Goal: Task Accomplishment & Management: Manage account settings

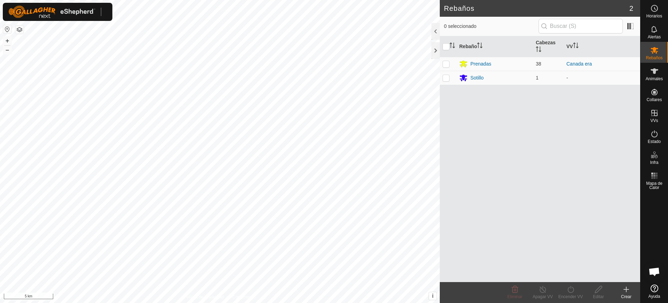
scroll to position [530, 0]
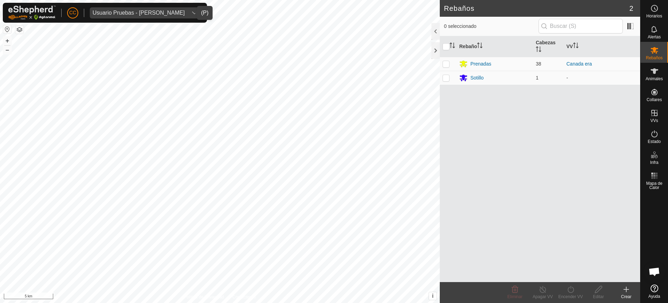
click at [117, 10] on div "Usuario Pruebas - [PERSON_NAME]" at bounding box center [139, 13] width 92 height 6
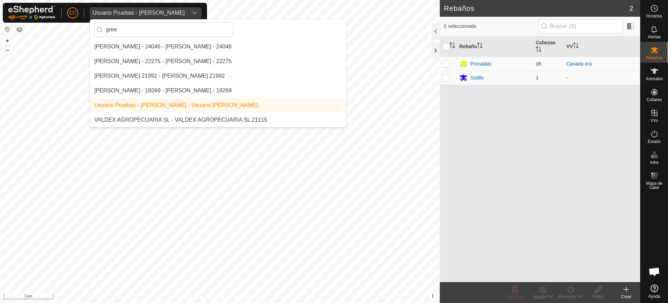
scroll to position [0, 0]
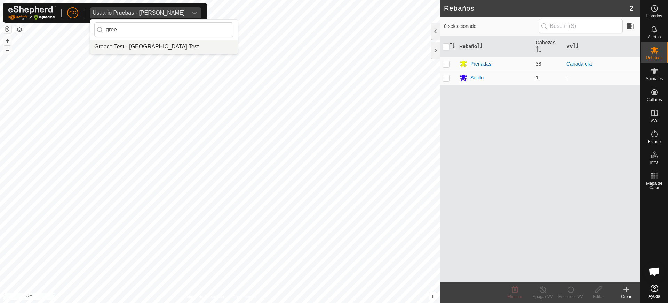
type input "gree"
click at [124, 45] on li "Greece Test - [GEOGRAPHIC_DATA] Test" at bounding box center [164, 47] width 148 height 14
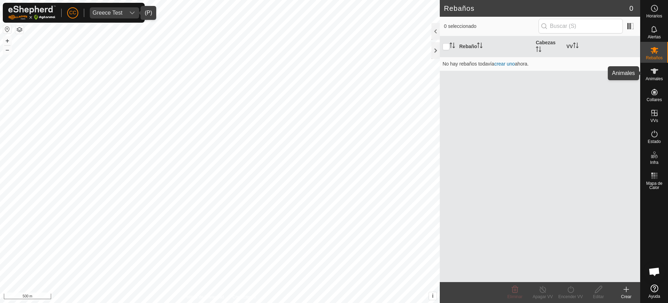
click at [658, 77] on span "Animales" at bounding box center [654, 79] width 17 height 4
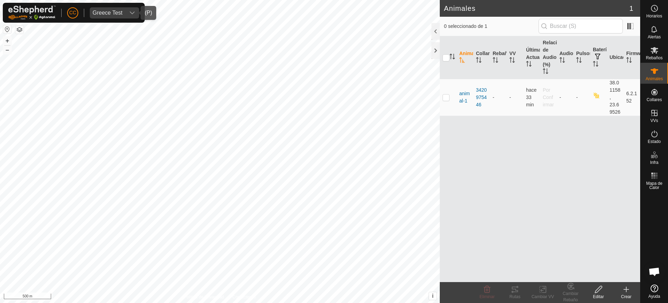
click at [124, 8] on span "Greece Test" at bounding box center [108, 12] width 36 height 11
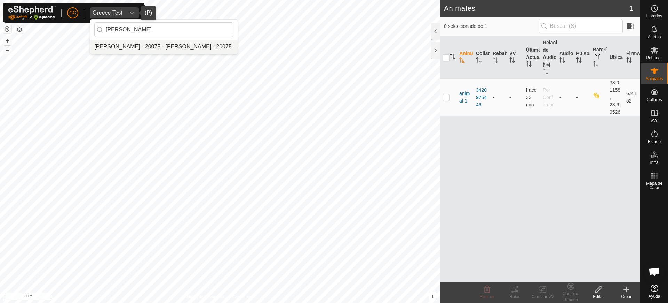
type input "[PERSON_NAME]"
click at [155, 42] on li "[PERSON_NAME] - 20075 - [PERSON_NAME] - 20075" at bounding box center [164, 47] width 148 height 14
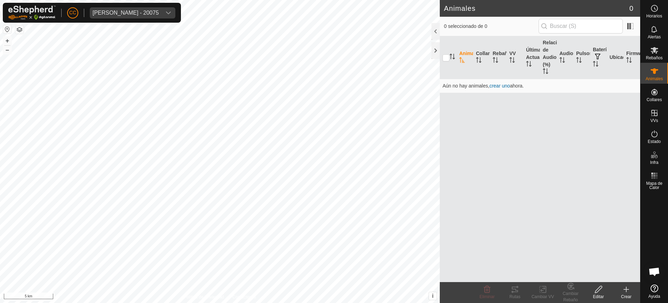
click at [7, 29] on button "button" at bounding box center [7, 29] width 8 height 8
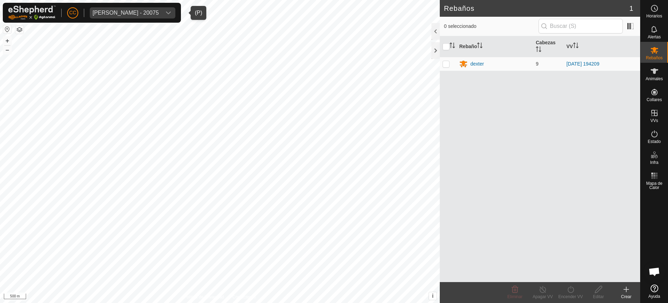
click at [110, 9] on span "[PERSON_NAME] - 20075" at bounding box center [126, 12] width 72 height 11
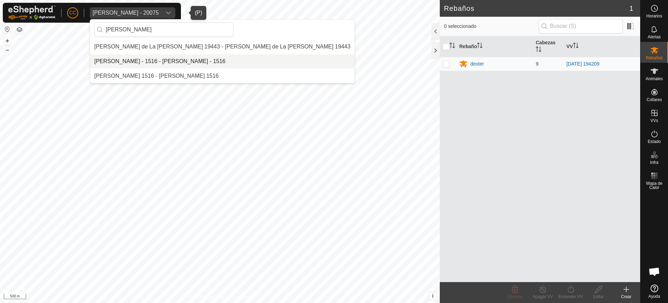
type input "[PERSON_NAME]"
click at [156, 63] on li "[PERSON_NAME] - 1516 - [PERSON_NAME] - 1516" at bounding box center [222, 61] width 265 height 14
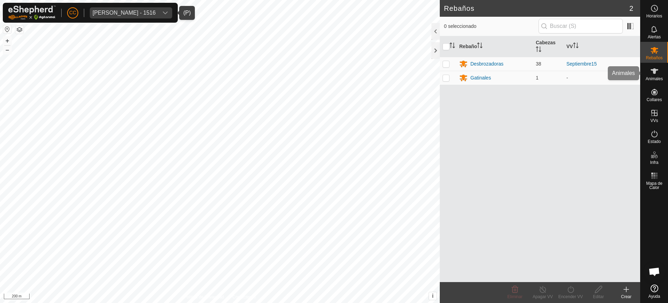
click at [651, 76] on es-animals-svg-icon at bounding box center [655, 70] width 13 height 11
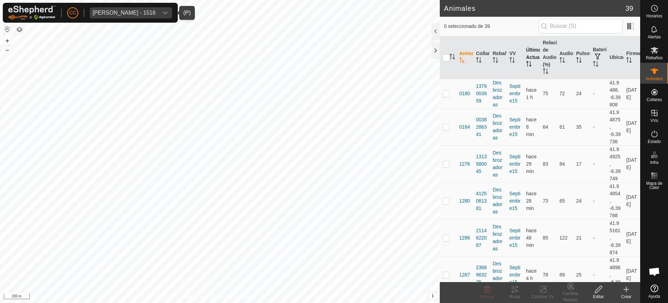
click at [528, 60] on th "Última Actualización" at bounding box center [532, 57] width 17 height 43
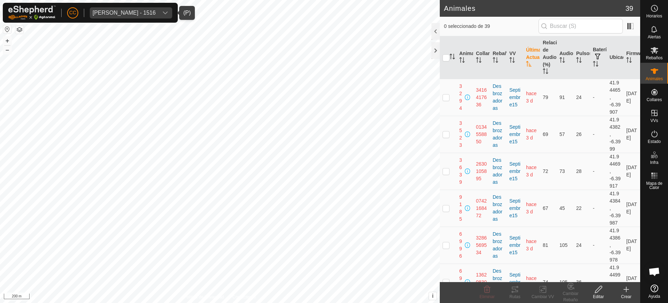
click at [115, 7] on span "[PERSON_NAME] - 1516" at bounding box center [124, 12] width 69 height 11
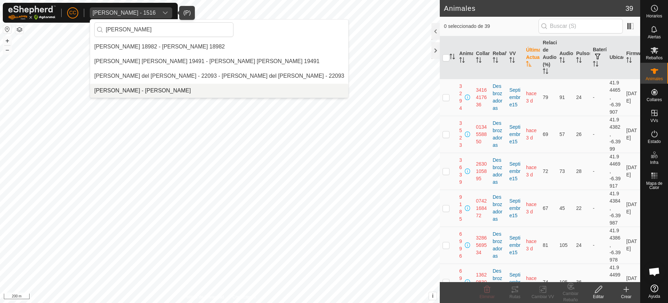
type input "[PERSON_NAME]"
click at [131, 88] on li "[PERSON_NAME] - [PERSON_NAME]" at bounding box center [219, 91] width 258 height 14
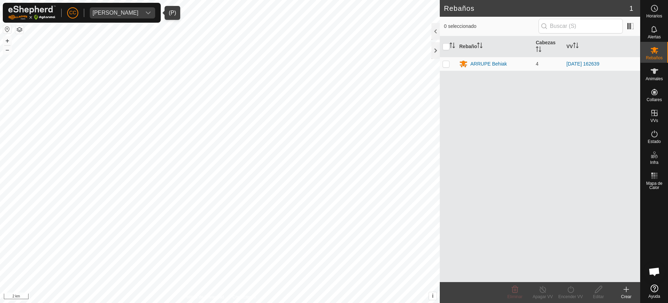
click at [8, 29] on button "button" at bounding box center [7, 29] width 8 height 8
click at [654, 132] on icon at bounding box center [655, 134] width 8 height 8
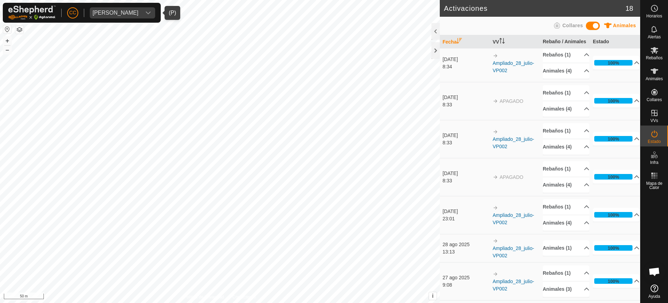
scroll to position [119, 0]
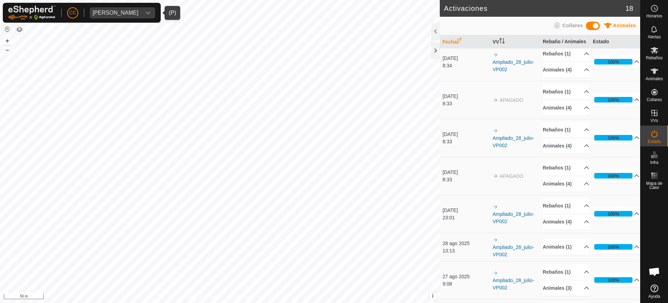
click at [128, 14] on div "[PERSON_NAME]" at bounding box center [116, 13] width 46 height 6
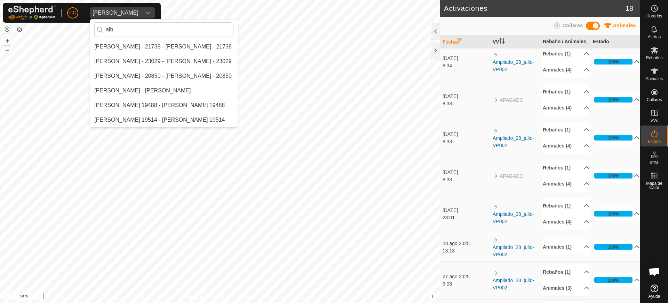
scroll to position [0, 0]
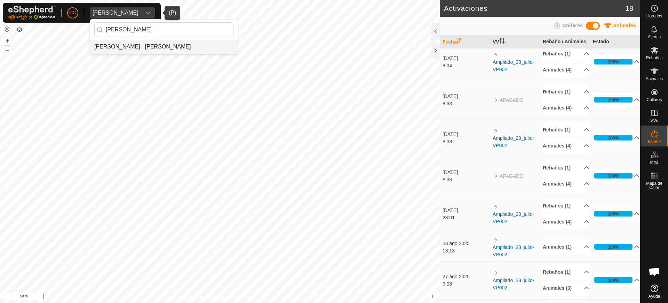
type input "[PERSON_NAME]"
click at [178, 53] on li "[PERSON_NAME] - [PERSON_NAME]" at bounding box center [164, 47] width 148 height 14
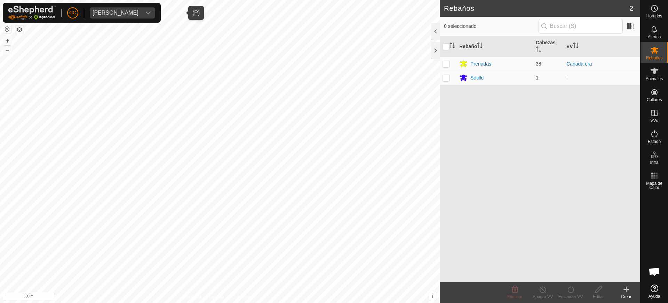
click at [109, 10] on div "[PERSON_NAME]" at bounding box center [116, 13] width 46 height 6
type input "D"
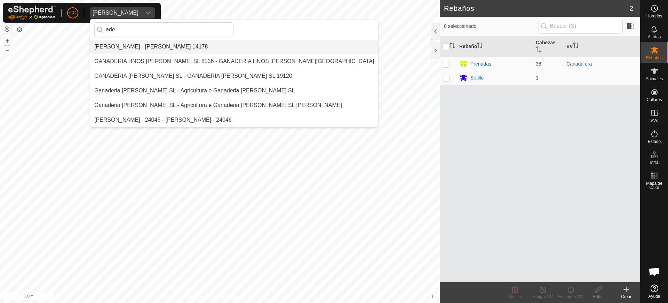
type input "ade"
click at [142, 49] on li "[PERSON_NAME] - [PERSON_NAME] 14178" at bounding box center [234, 47] width 288 height 14
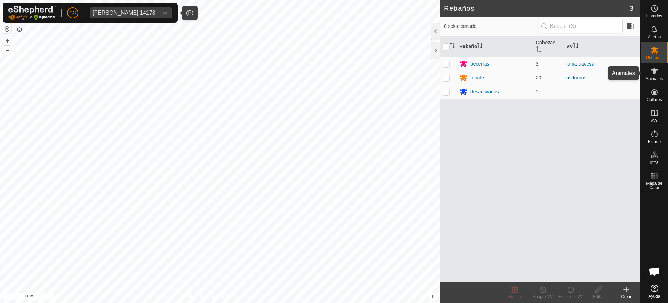
click at [657, 75] on es-animals-svg-icon at bounding box center [655, 70] width 13 height 11
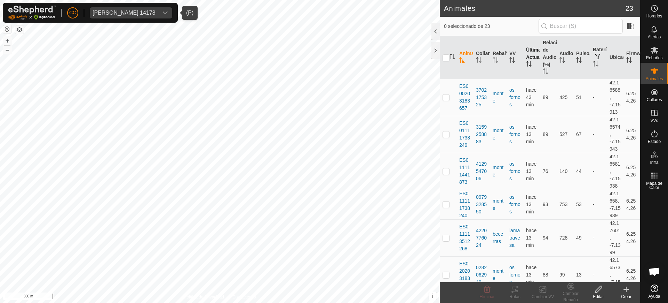
click at [530, 56] on th "Última Actualización" at bounding box center [532, 57] width 17 height 43
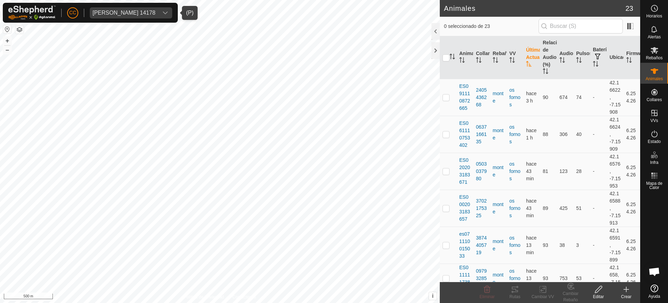
click at [530, 56] on th "Última Actualización" at bounding box center [532, 57] width 17 height 43
click at [115, 11] on span "[PERSON_NAME] 14178" at bounding box center [124, 12] width 69 height 11
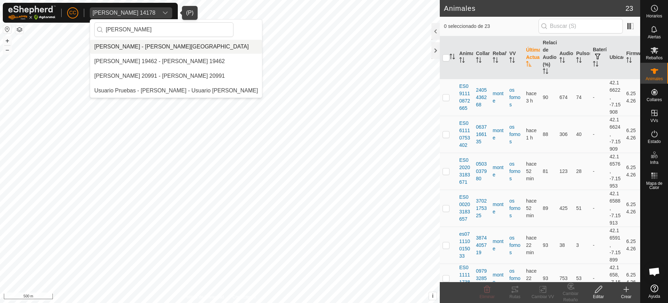
type input "[PERSON_NAME]"
click at [138, 48] on li "[PERSON_NAME] - [PERSON_NAME][GEOGRAPHIC_DATA]" at bounding box center [176, 47] width 172 height 14
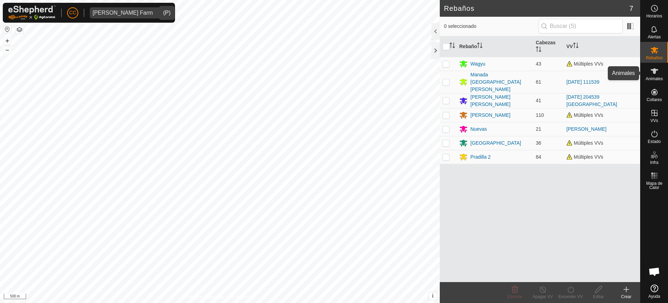
click at [654, 72] on icon at bounding box center [655, 71] width 8 height 6
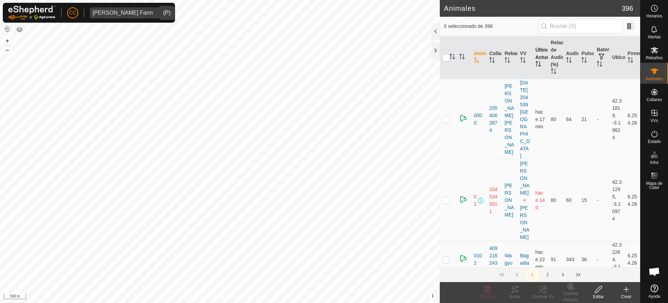
click at [537, 62] on icon "Activar para ordenar" at bounding box center [539, 64] width 6 height 6
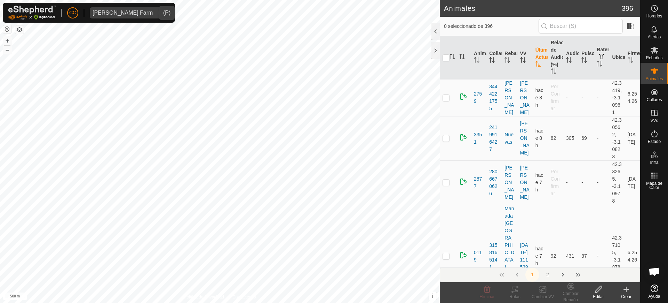
scroll to position [827, 0]
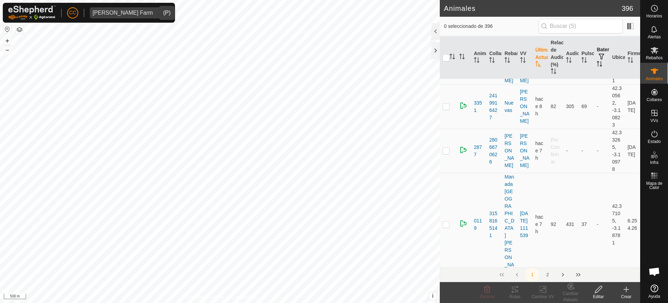
click at [597, 66] on p-sorticon "Activar para ordenar" at bounding box center [600, 65] width 6 height 6
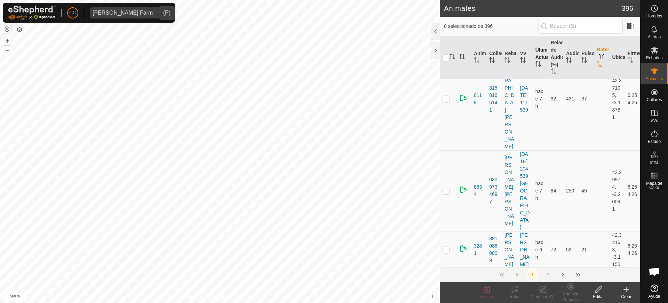
scroll to position [0, 0]
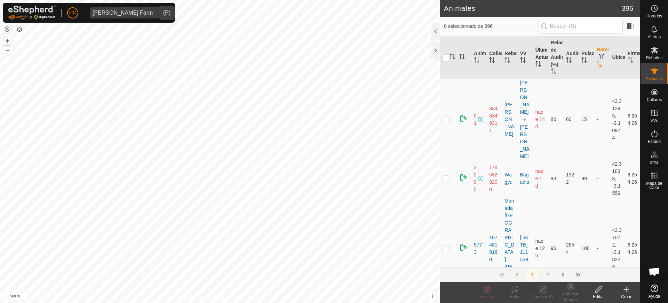
click at [597, 67] on p-sorticon "Activar para ordenar" at bounding box center [600, 65] width 6 height 6
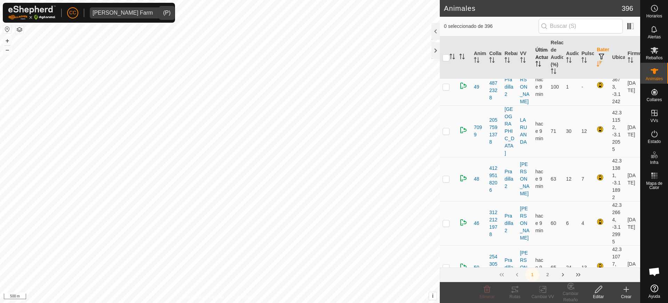
scroll to position [4004, 0]
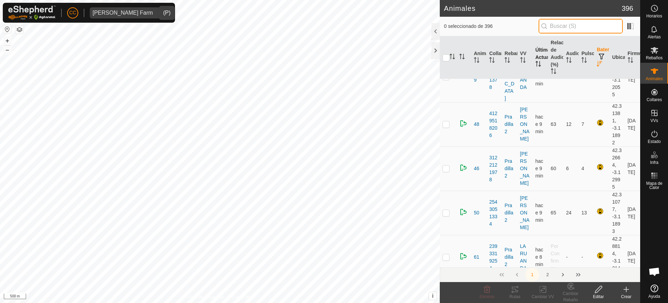
click at [611, 29] on input "text" at bounding box center [581, 26] width 84 height 15
click at [625, 293] on div "Crear" at bounding box center [627, 296] width 28 height 6
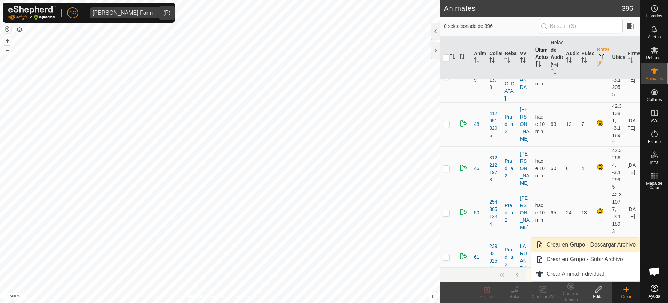
click at [596, 246] on link "Crear en Grupo - Descargar Archivo" at bounding box center [586, 244] width 109 height 14
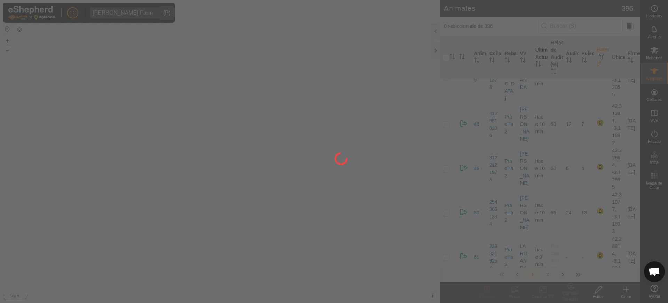
click at [565, 41] on div at bounding box center [334, 151] width 668 height 303
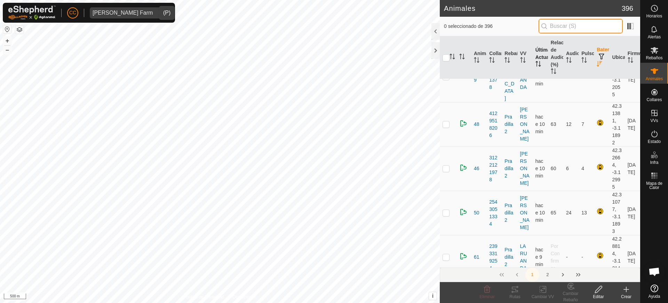
click at [575, 23] on input "text" at bounding box center [581, 26] width 84 height 15
click at [578, 24] on input "text" at bounding box center [581, 26] width 84 height 15
click at [573, 25] on input "text" at bounding box center [581, 26] width 84 height 15
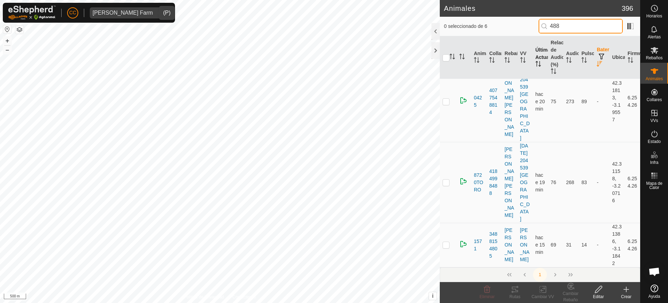
scroll to position [0, 0]
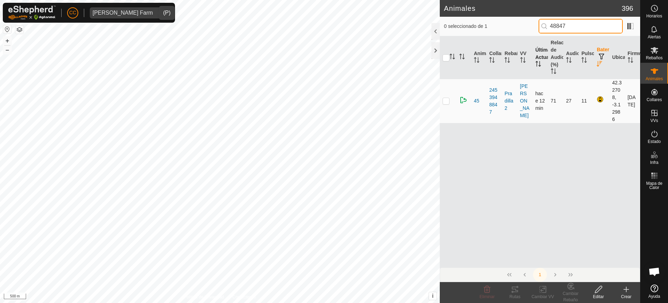
type input "48847"
click at [445, 100] on p-checkbox at bounding box center [446, 101] width 7 height 6
checkbox input "true"
click at [600, 294] on div "Editar" at bounding box center [599, 296] width 28 height 6
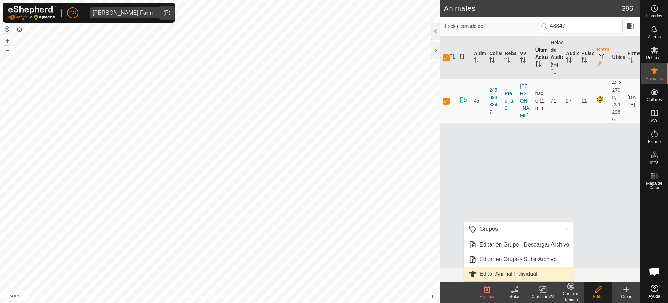
click at [539, 271] on link "Editar Animal Individual" at bounding box center [518, 274] width 109 height 14
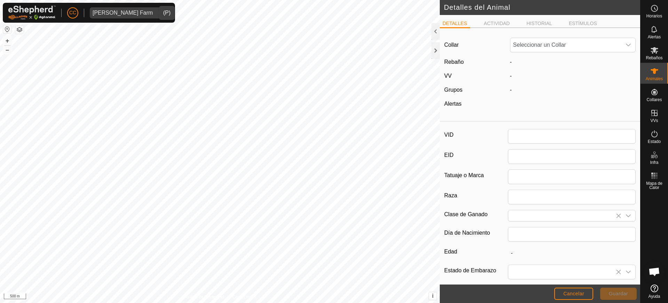
type input "45"
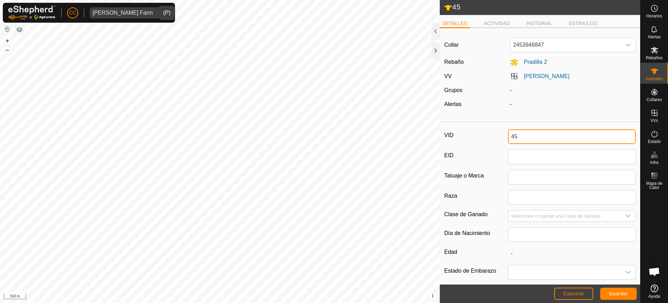
drag, startPoint x: 532, startPoint y: 137, endPoint x: 485, endPoint y: 143, distance: 47.7
click at [485, 143] on div "VID 45" at bounding box center [540, 136] width 191 height 15
type input "1368"
click at [622, 292] on span "Guardar" at bounding box center [618, 293] width 19 height 6
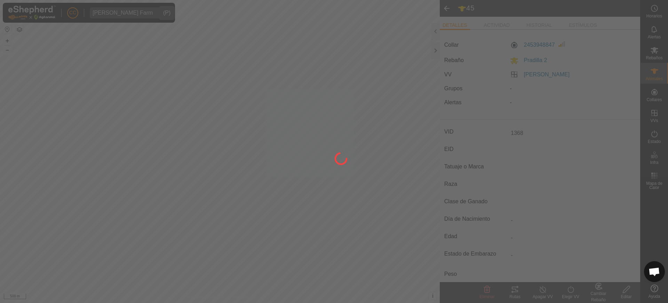
type input "-"
type input "0 kg"
type input "-"
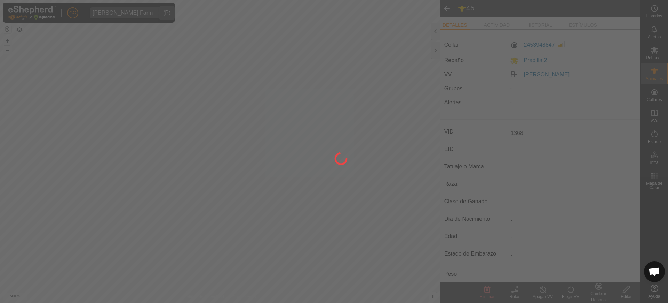
type input "-"
type input "45"
type input "-"
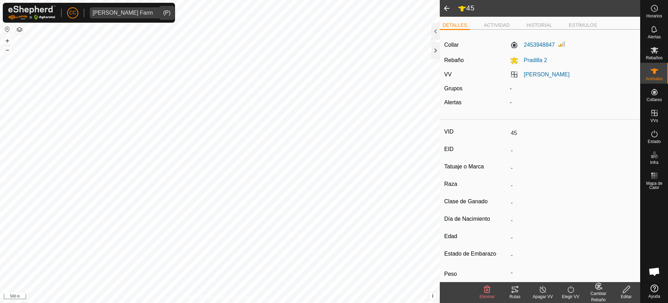
click at [445, 7] on span at bounding box center [447, 8] width 14 height 17
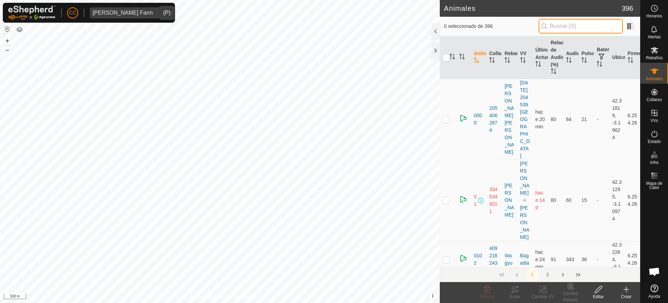
click at [586, 29] on input "text" at bounding box center [581, 26] width 84 height 15
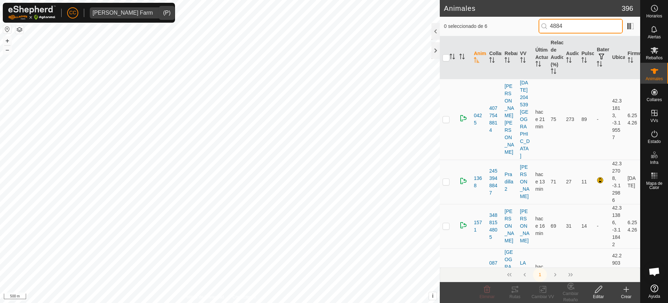
type input "48847"
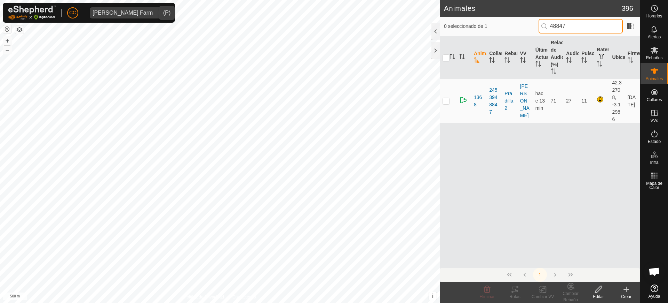
drag, startPoint x: 574, startPoint y: 27, endPoint x: 468, endPoint y: 18, distance: 107.3
click at [468, 18] on div "0 seleccionado de 1 48847" at bounding box center [540, 26] width 201 height 19
type input "21978"
click at [447, 102] on p-checkbox at bounding box center [446, 101] width 7 height 6
checkbox input "true"
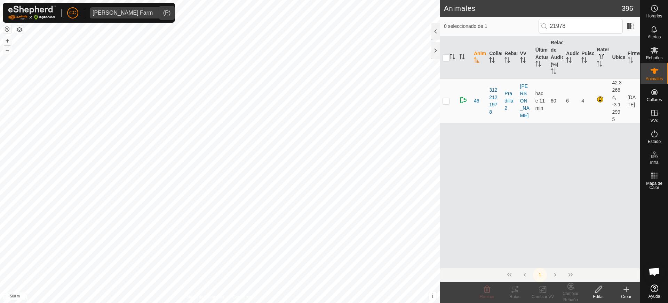
checkbox input "true"
click at [599, 291] on icon at bounding box center [599, 289] width 9 height 8
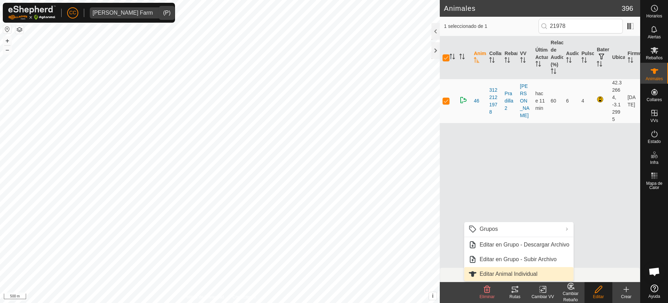
click at [541, 271] on link "Editar Animal Individual" at bounding box center [518, 274] width 109 height 14
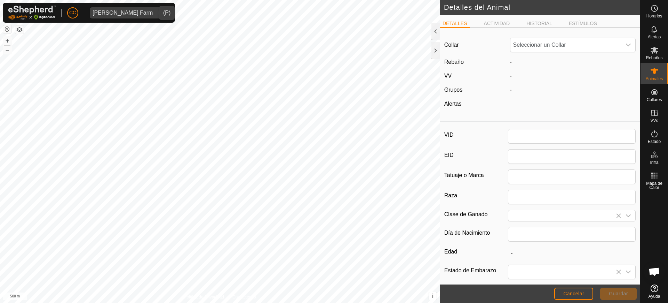
type input "46"
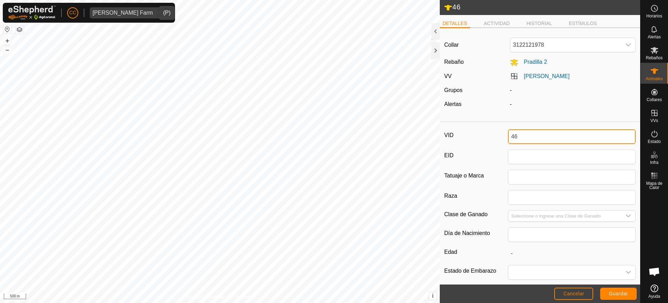
drag, startPoint x: 533, startPoint y: 130, endPoint x: 480, endPoint y: 134, distance: 53.1
click at [480, 134] on div "VID 46" at bounding box center [540, 136] width 191 height 15
type input "46"
drag, startPoint x: 525, startPoint y: 138, endPoint x: 497, endPoint y: 135, distance: 28.3
click at [497, 135] on div "VID 46" at bounding box center [540, 136] width 191 height 15
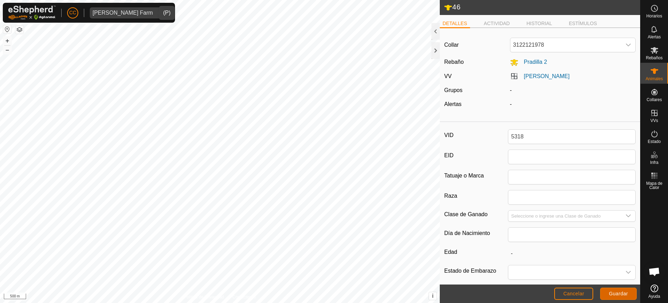
click at [614, 290] on span "Guardar" at bounding box center [618, 293] width 19 height 6
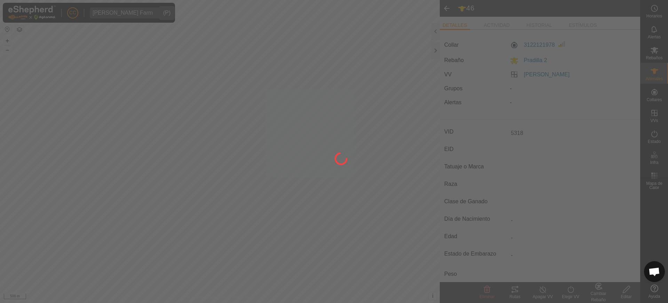
type input "5318"
type input "-"
type input "0 kg"
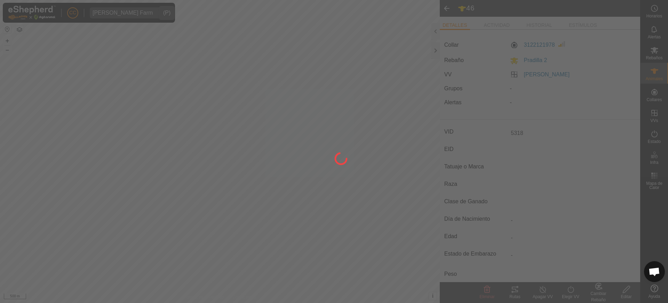
type input "-"
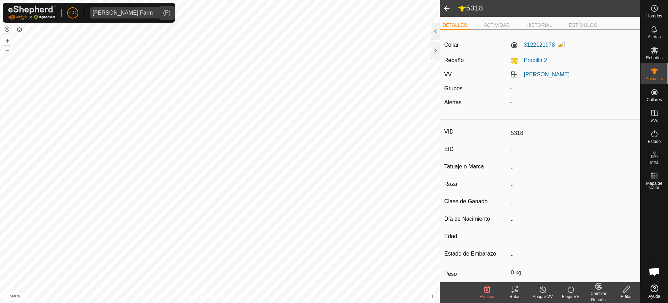
click at [445, 4] on span at bounding box center [447, 8] width 14 height 17
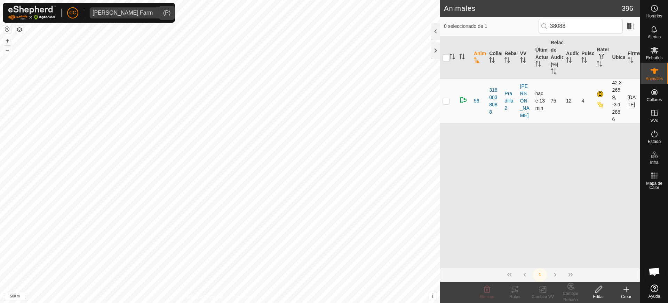
type input "38088"
click at [443, 100] on p-checkbox at bounding box center [446, 101] width 7 height 6
checkbox input "true"
click at [600, 291] on icon at bounding box center [599, 289] width 9 height 8
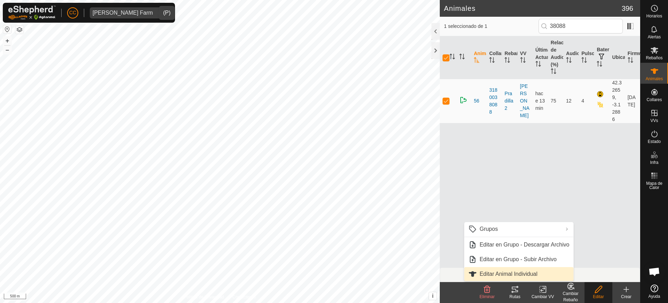
click at [543, 273] on link "Editar Animal Individual" at bounding box center [518, 274] width 109 height 14
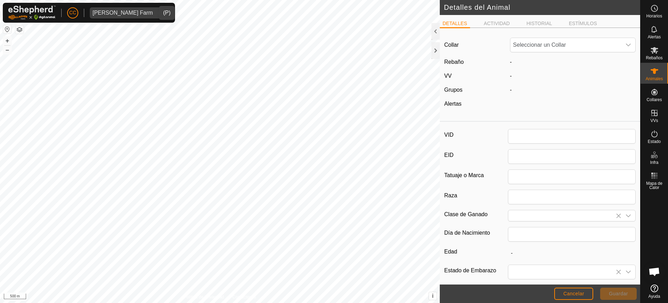
type input "56"
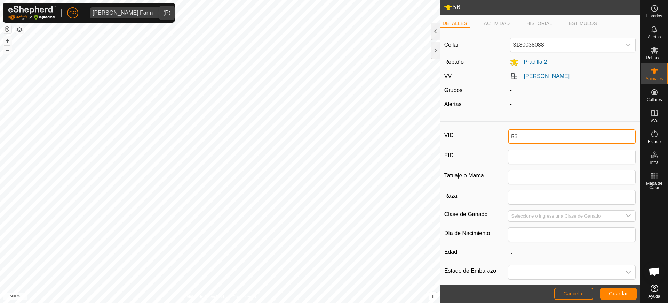
drag, startPoint x: 529, startPoint y: 134, endPoint x: 502, endPoint y: 132, distance: 26.9
click at [504, 133] on div "VID 56" at bounding box center [540, 136] width 191 height 15
click at [626, 290] on span "Guardar" at bounding box center [618, 293] width 19 height 6
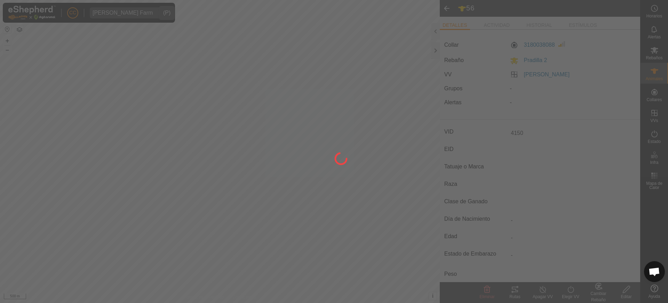
type input "4150"
type input "-"
type input "0 kg"
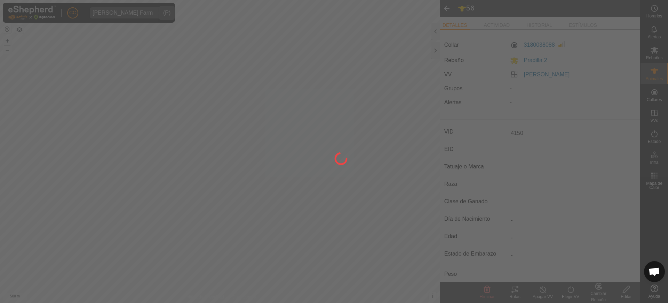
type input "-"
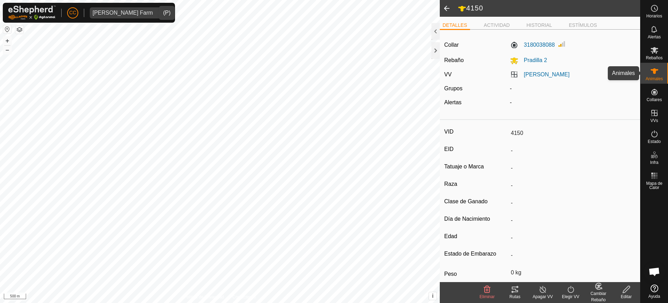
click at [659, 72] on icon at bounding box center [655, 71] width 8 height 8
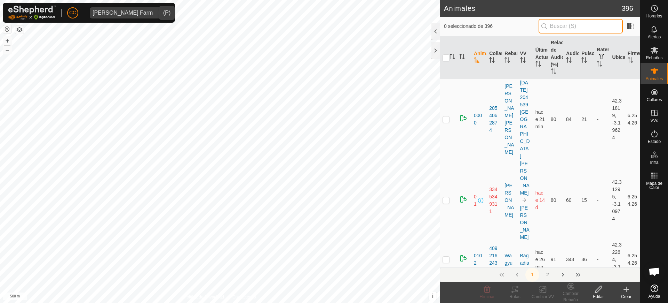
click at [582, 25] on input "text" at bounding box center [581, 26] width 84 height 15
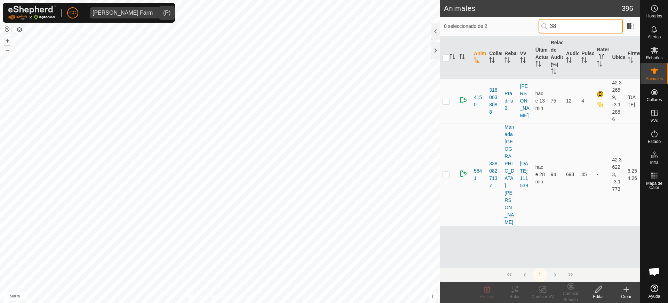
type input "3"
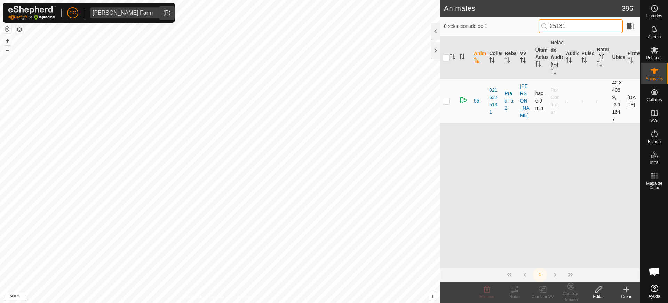
type input "25131"
click at [445, 101] on p-checkbox at bounding box center [446, 101] width 7 height 6
checkbox input "true"
drag, startPoint x: 599, startPoint y: 292, endPoint x: 596, endPoint y: 289, distance: 3.9
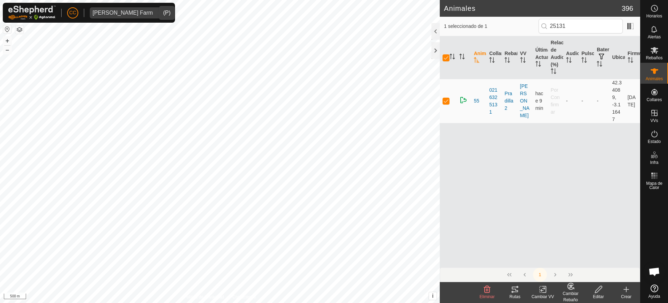
click at [598, 292] on icon at bounding box center [599, 289] width 9 height 8
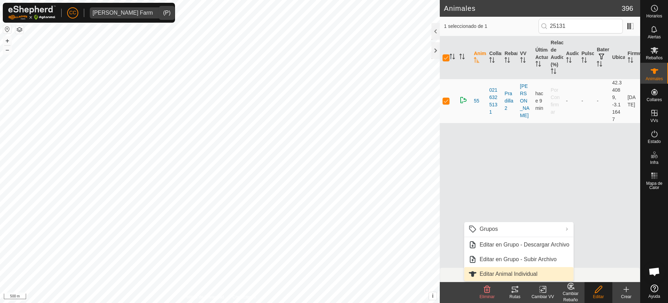
click at [554, 274] on link "Editar Animal Individual" at bounding box center [518, 274] width 109 height 14
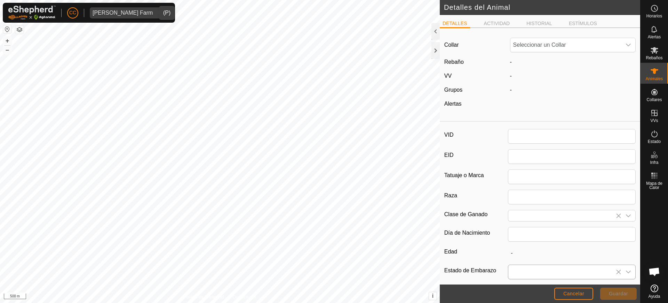
type input "55"
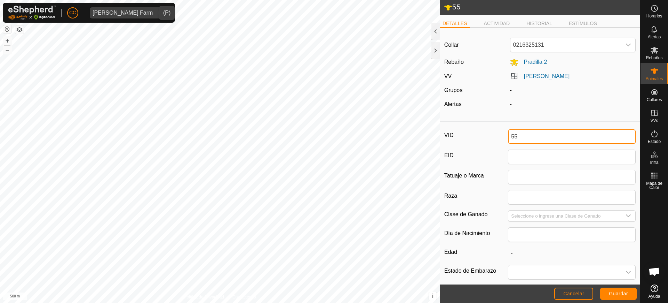
drag, startPoint x: 532, startPoint y: 135, endPoint x: 481, endPoint y: 133, distance: 50.5
click at [483, 134] on div "VID 55" at bounding box center [540, 136] width 191 height 15
click at [622, 296] on button "Guardar" at bounding box center [619, 293] width 37 height 12
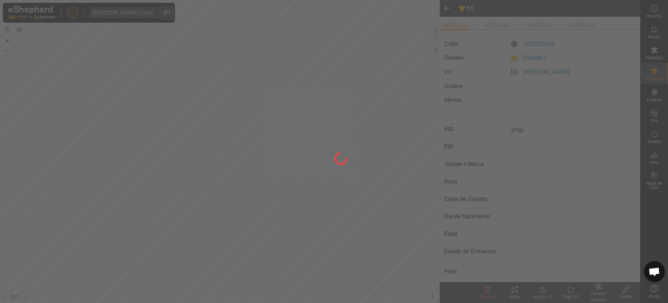
type input "3798"
type input "-"
type input "0 kg"
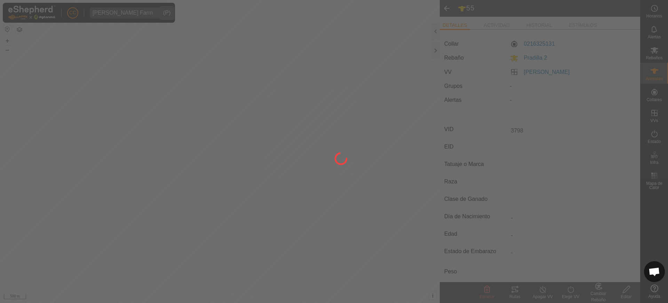
type input "-"
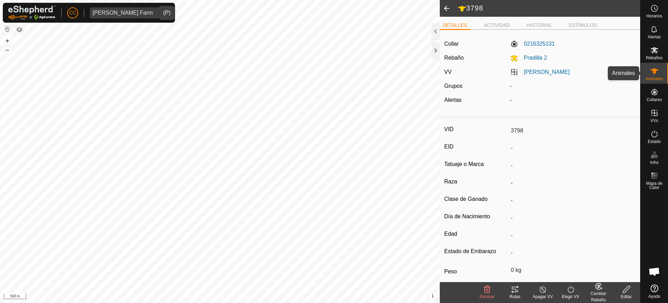
click at [654, 74] on icon at bounding box center [655, 71] width 8 height 8
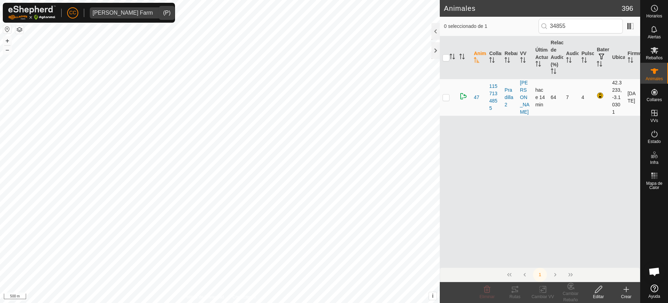
type input "34855"
click at [442, 98] on td at bounding box center [448, 97] width 17 height 37
checkbox input "true"
click at [592, 292] on edit-svg-icon at bounding box center [599, 289] width 28 height 8
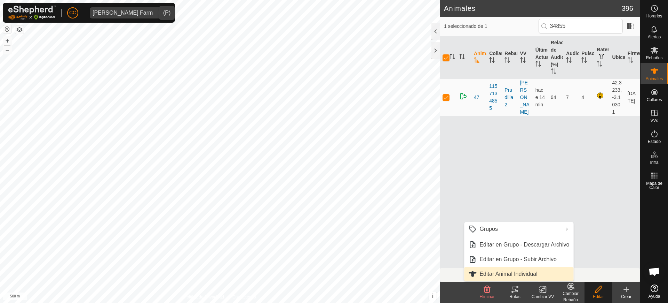
click at [539, 274] on link "Editar Animal Individual" at bounding box center [518, 274] width 109 height 14
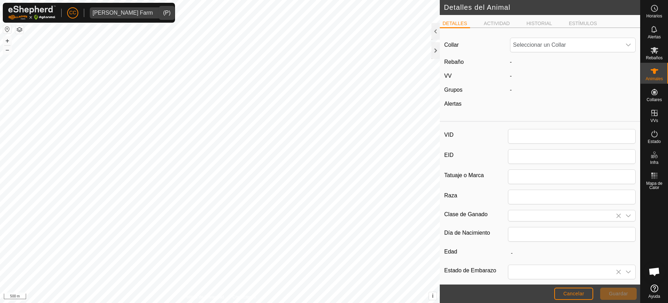
type input "47"
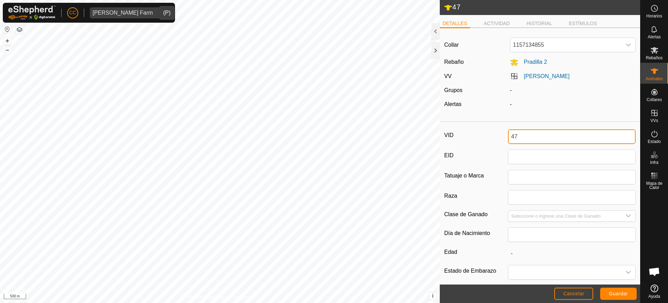
drag, startPoint x: 522, startPoint y: 137, endPoint x: 497, endPoint y: 133, distance: 25.0
click at [499, 134] on div "VID 47" at bounding box center [540, 136] width 191 height 15
click at [618, 291] on span "Guardar" at bounding box center [618, 293] width 19 height 6
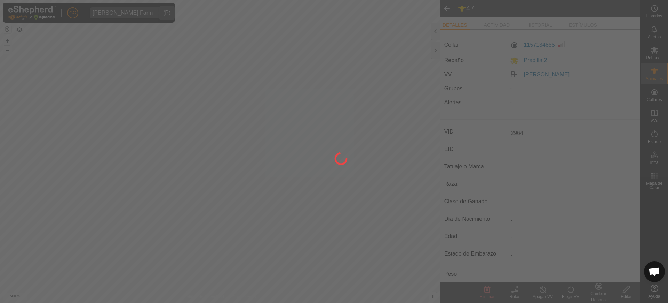
type input "2964"
type input "-"
type input "0 kg"
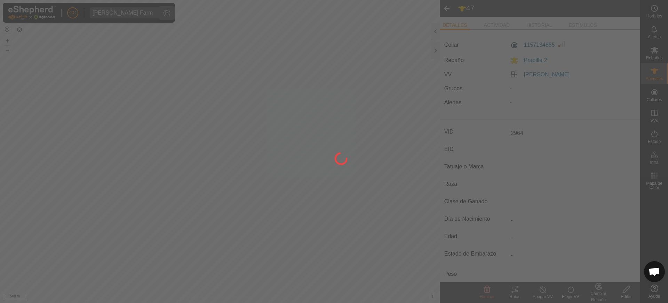
type input "-"
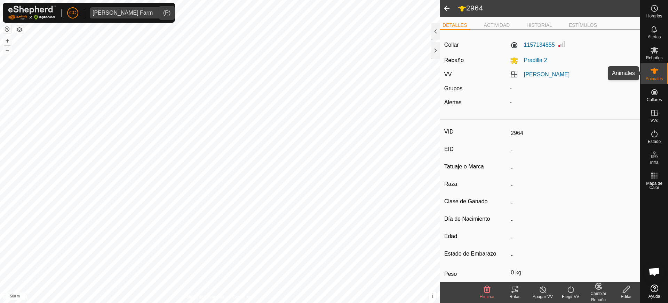
click at [646, 75] on div "Animales" at bounding box center [655, 73] width 28 height 21
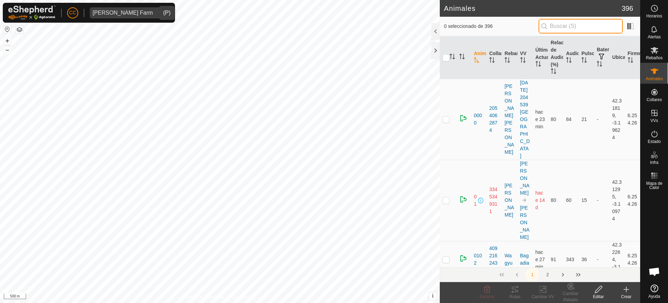
click at [559, 28] on input "text" at bounding box center [581, 26] width 84 height 15
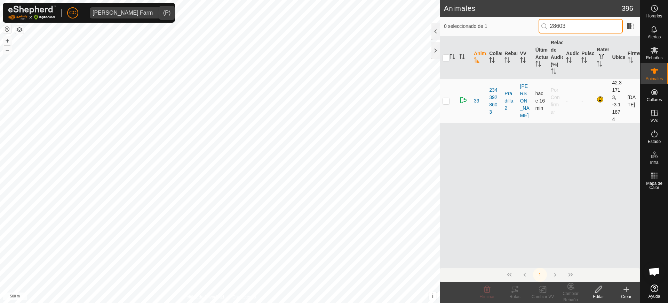
type input "28603"
click at [444, 103] on td at bounding box center [448, 101] width 17 height 44
checkbox input "true"
click at [601, 292] on icon at bounding box center [599, 289] width 9 height 8
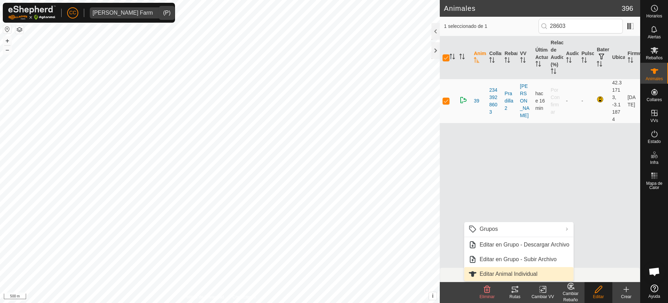
click at [549, 270] on link "Editar Animal Individual" at bounding box center [518, 274] width 109 height 14
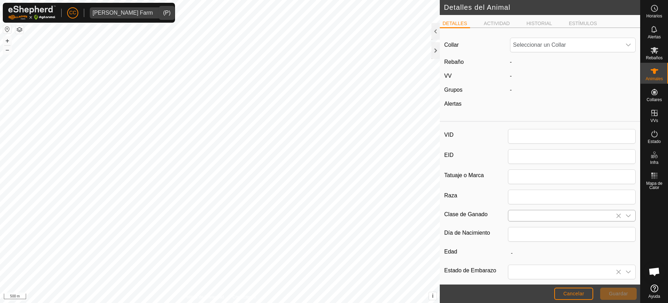
type input "39"
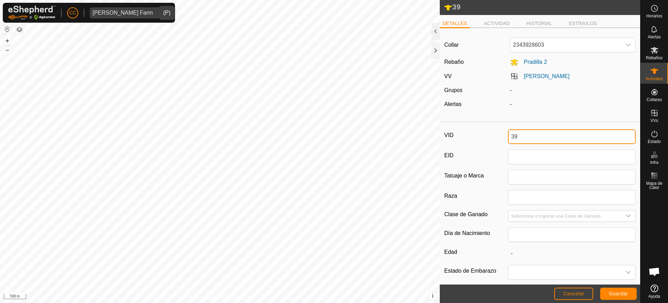
click at [527, 134] on input "39" at bounding box center [572, 136] width 128 height 15
type input "3986"
click at [609, 295] on button "Guardar" at bounding box center [619, 293] width 37 height 12
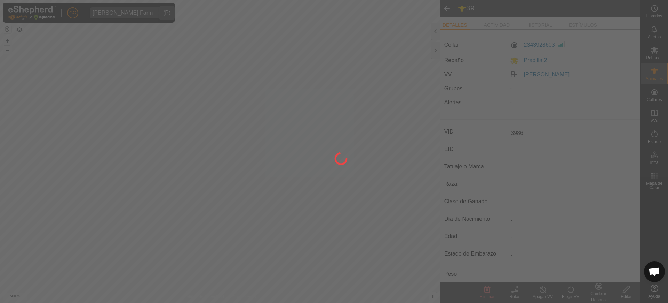
type input "-"
type input "0 kg"
type input "-"
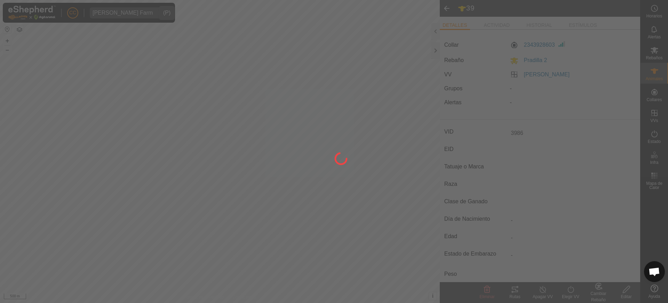
type input "-"
type input "39"
type input "-"
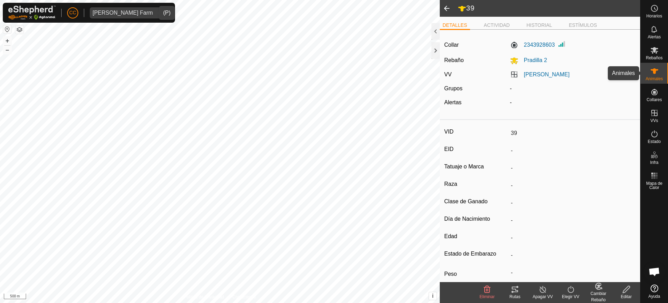
click at [650, 75] on es-animals-svg-icon at bounding box center [655, 70] width 13 height 11
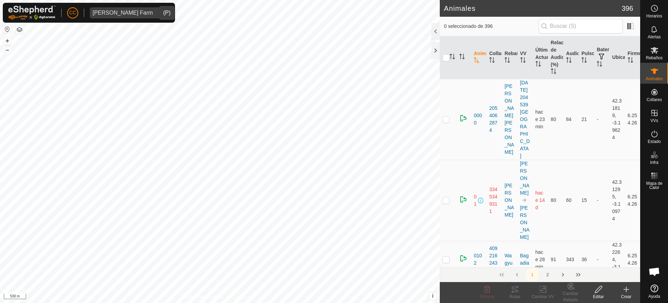
click at [598, 25] on input "text" at bounding box center [581, 26] width 84 height 15
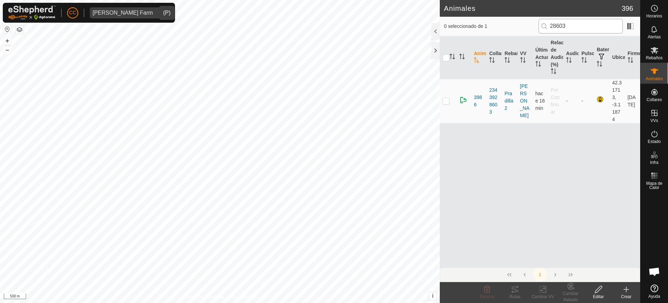
click at [573, 28] on input "28603" at bounding box center [581, 26] width 84 height 15
type input "00820"
click at [446, 103] on p-checkbox at bounding box center [446, 101] width 7 height 6
checkbox input "true"
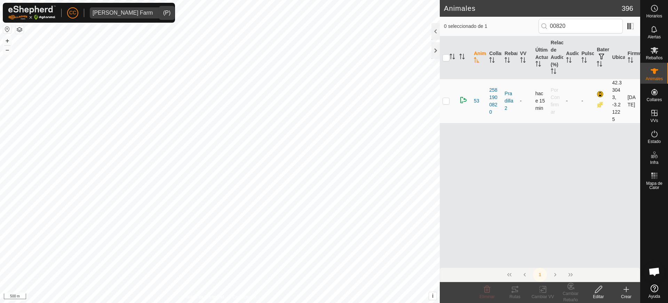
checkbox input "true"
click at [593, 288] on edit-svg-icon at bounding box center [599, 289] width 28 height 8
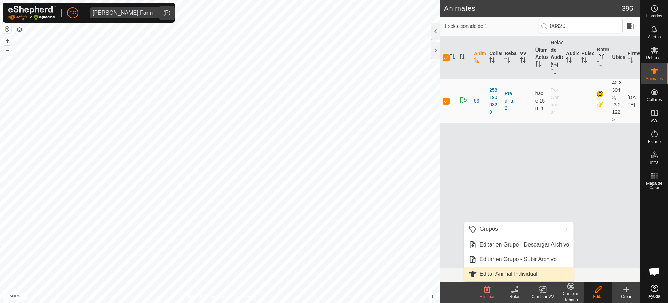
click at [538, 270] on link "Editar Animal Individual" at bounding box center [518, 274] width 109 height 14
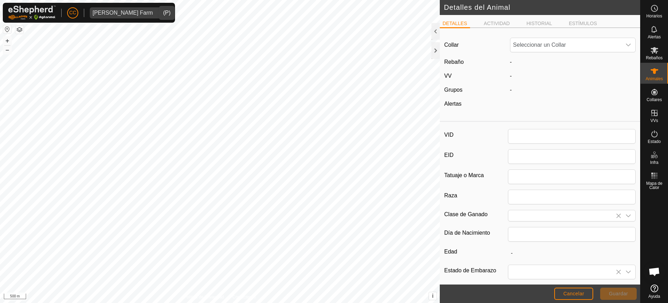
type input "53"
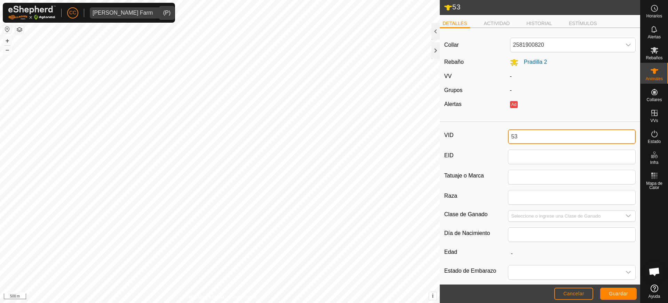
drag, startPoint x: 530, startPoint y: 141, endPoint x: 480, endPoint y: 136, distance: 49.7
click at [480, 136] on div "VID 53" at bounding box center [540, 136] width 191 height 15
click at [618, 295] on span "Guardar" at bounding box center [618, 293] width 19 height 6
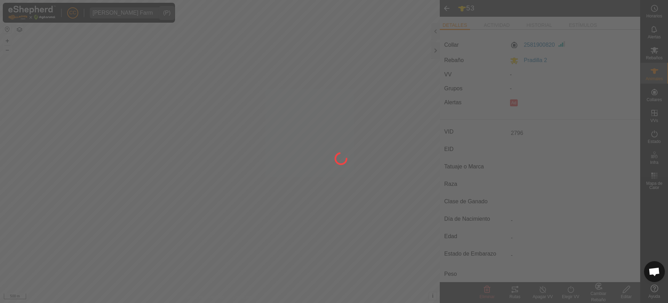
type input "2796"
type input "-"
type input "0 kg"
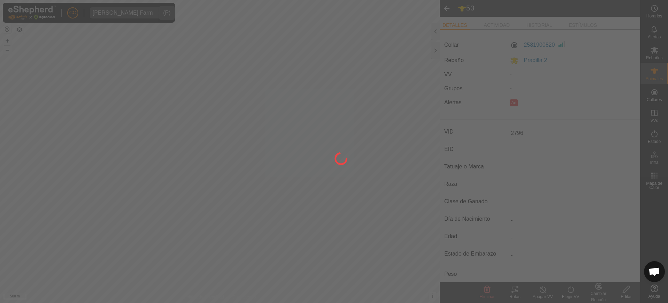
type input "-"
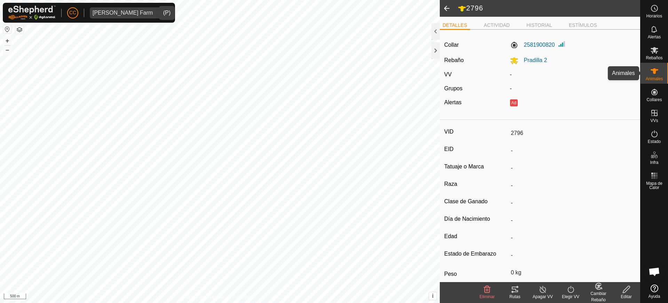
click at [652, 77] on span "Animales" at bounding box center [654, 79] width 17 height 4
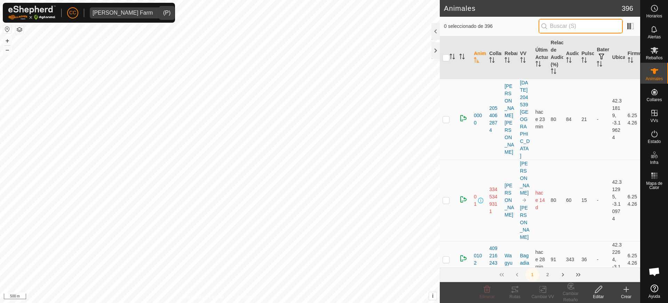
click at [575, 21] on input "text" at bounding box center [581, 26] width 84 height 15
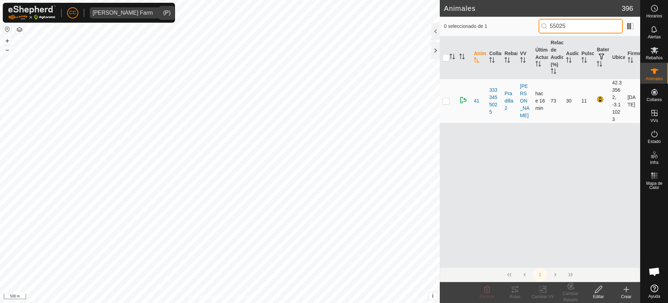
type input "55025"
click at [446, 101] on p-checkbox at bounding box center [446, 101] width 7 height 6
checkbox input "true"
click at [570, 291] on div "Cambiar Rebaño" at bounding box center [571, 296] width 28 height 13
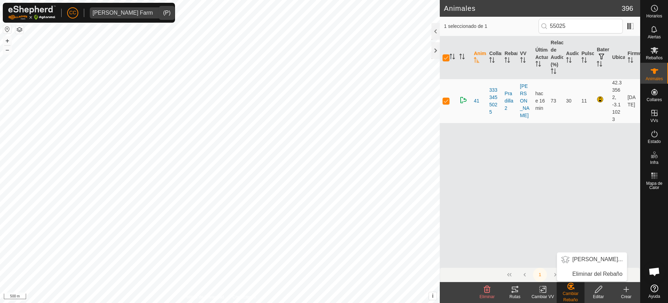
click at [596, 294] on div "Editar" at bounding box center [599, 296] width 28 height 6
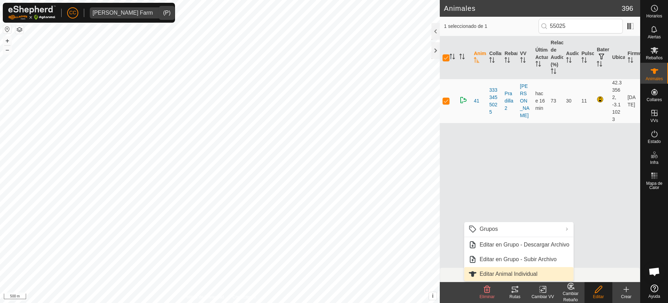
click at [551, 275] on link "Editar Animal Individual" at bounding box center [518, 274] width 109 height 14
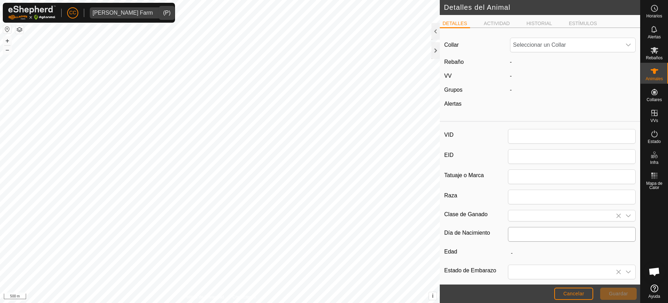
type input "41"
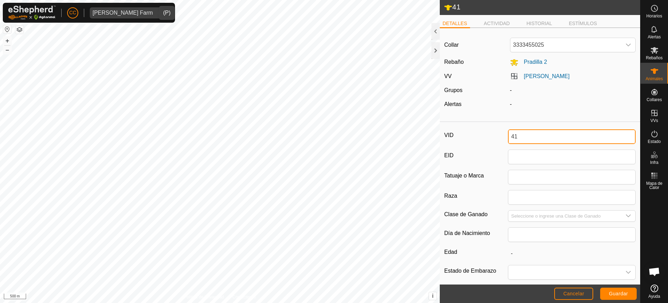
click at [428, 125] on div "41 DETALLES ACTIVIDAD HISTORIAL ESTÍMULOS Collar 3333455025 Rebaño [PERSON_NAME…" at bounding box center [320, 151] width 641 height 303
click at [610, 291] on span "Guardar" at bounding box center [618, 293] width 19 height 6
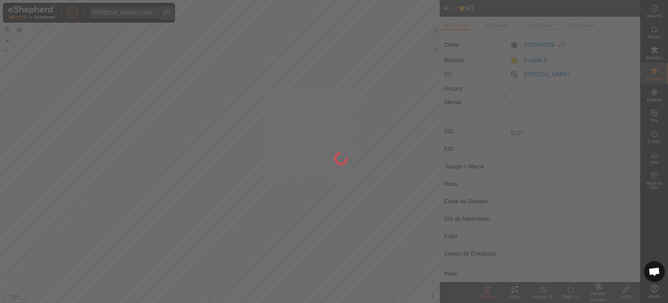
type input "5137"
type input "-"
type input "0 kg"
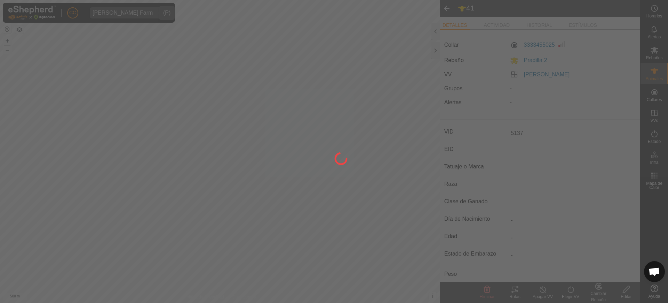
type input "-"
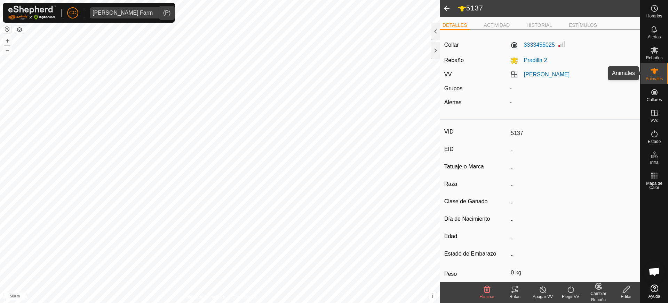
click at [654, 79] on span "Animales" at bounding box center [654, 79] width 17 height 4
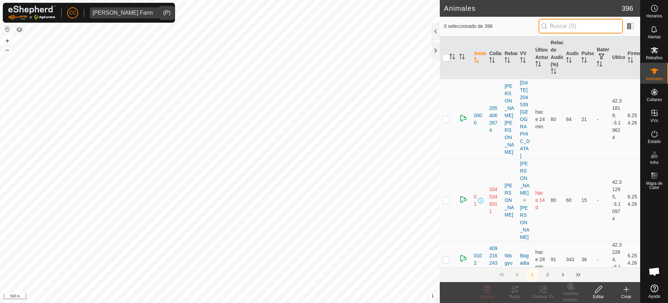
click at [564, 26] on input "text" at bounding box center [581, 26] width 84 height 15
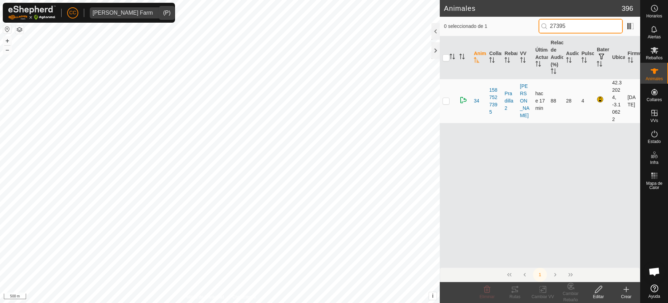
type input "27395"
click at [445, 101] on p-checkbox at bounding box center [446, 101] width 7 height 6
checkbox input "true"
click at [594, 295] on div "Editar" at bounding box center [599, 296] width 28 height 6
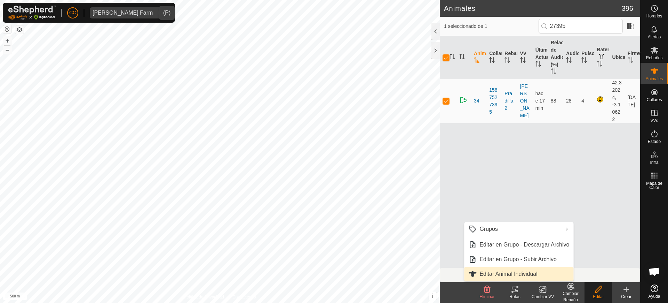
click at [526, 274] on link "Editar Animal Individual" at bounding box center [518, 274] width 109 height 14
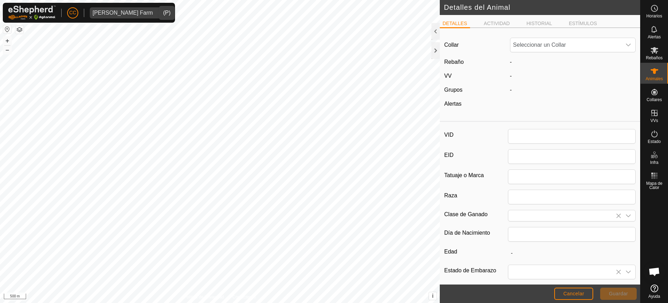
type input "34"
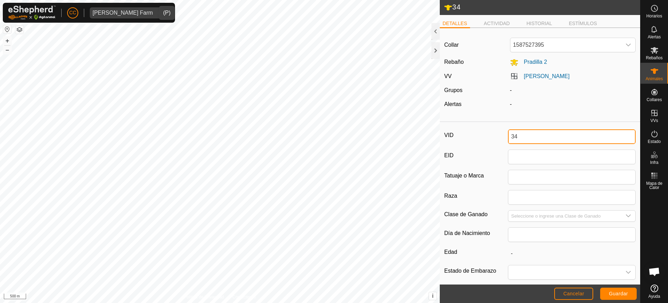
click at [526, 135] on input "34" at bounding box center [572, 136] width 128 height 15
click at [620, 293] on span "Guardar" at bounding box center [618, 293] width 19 height 6
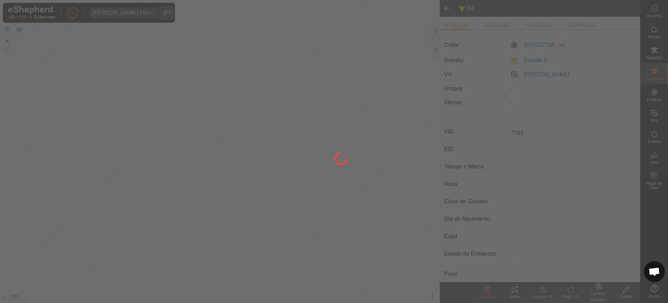
type input "7783"
type input "-"
type input "0 kg"
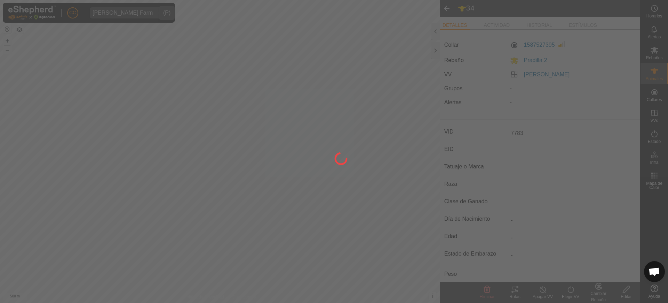
type input "-"
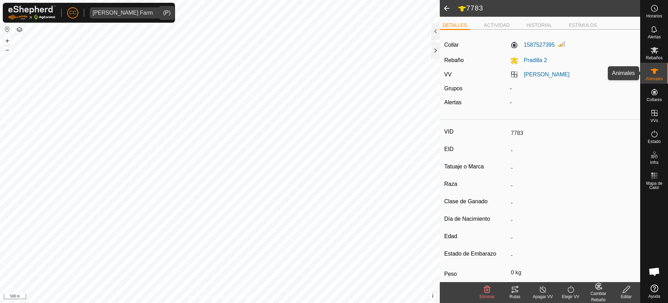
click at [653, 73] on icon at bounding box center [655, 71] width 8 height 8
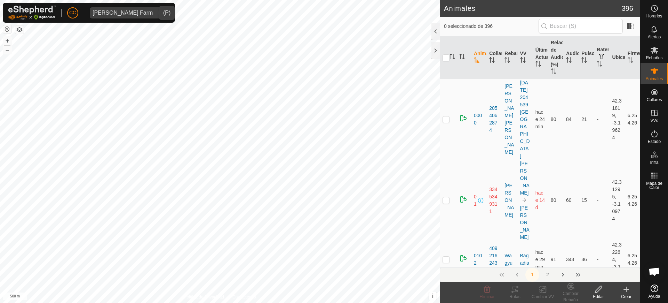
click at [578, 23] on input "text" at bounding box center [581, 26] width 84 height 15
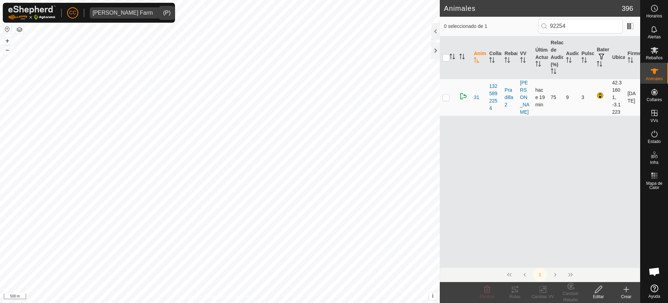
type input "92254"
click at [446, 99] on p-checkbox at bounding box center [446, 97] width 7 height 6
checkbox input "true"
click at [597, 293] on div "Editar" at bounding box center [599, 296] width 28 height 6
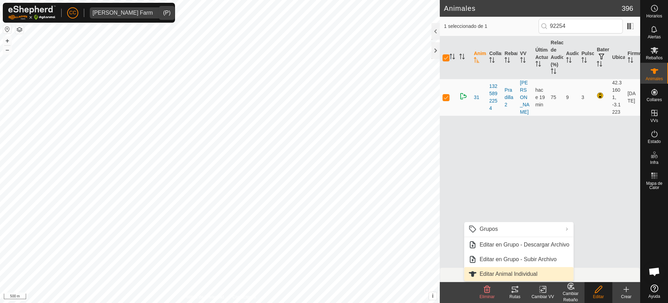
click at [546, 269] on link "Editar Animal Individual" at bounding box center [518, 274] width 109 height 14
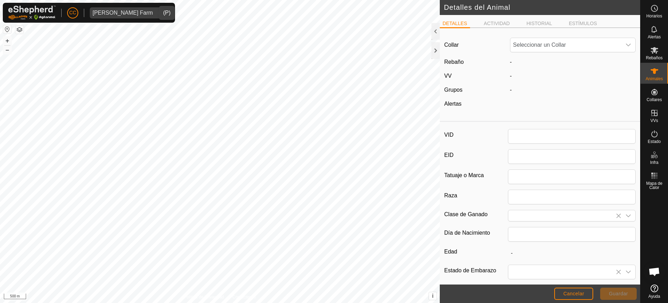
type input "31"
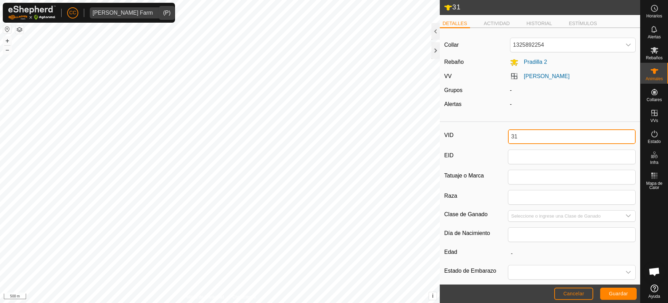
click at [523, 137] on input "31" at bounding box center [572, 136] width 128 height 15
click at [618, 292] on span "Guardar" at bounding box center [618, 293] width 19 height 6
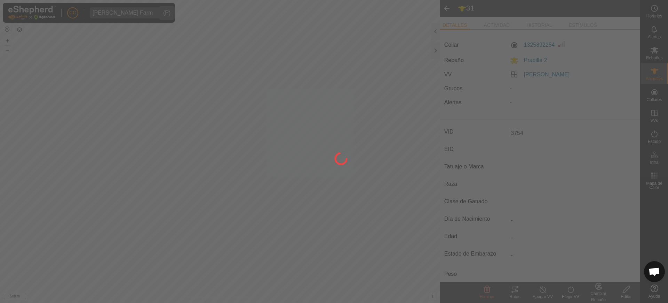
type input "3754"
type input "-"
type input "0 kg"
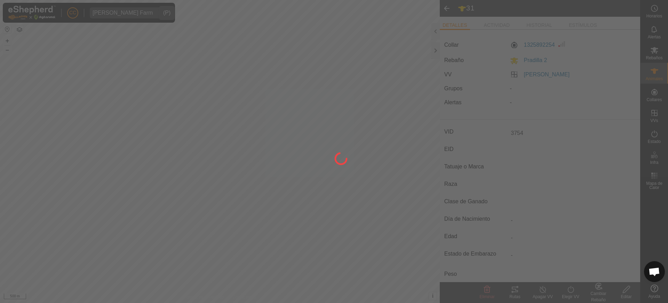
type input "-"
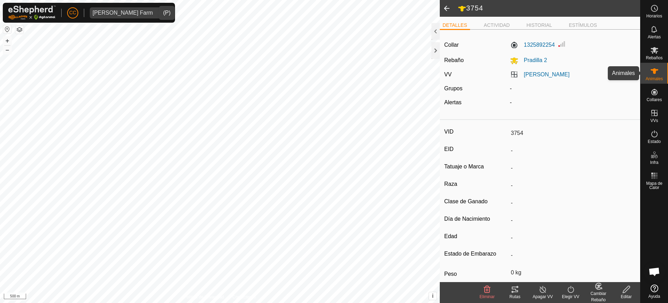
click at [651, 74] on icon at bounding box center [655, 71] width 8 height 8
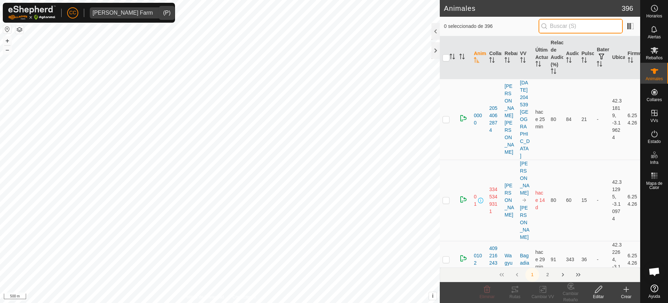
click at [587, 25] on input "text" at bounding box center [581, 26] width 84 height 15
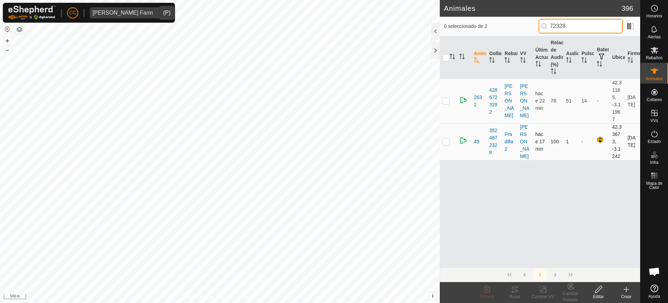
type input "72328"
click at [446, 140] on p-checkbox at bounding box center [446, 142] width 7 height 6
checkbox input "true"
click at [595, 297] on div "Editar" at bounding box center [599, 296] width 28 height 6
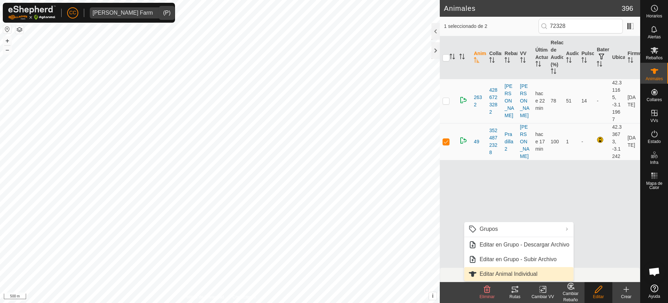
click at [549, 273] on link "Editar Animal Individual" at bounding box center [518, 274] width 109 height 14
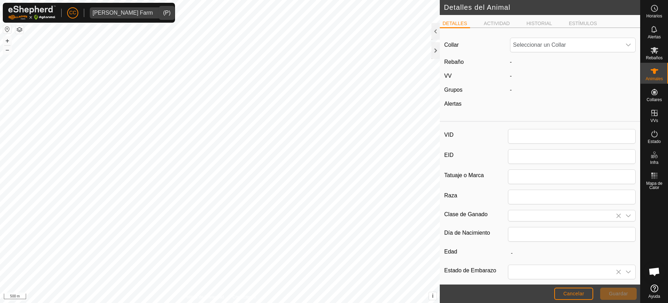
type input "49"
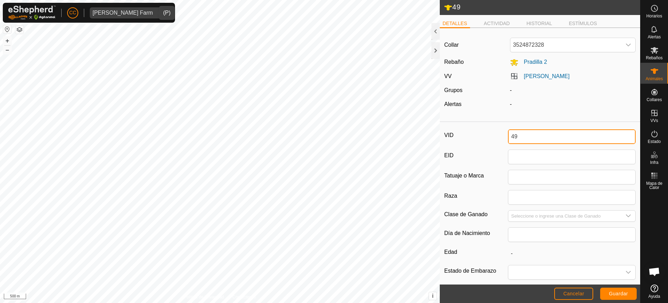
click at [541, 139] on input "49" at bounding box center [572, 136] width 128 height 15
click at [617, 296] on span "Guardar" at bounding box center [618, 293] width 19 height 6
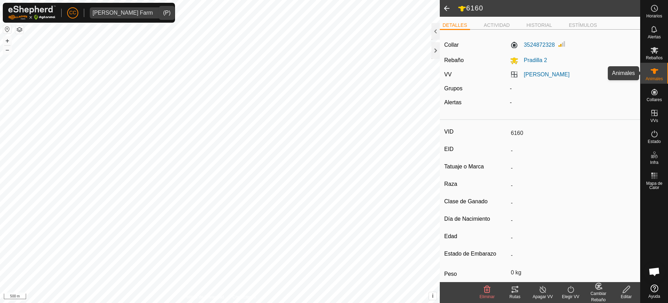
click at [658, 71] on icon at bounding box center [655, 71] width 8 height 8
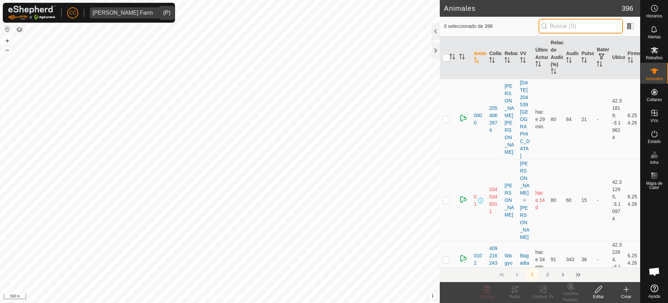
click at [615, 29] on input "text" at bounding box center [581, 26] width 84 height 15
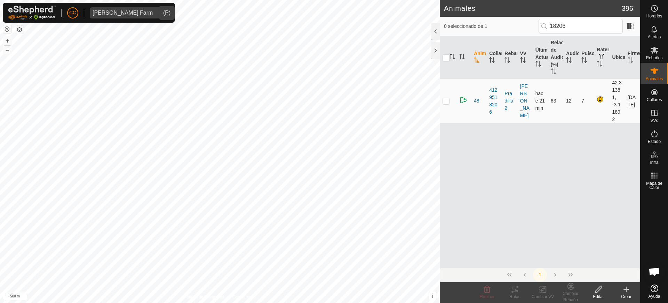
click at [447, 101] on p-checkbox at bounding box center [446, 101] width 7 height 6
drag, startPoint x: 598, startPoint y: 298, endPoint x: 601, endPoint y: 299, distance: 3.6
click at [599, 298] on div "Editar" at bounding box center [599, 296] width 28 height 6
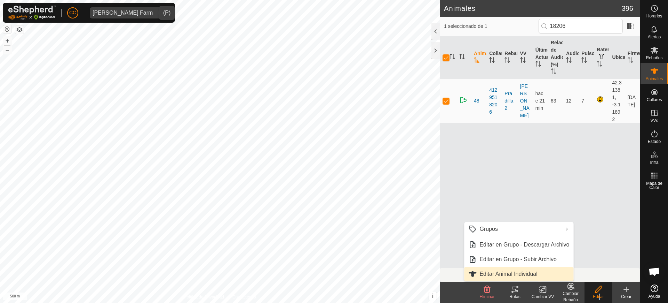
click at [557, 276] on link "Editar Animal Individual" at bounding box center [518, 274] width 109 height 14
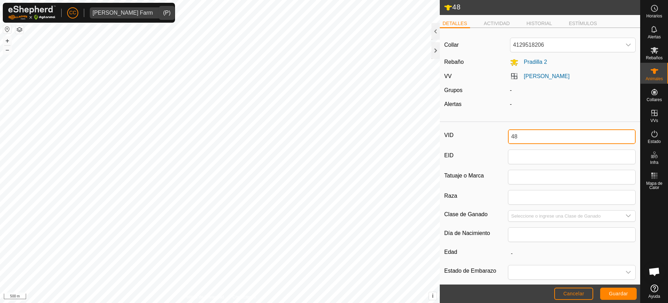
drag, startPoint x: 520, startPoint y: 136, endPoint x: 480, endPoint y: 134, distance: 40.4
click at [480, 134] on div "VID 48" at bounding box center [540, 136] width 191 height 15
click at [616, 292] on span "Guardar" at bounding box center [618, 293] width 19 height 6
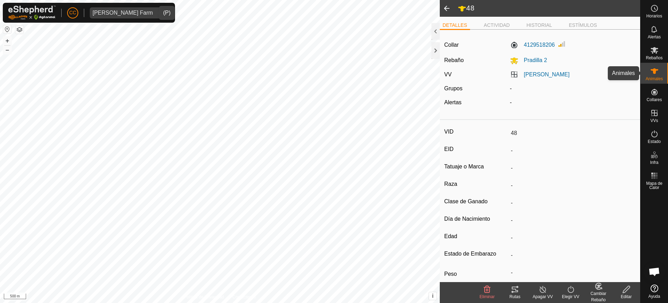
click at [647, 75] on div "Animales" at bounding box center [655, 73] width 28 height 21
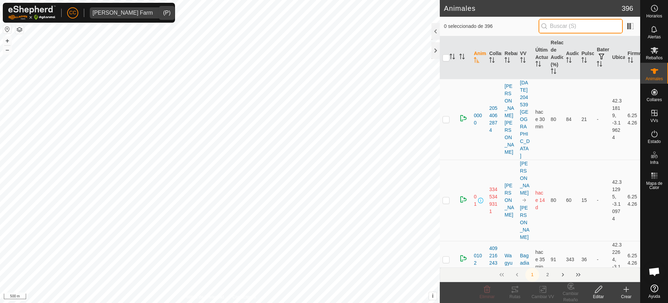
click at [574, 22] on input "text" at bounding box center [581, 26] width 84 height 15
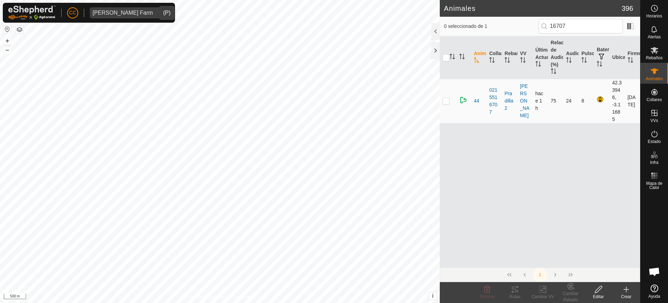
click at [444, 101] on td at bounding box center [448, 101] width 17 height 44
click at [594, 293] on div "Editar" at bounding box center [599, 296] width 28 height 6
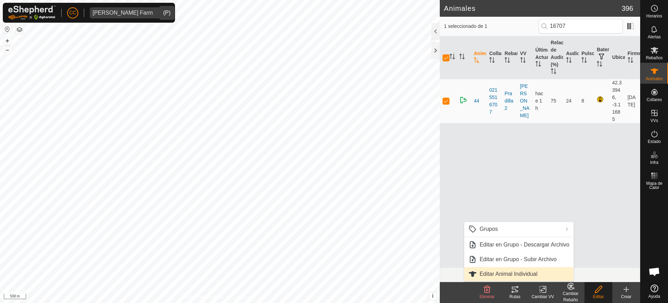
click at [520, 269] on link "Editar Animal Individual" at bounding box center [518, 274] width 109 height 14
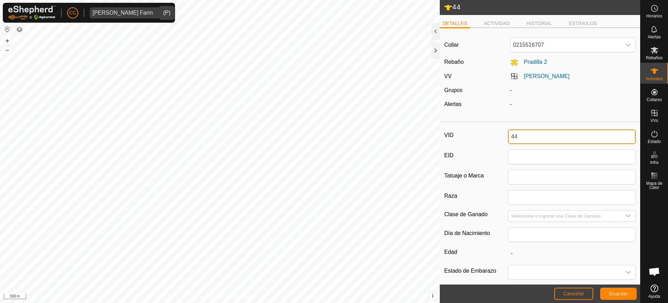
drag, startPoint x: 531, startPoint y: 139, endPoint x: 485, endPoint y: 130, distance: 46.1
click at [485, 130] on div "VID 44" at bounding box center [540, 136] width 191 height 15
click at [617, 290] on span "Guardar" at bounding box center [618, 293] width 19 height 6
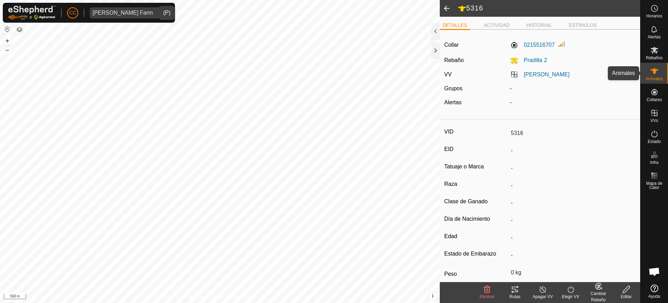
click at [662, 76] on div "Animales" at bounding box center [655, 73] width 28 height 21
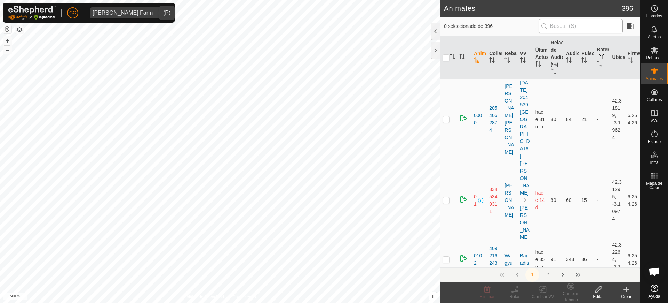
click at [601, 23] on input "text" at bounding box center [581, 26] width 84 height 15
click at [583, 26] on input "text" at bounding box center [581, 26] width 84 height 15
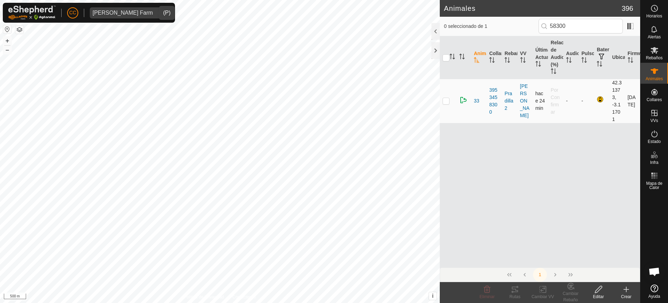
click at [448, 102] on p-checkbox at bounding box center [446, 101] width 7 height 6
click at [604, 289] on edit-svg-icon at bounding box center [599, 289] width 28 height 8
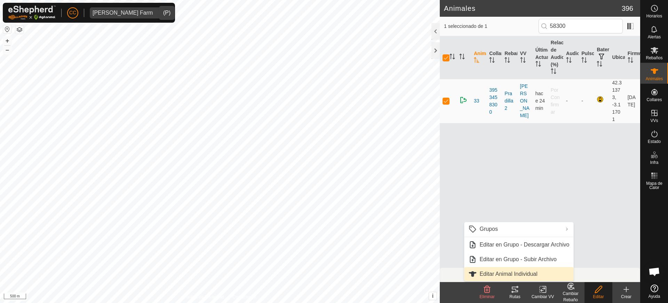
click at [540, 273] on link "Editar Animal Individual" at bounding box center [518, 274] width 109 height 14
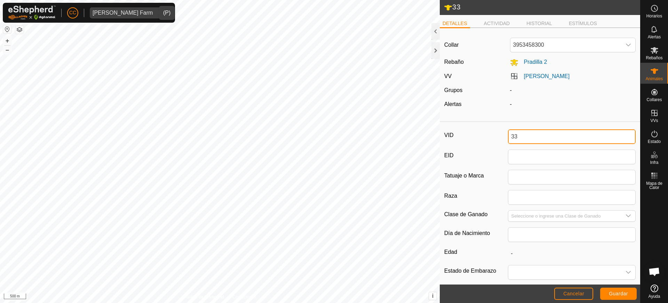
drag, startPoint x: 523, startPoint y: 138, endPoint x: 476, endPoint y: 137, distance: 47.3
click at [476, 137] on div "VID 33" at bounding box center [540, 136] width 191 height 15
click at [612, 297] on button "Guardar" at bounding box center [619, 293] width 37 height 12
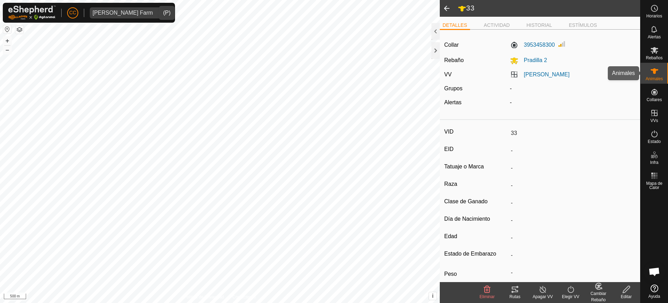
click at [653, 77] on span "Animales" at bounding box center [654, 79] width 17 height 4
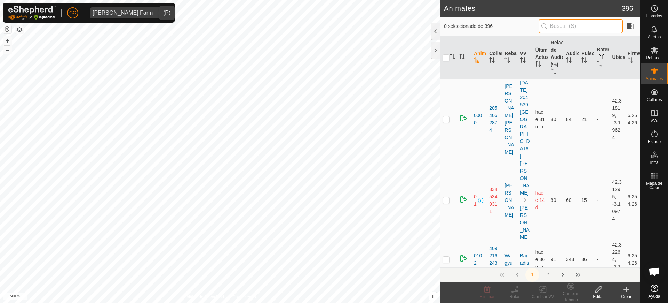
click at [572, 29] on input "text" at bounding box center [581, 26] width 84 height 15
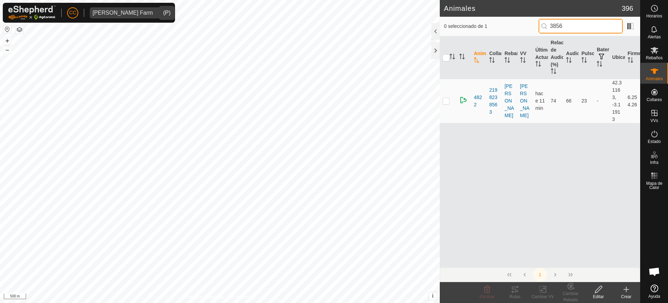
click at [555, 23] on input "3856" at bounding box center [581, 26] width 84 height 15
click at [556, 25] on input "3856" at bounding box center [581, 26] width 84 height 15
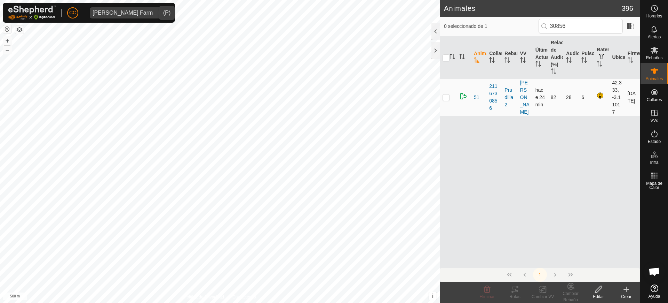
click at [448, 96] on p-checkbox at bounding box center [446, 97] width 7 height 6
click at [601, 290] on icon at bounding box center [599, 289] width 9 height 8
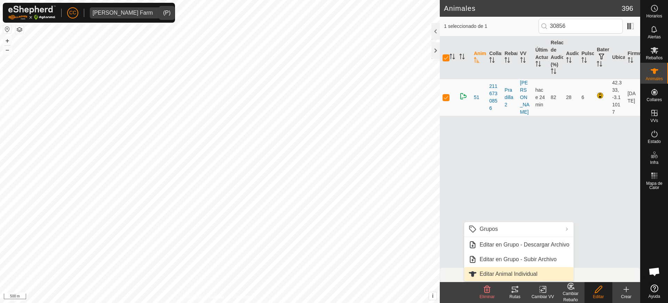
click at [535, 274] on link "Editar Animal Individual" at bounding box center [518, 274] width 109 height 14
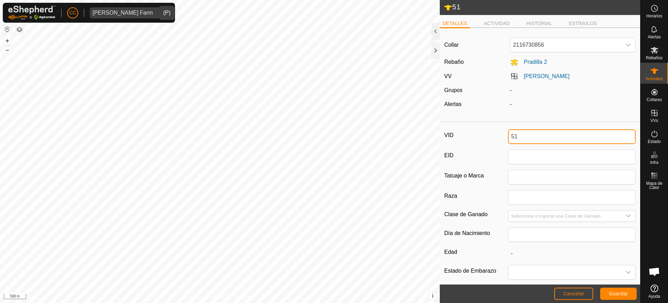
drag, startPoint x: 523, startPoint y: 135, endPoint x: 479, endPoint y: 136, distance: 44.2
click at [479, 136] on div "VID 51" at bounding box center [540, 136] width 191 height 15
click at [623, 293] on span "Guardar" at bounding box center [618, 293] width 19 height 6
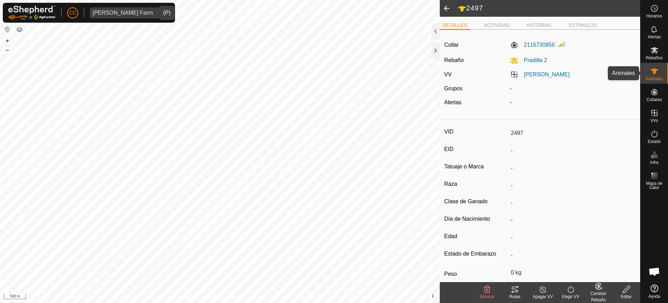
click at [651, 65] on es-animals-svg-icon at bounding box center [655, 70] width 13 height 11
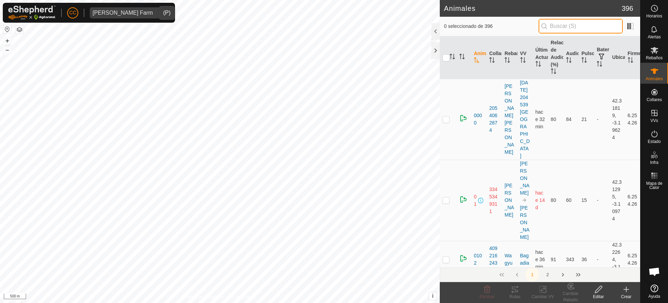
click at [587, 24] on input "text" at bounding box center [581, 26] width 84 height 15
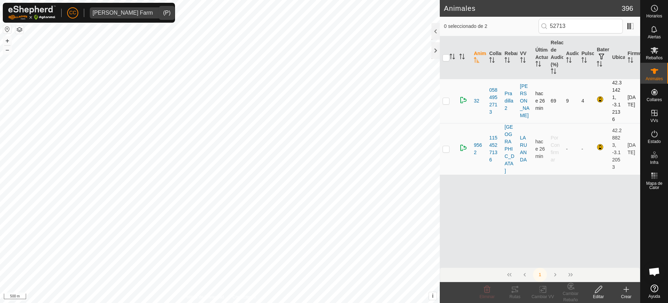
click at [440, 101] on td at bounding box center [448, 101] width 17 height 44
click at [596, 291] on icon at bounding box center [599, 289] width 9 height 8
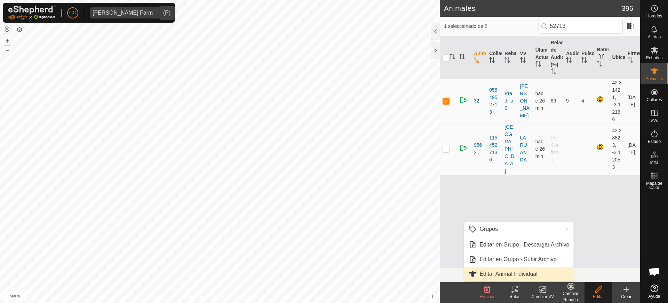
click at [523, 276] on link "Editar Animal Individual" at bounding box center [518, 274] width 109 height 14
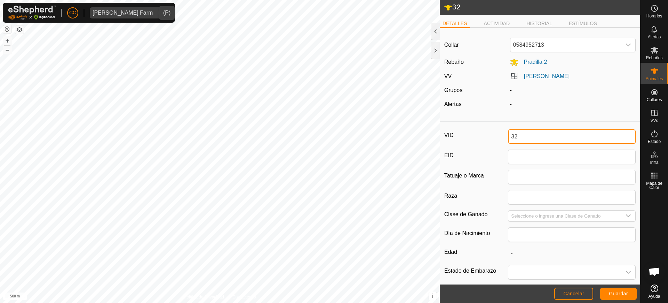
drag, startPoint x: 528, startPoint y: 139, endPoint x: 491, endPoint y: 139, distance: 36.6
click at [491, 139] on div "VID 32" at bounding box center [540, 136] width 191 height 15
click at [627, 290] on button "Guardar" at bounding box center [619, 293] width 37 height 12
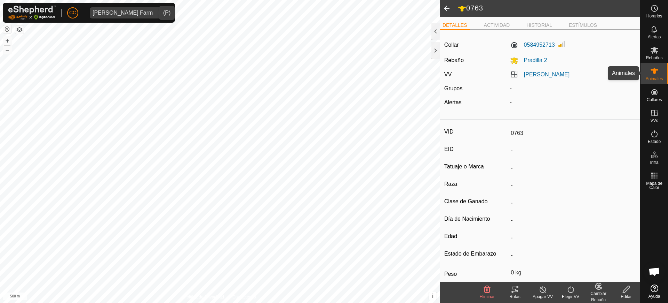
click at [655, 76] on es-animals-svg-icon at bounding box center [655, 70] width 13 height 11
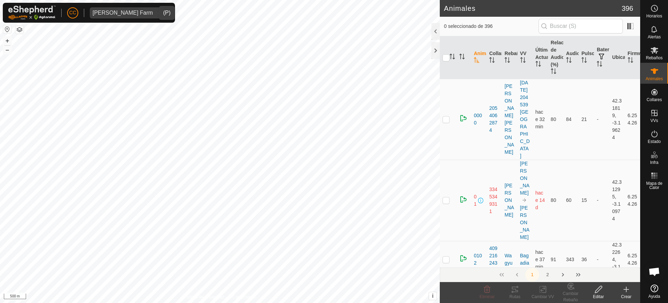
click at [602, 23] on input "text" at bounding box center [581, 26] width 84 height 15
drag, startPoint x: 576, startPoint y: 17, endPoint x: 570, endPoint y: 29, distance: 13.2
click at [575, 21] on div "0 seleccionado de 396" at bounding box center [540, 26] width 201 height 19
click at [570, 29] on input "text" at bounding box center [581, 26] width 84 height 15
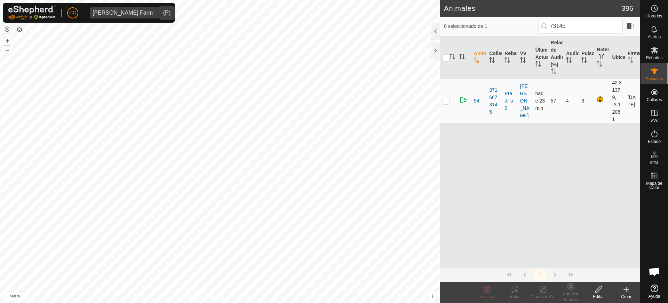
click at [444, 100] on p-checkbox at bounding box center [446, 101] width 7 height 6
click at [595, 292] on icon at bounding box center [599, 289] width 9 height 8
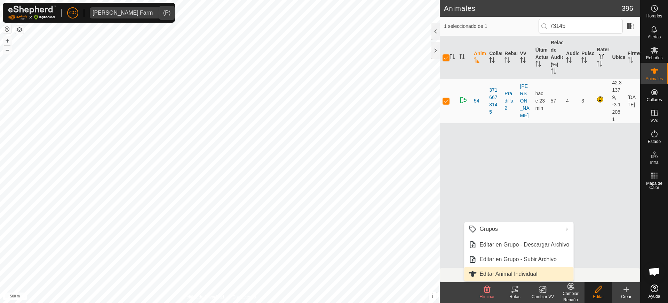
click at [547, 268] on link "Editar Animal Individual" at bounding box center [518, 274] width 109 height 14
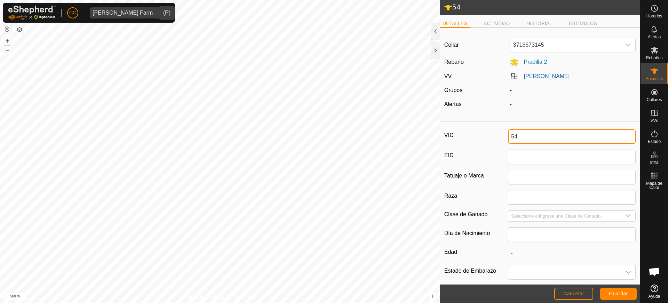
drag, startPoint x: 536, startPoint y: 137, endPoint x: 503, endPoint y: 138, distance: 33.1
click at [503, 138] on div "VID 54" at bounding box center [540, 136] width 191 height 15
click at [605, 293] on button "Guardar" at bounding box center [619, 293] width 37 height 12
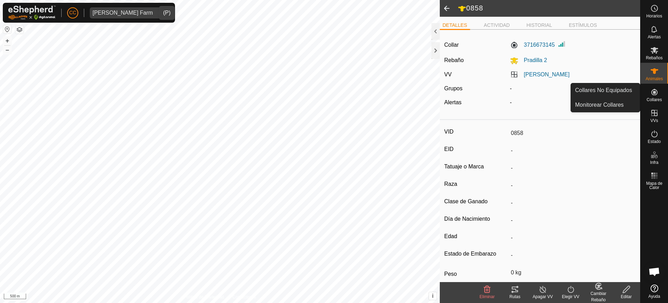
click at [654, 96] on icon at bounding box center [655, 92] width 8 height 8
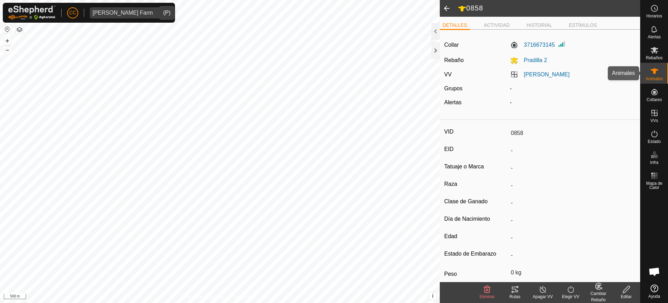
click at [652, 78] on span "Animales" at bounding box center [654, 79] width 17 height 4
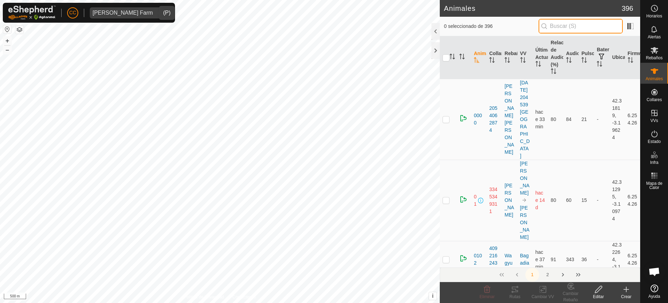
click at [573, 22] on input "text" at bounding box center [581, 26] width 84 height 15
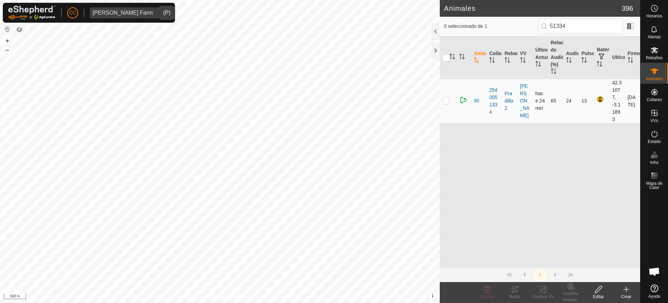
click at [448, 100] on p-checkbox at bounding box center [446, 101] width 7 height 6
click at [602, 292] on icon at bounding box center [599, 289] width 9 height 8
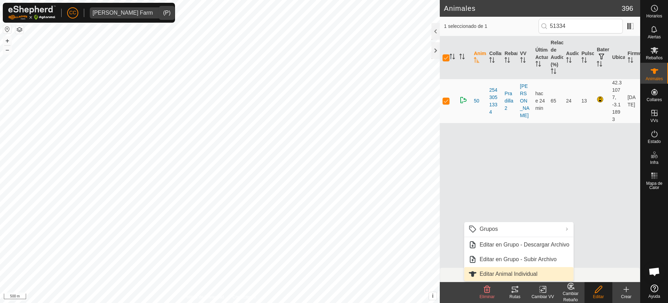
click at [515, 267] on link "Editar Animal Individual" at bounding box center [518, 274] width 109 height 14
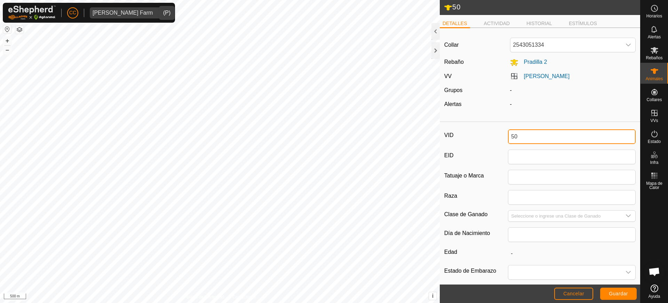
drag, startPoint x: 524, startPoint y: 139, endPoint x: 484, endPoint y: 132, distance: 40.6
click at [485, 132] on div "VID 50" at bounding box center [540, 136] width 191 height 15
click at [614, 290] on span "Guardar" at bounding box center [618, 293] width 19 height 6
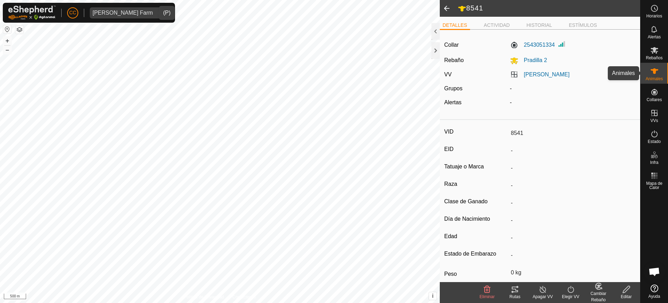
click at [654, 71] on icon at bounding box center [655, 71] width 8 height 6
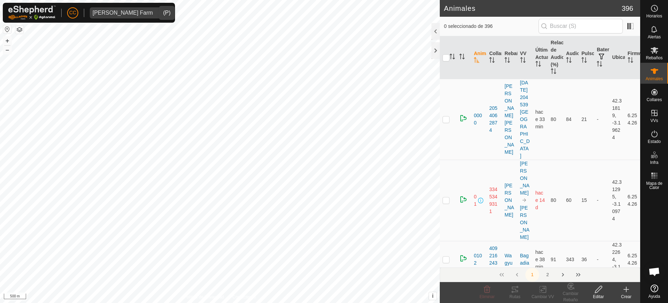
click at [564, 27] on input "text" at bounding box center [581, 26] width 84 height 15
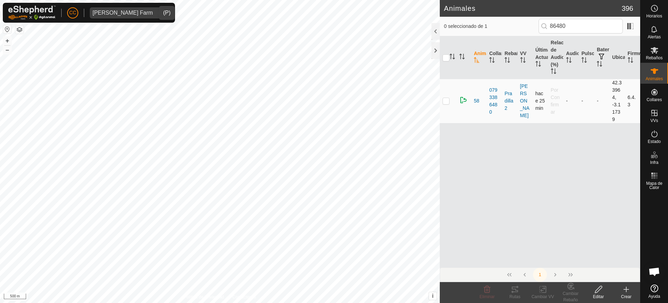
click at [447, 98] on p-checkbox at bounding box center [446, 101] width 7 height 6
click at [599, 285] on icon at bounding box center [599, 289] width 9 height 8
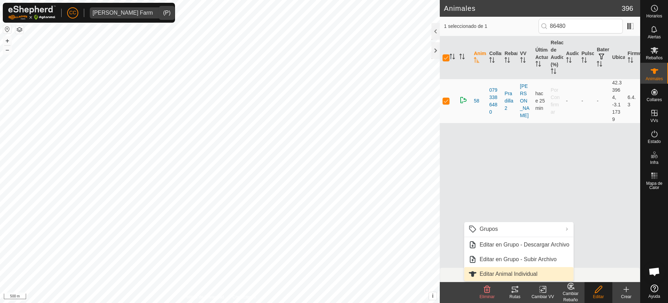
click at [517, 271] on link "Editar Animal Individual" at bounding box center [518, 274] width 109 height 14
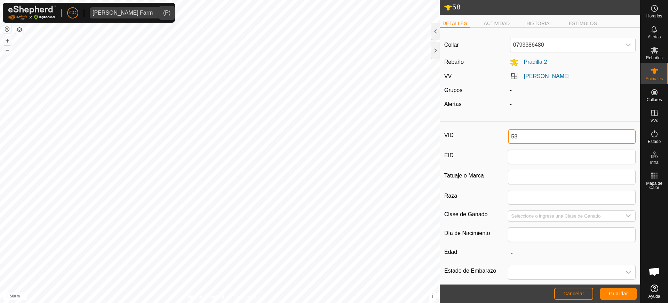
drag, startPoint x: 530, startPoint y: 142, endPoint x: 485, endPoint y: 140, distance: 45.7
click at [485, 140] on div "VID 58" at bounding box center [540, 136] width 191 height 15
click at [625, 289] on button "Guardar" at bounding box center [619, 293] width 37 height 12
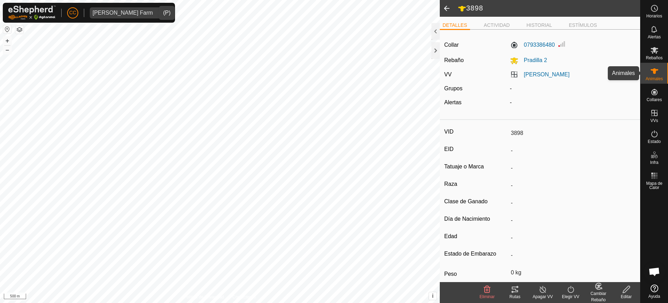
click at [654, 77] on span "Animales" at bounding box center [654, 79] width 17 height 4
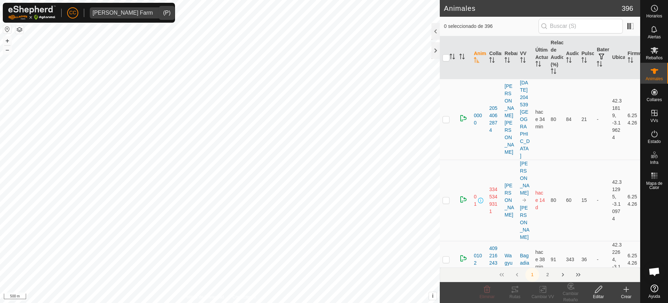
click at [587, 22] on input "text" at bounding box center [581, 26] width 84 height 15
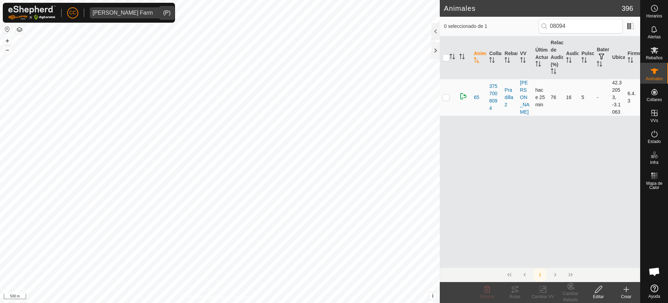
click at [445, 96] on p-checkbox at bounding box center [446, 97] width 7 height 6
click at [595, 291] on icon at bounding box center [599, 289] width 9 height 8
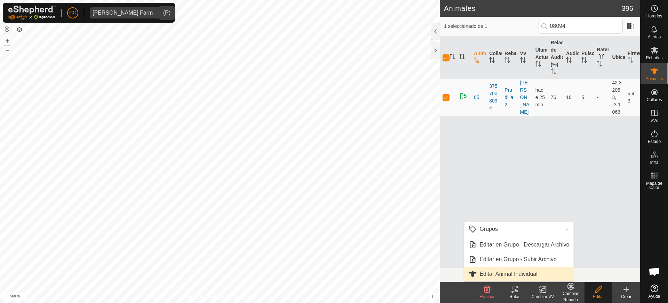
click at [558, 273] on link "Editar Animal Individual" at bounding box center [518, 274] width 109 height 14
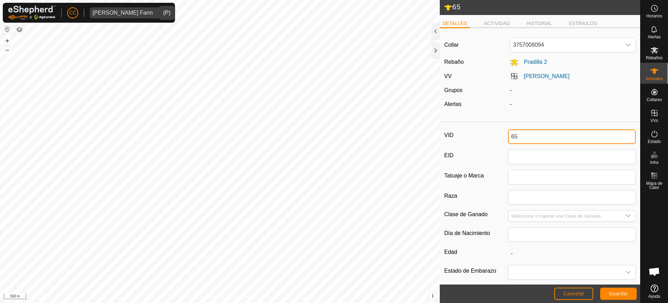
drag, startPoint x: 530, startPoint y: 131, endPoint x: 488, endPoint y: 132, distance: 42.1
click at [488, 132] on div "VID 65" at bounding box center [540, 136] width 191 height 15
click at [623, 298] on button "Guardar" at bounding box center [619, 293] width 37 height 12
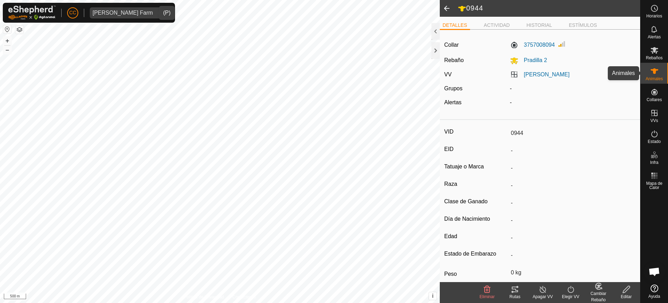
click at [651, 68] on icon at bounding box center [655, 71] width 8 height 8
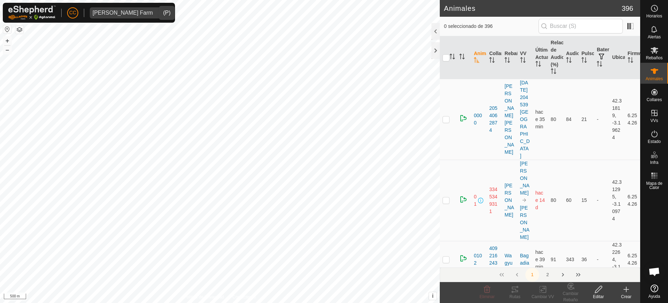
click at [570, 27] on input "text" at bounding box center [581, 26] width 84 height 15
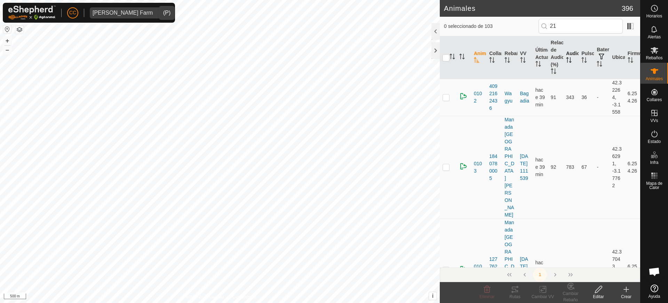
scroll to position [530, 0]
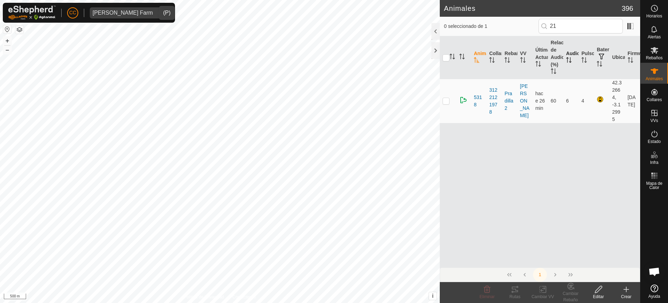
type input "2"
type input "3"
type input "31686"
click at [447, 100] on p-checkbox at bounding box center [446, 101] width 7 height 6
checkbox input "true"
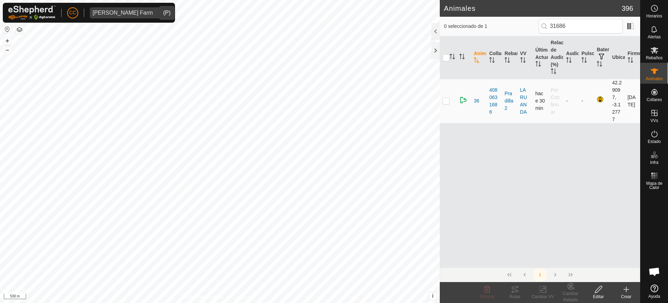
checkbox input "true"
click at [592, 293] on div "Editar" at bounding box center [599, 296] width 28 height 6
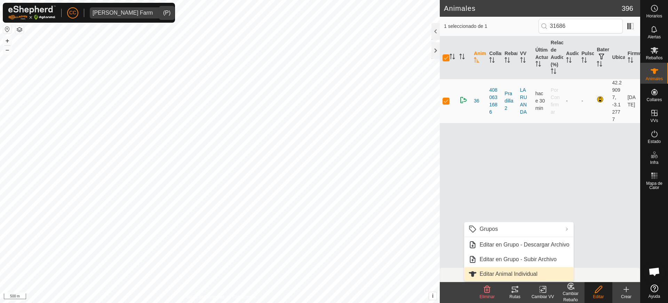
click at [524, 268] on link "Editar Animal Individual" at bounding box center [518, 274] width 109 height 14
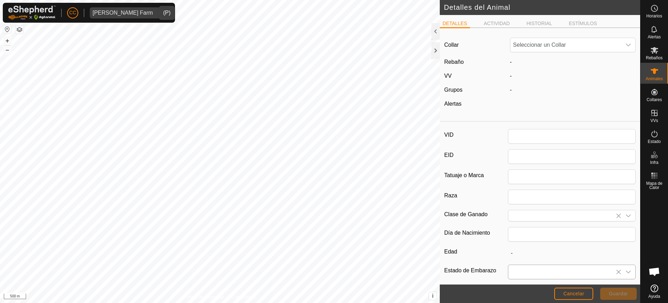
type input "36"
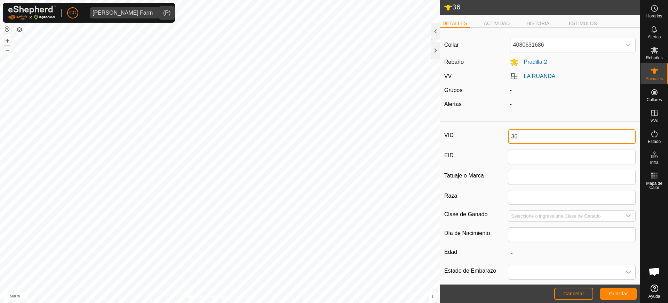
click at [516, 139] on input "36" at bounding box center [572, 136] width 128 height 15
drag, startPoint x: 517, startPoint y: 138, endPoint x: 488, endPoint y: 136, distance: 28.2
click at [488, 136] on div "VID 36" at bounding box center [540, 136] width 191 height 15
click at [614, 293] on span "Guardar" at bounding box center [618, 293] width 19 height 6
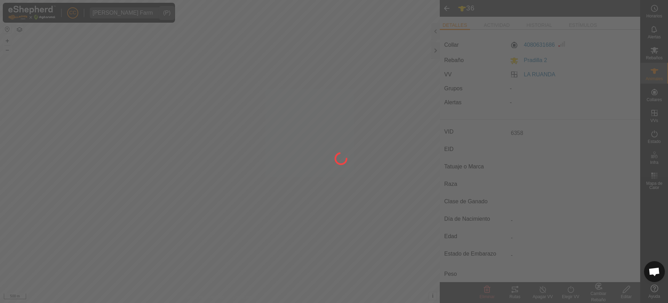
type input "6358"
type input "-"
type input "0 kg"
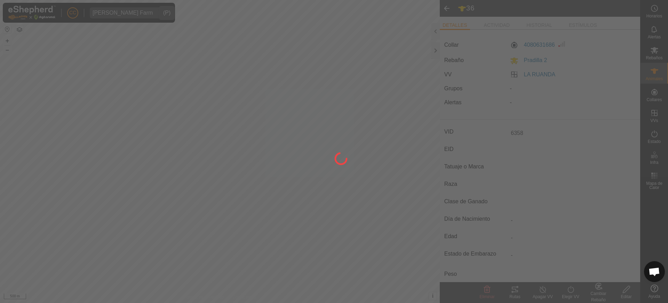
type input "-"
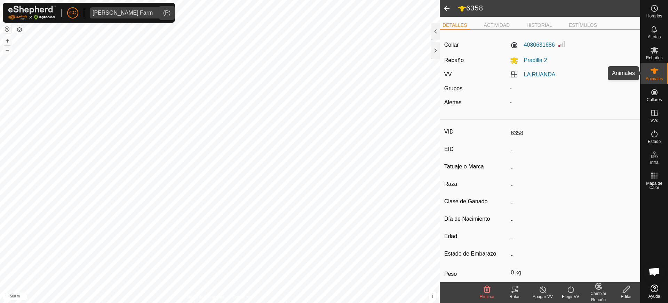
click at [667, 68] on div "Animales" at bounding box center [655, 73] width 28 height 21
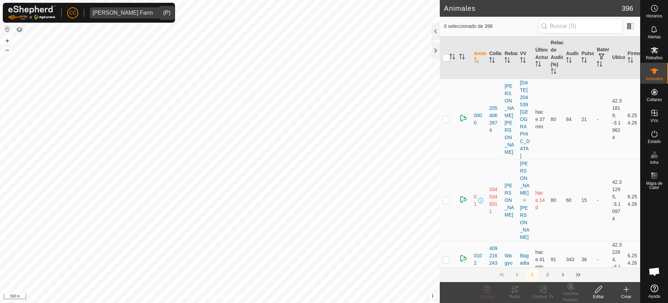
click at [625, 291] on icon at bounding box center [626, 289] width 8 height 8
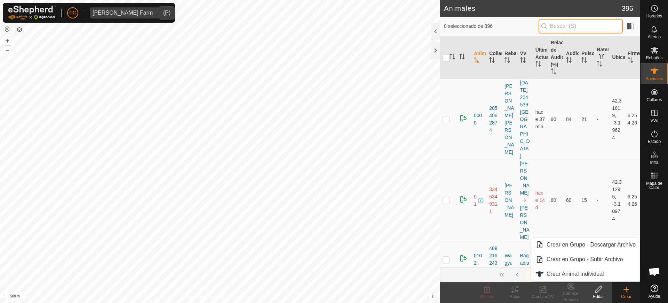
click at [594, 25] on input "text" at bounding box center [581, 26] width 84 height 15
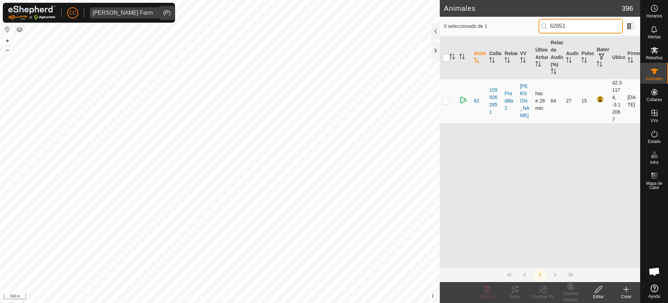
type input "62851"
click at [444, 102] on p-checkbox at bounding box center [446, 101] width 7 height 6
checkbox input "true"
click at [596, 289] on icon at bounding box center [599, 289] width 9 height 8
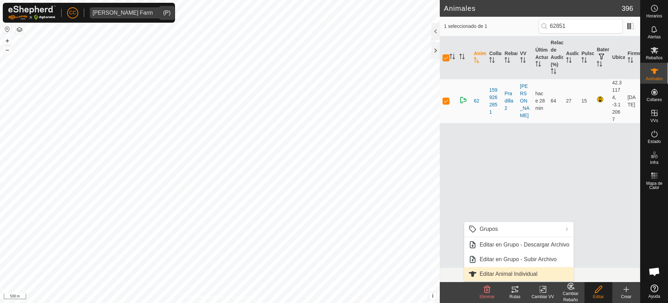
click at [524, 271] on link "Editar Animal Individual" at bounding box center [518, 274] width 109 height 14
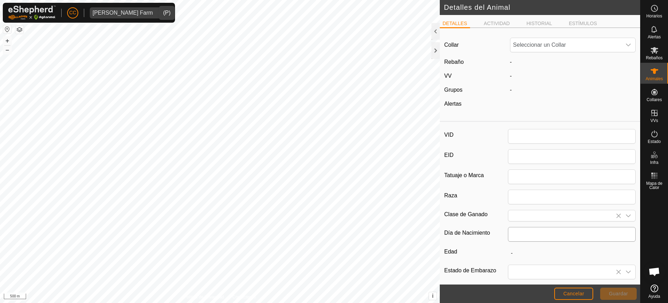
type input "62"
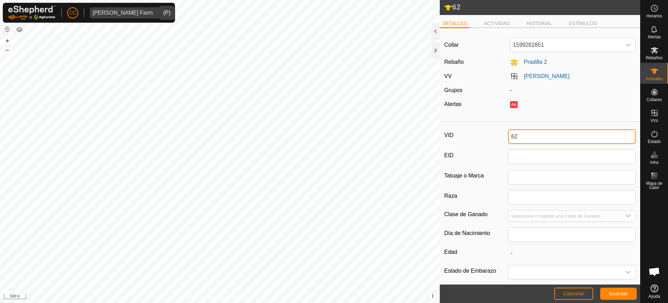
drag, startPoint x: 530, startPoint y: 138, endPoint x: 481, endPoint y: 129, distance: 49.6
click at [481, 129] on div "VID 62" at bounding box center [540, 136] width 191 height 15
click at [622, 295] on span "Guardar" at bounding box center [618, 293] width 19 height 6
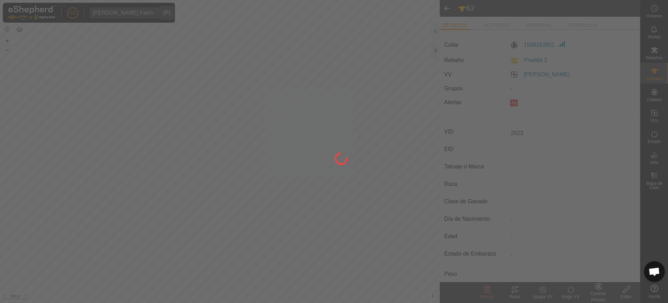
type input "62"
type input "-"
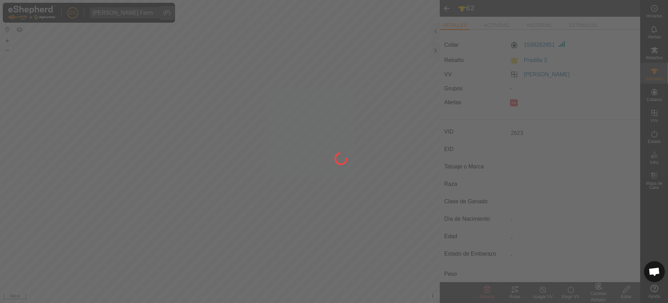
type input "-"
type input "2623"
type input "0 kg"
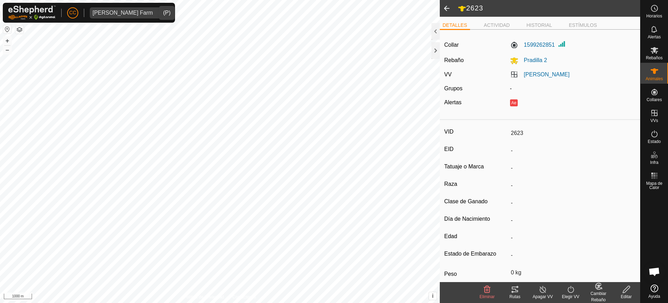
click at [446, 7] on span at bounding box center [447, 8] width 14 height 17
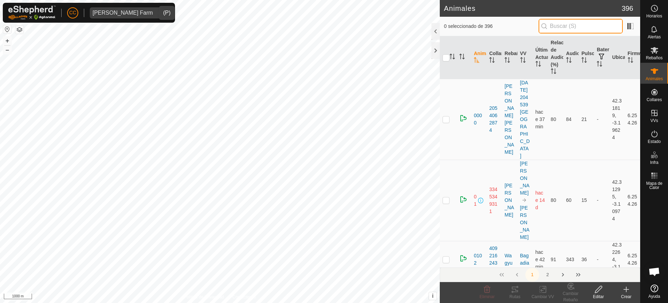
click at [590, 26] on input "text" at bounding box center [581, 26] width 84 height 15
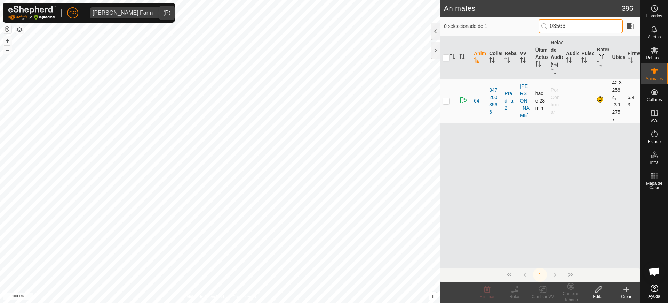
type input "03566"
click at [447, 100] on p-checkbox at bounding box center [446, 101] width 7 height 6
checkbox input "true"
click at [599, 291] on icon at bounding box center [599, 289] width 9 height 8
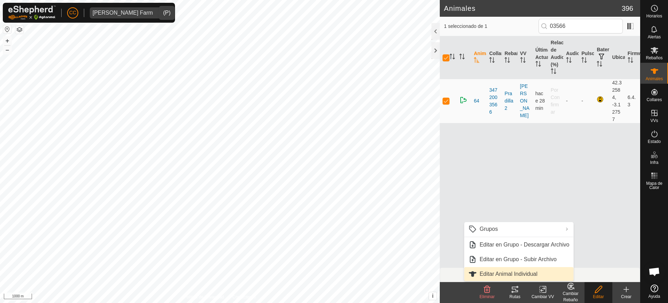
click at [527, 274] on link "Editar Animal Individual" at bounding box center [518, 274] width 109 height 14
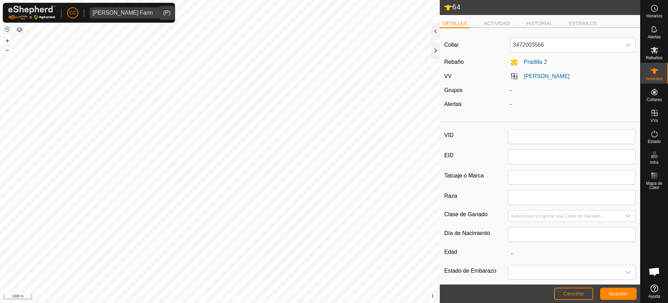
type input "64"
drag, startPoint x: 525, startPoint y: 134, endPoint x: 494, endPoint y: 133, distance: 31.0
click at [494, 133] on div "VID 64" at bounding box center [540, 136] width 191 height 15
click at [624, 297] on button "Guardar" at bounding box center [619, 293] width 37 height 12
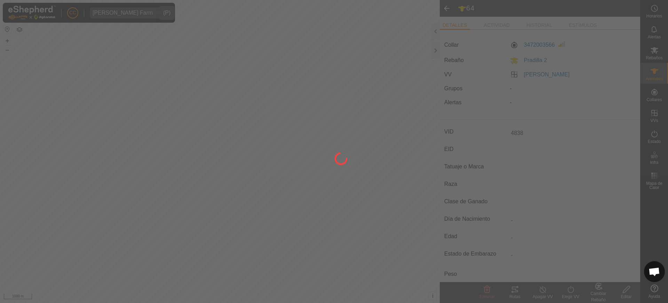
type input "4838"
type input "-"
type input "0 kg"
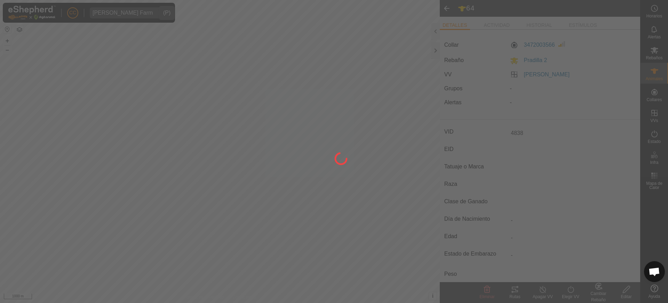
type input "-"
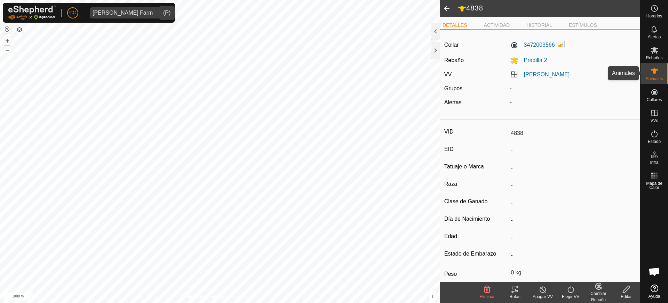
click at [656, 77] on span "Animales" at bounding box center [654, 79] width 17 height 4
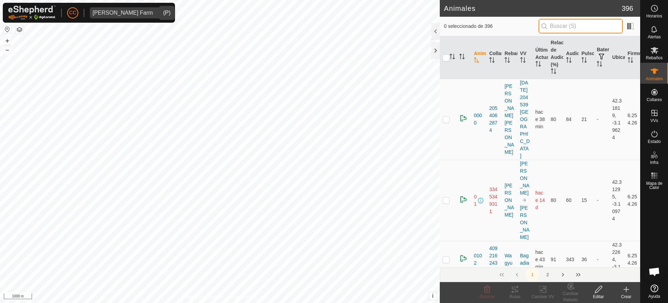
click at [601, 26] on input "text" at bounding box center [581, 26] width 84 height 15
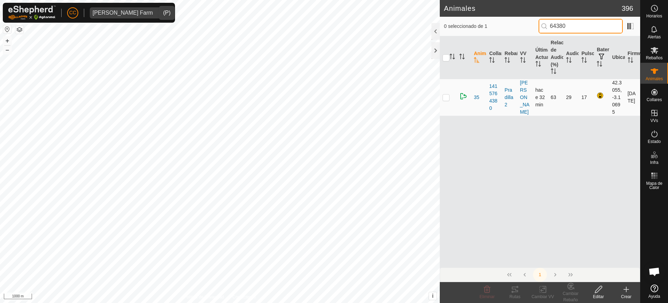
type input "64380"
click at [445, 98] on p-checkbox at bounding box center [446, 97] width 7 height 6
checkbox input "true"
click at [595, 289] on icon at bounding box center [599, 289] width 9 height 8
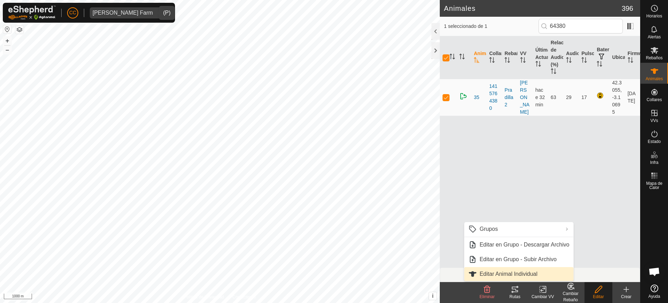
click at [535, 269] on link "Editar Animal Individual" at bounding box center [518, 274] width 109 height 14
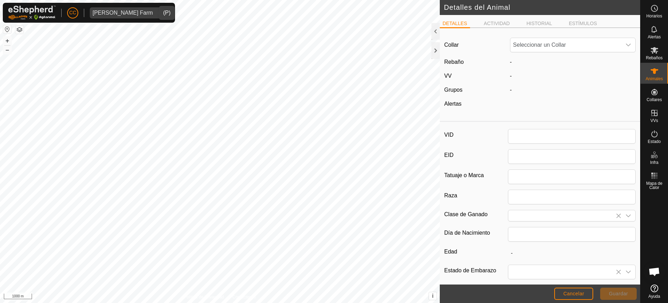
type input "35"
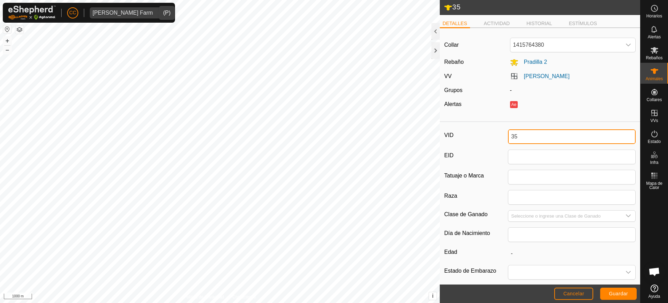
drag, startPoint x: 522, startPoint y: 136, endPoint x: 495, endPoint y: 104, distance: 42.0
click at [490, 130] on div "VID 35" at bounding box center [540, 136] width 191 height 15
click at [625, 293] on span "Guardar" at bounding box center [618, 293] width 19 height 6
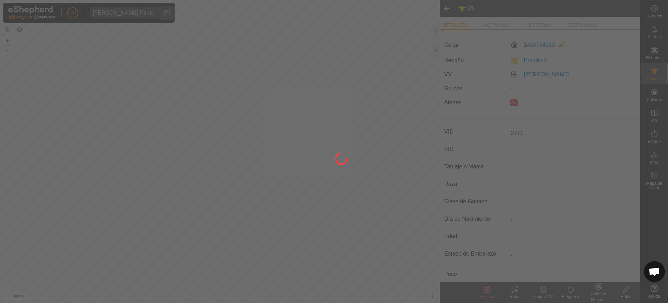
type input "35"
type input "-"
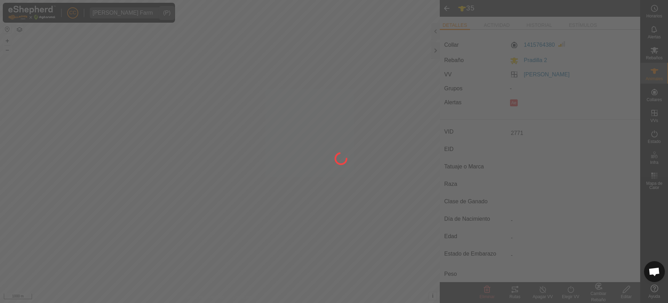
type input "-"
type input "2771"
type input "0 kg"
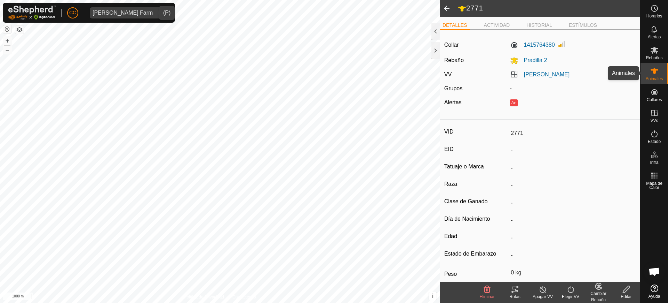
click at [652, 70] on icon at bounding box center [655, 71] width 8 height 8
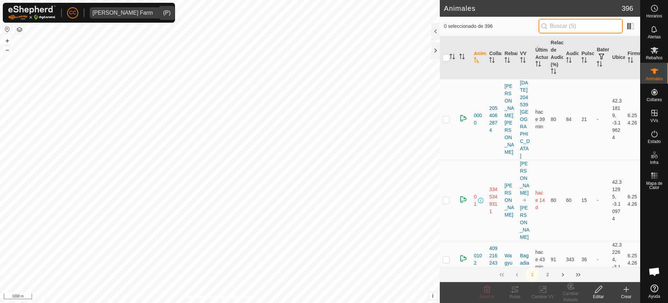
click at [586, 29] on input "text" at bounding box center [581, 26] width 84 height 15
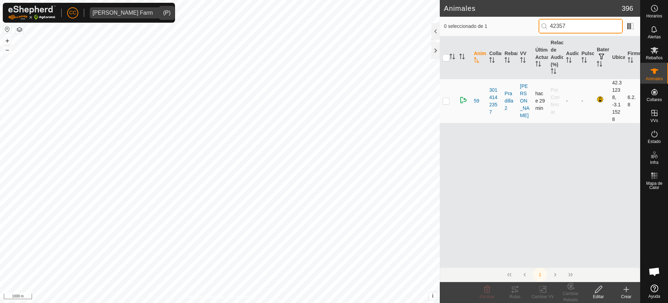
type input "42357"
click at [447, 102] on p-checkbox at bounding box center [446, 101] width 7 height 6
checkbox input "true"
click at [601, 290] on icon at bounding box center [599, 289] width 9 height 8
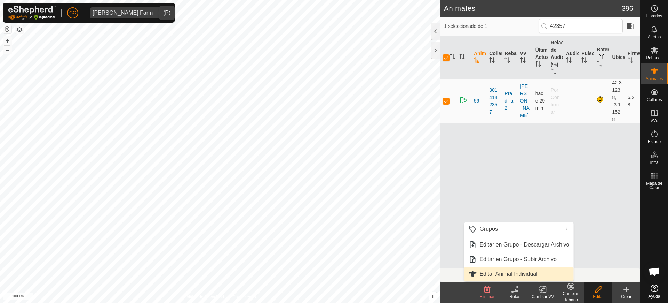
click at [532, 270] on link "Editar Animal Individual" at bounding box center [518, 274] width 109 height 14
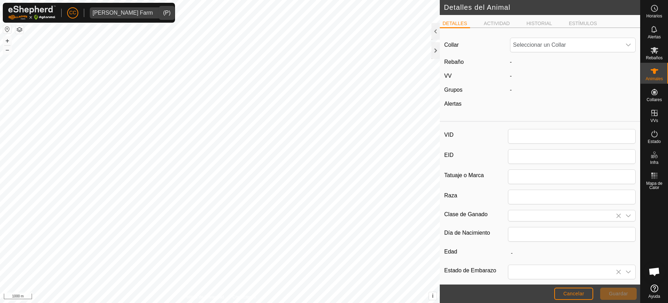
type input "59"
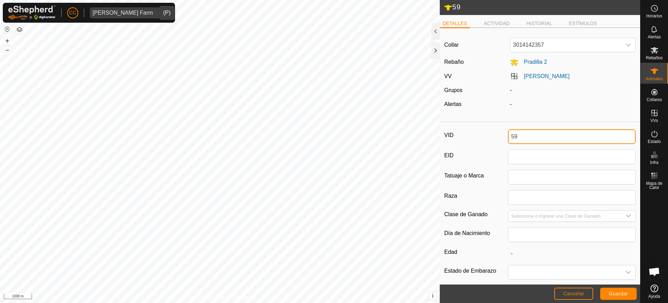
drag, startPoint x: 524, startPoint y: 137, endPoint x: 503, endPoint y: 133, distance: 21.2
click at [503, 133] on div "VID 59" at bounding box center [540, 136] width 191 height 15
click at [613, 295] on span "Guardar" at bounding box center [618, 293] width 19 height 6
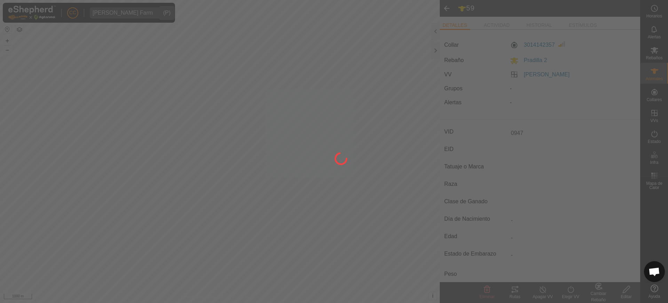
type input "0947"
type input "-"
type input "0 kg"
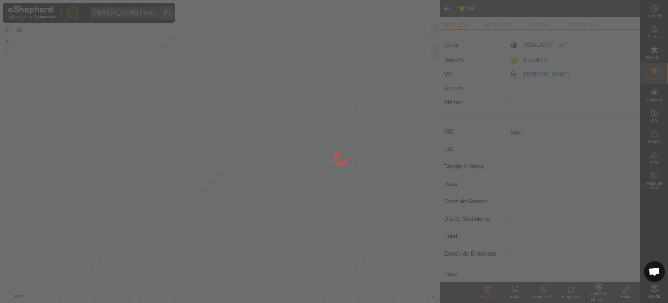
type input "-"
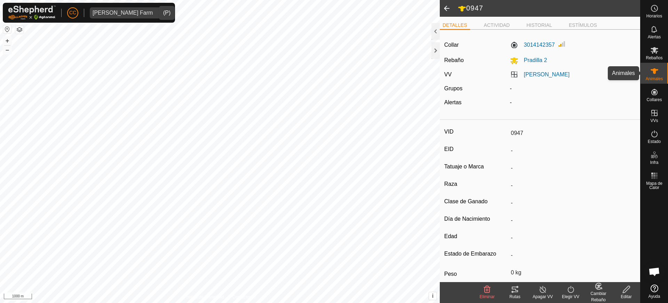
click at [656, 75] on icon at bounding box center [655, 71] width 8 height 8
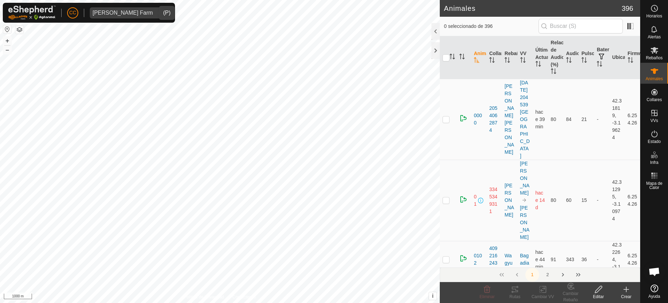
click at [623, 290] on icon at bounding box center [626, 289] width 8 height 8
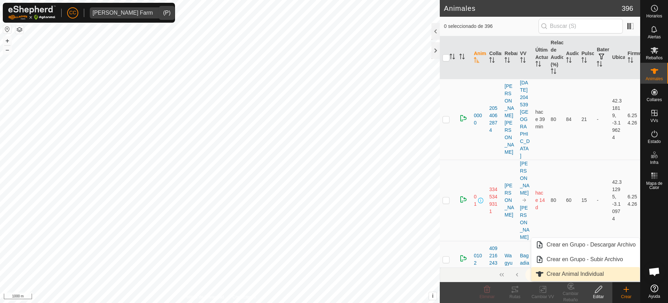
click at [597, 267] on link "Crear Animal Individual" at bounding box center [586, 274] width 109 height 14
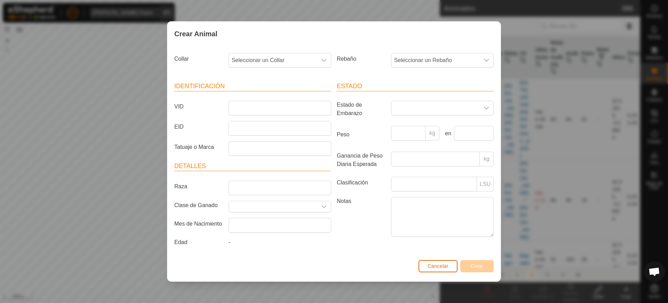
drag, startPoint x: 439, startPoint y: 261, endPoint x: 481, endPoint y: 260, distance: 42.5
click at [439, 261] on button "Cancelar" at bounding box center [438, 266] width 39 height 12
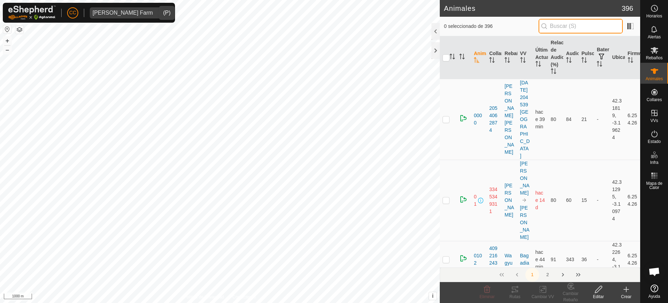
click at [581, 25] on input "text" at bounding box center [581, 26] width 84 height 15
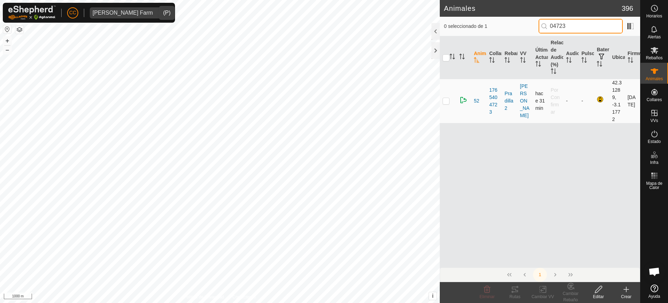
type input "04723"
click at [446, 100] on p-checkbox at bounding box center [446, 101] width 7 height 6
checkbox input "true"
click at [596, 288] on icon at bounding box center [599, 289] width 9 height 8
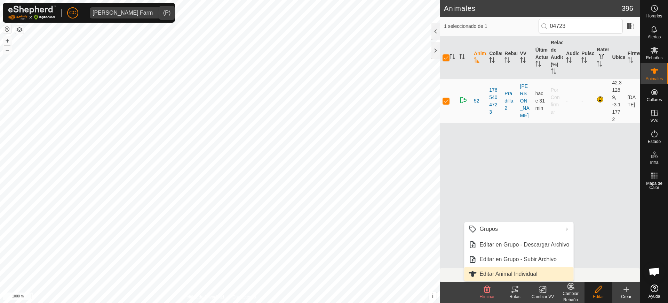
click at [523, 269] on link "Editar Animal Individual" at bounding box center [518, 274] width 109 height 14
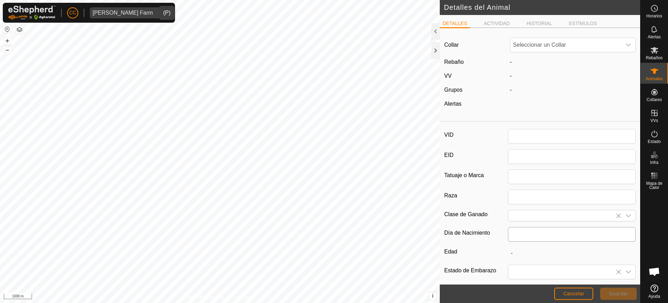
type input "52"
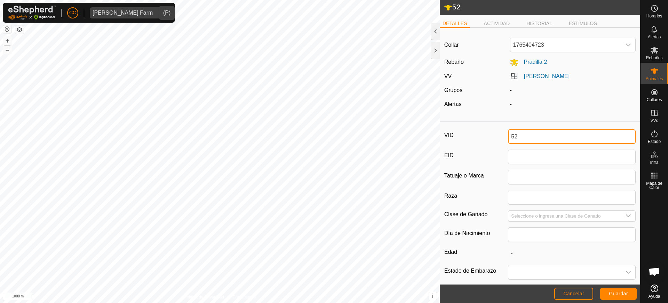
drag, startPoint x: 552, startPoint y: 139, endPoint x: 463, endPoint y: 136, distance: 89.5
click at [463, 136] on div "VID 52" at bounding box center [540, 136] width 191 height 15
click at [618, 293] on span "Guardar" at bounding box center [618, 293] width 19 height 6
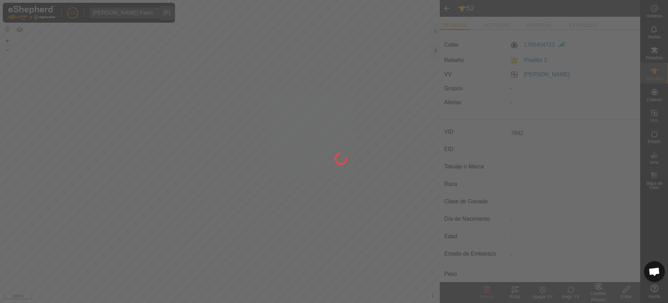
type input "52"
type input "-"
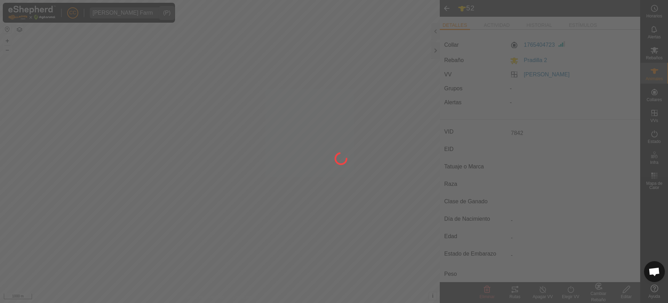
type input "-"
type input "7842"
type input "0 kg"
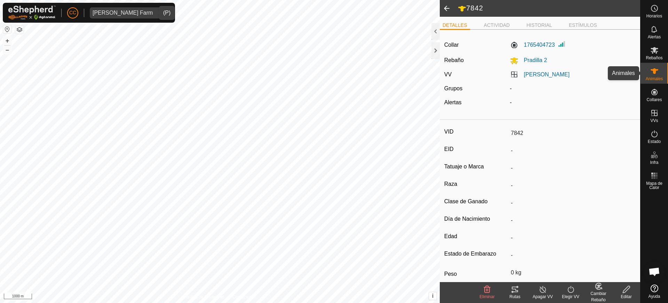
click at [653, 77] on span "Animales" at bounding box center [654, 79] width 17 height 4
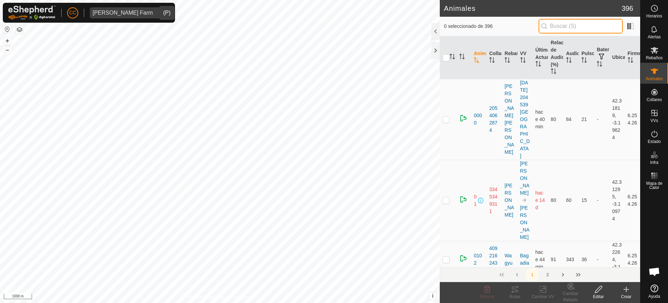
click at [599, 29] on input "text" at bounding box center [581, 26] width 84 height 15
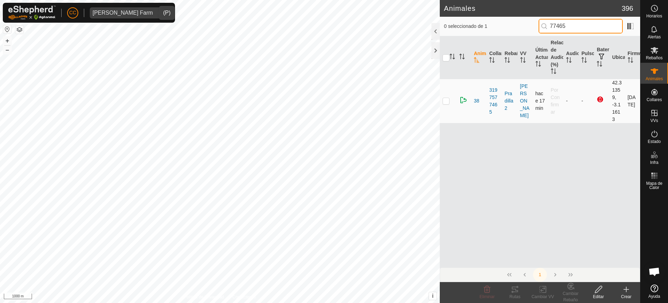
type input "77465"
click at [446, 100] on p-checkbox at bounding box center [446, 101] width 7 height 6
checkbox input "true"
click at [601, 295] on div "Editar" at bounding box center [599, 296] width 28 height 6
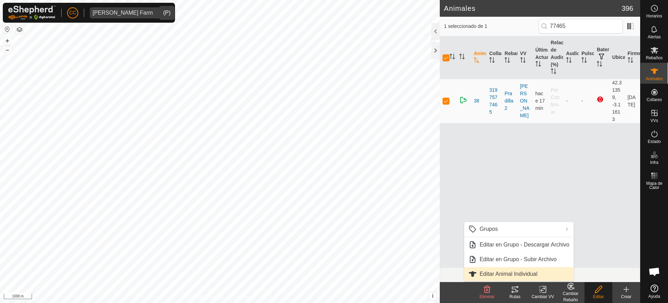
click at [506, 272] on link "Editar Animal Individual" at bounding box center [518, 274] width 109 height 14
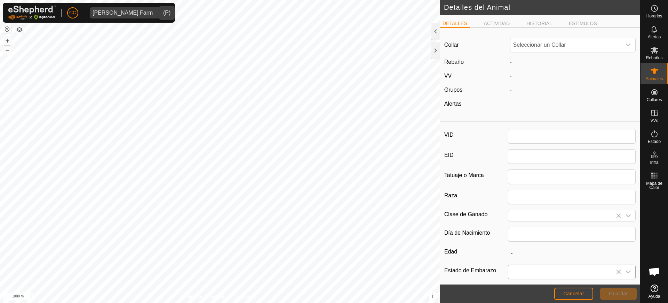
type input "38"
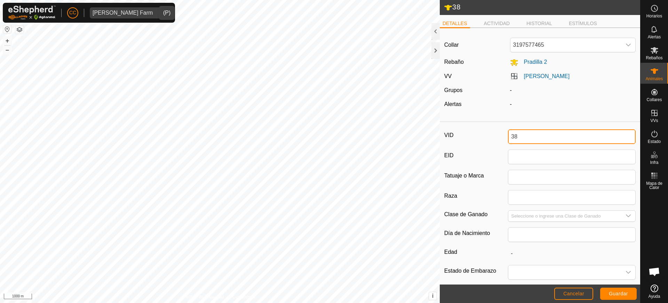
drag, startPoint x: 530, startPoint y: 134, endPoint x: 489, endPoint y: 125, distance: 41.7
click at [489, 125] on div "VID 38 EID Tatuaje o Marca Raza Clase de Ganado Día de Nacimiento Edad - Estado…" at bounding box center [540, 232] width 201 height 215
click at [610, 294] on span "Guardar" at bounding box center [618, 293] width 19 height 6
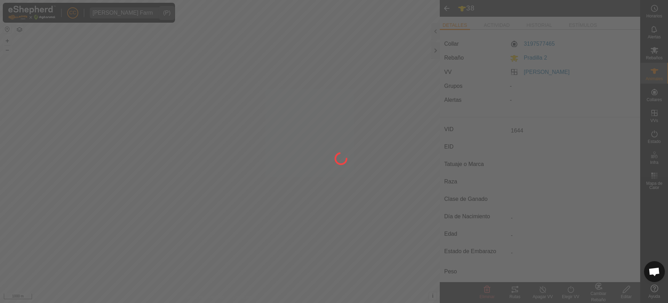
type input "1644"
type input "-"
type input "0 kg"
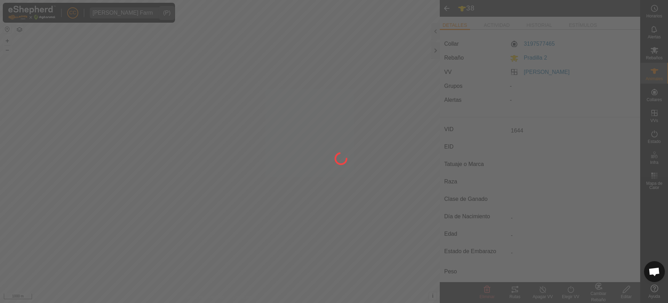
type input "-"
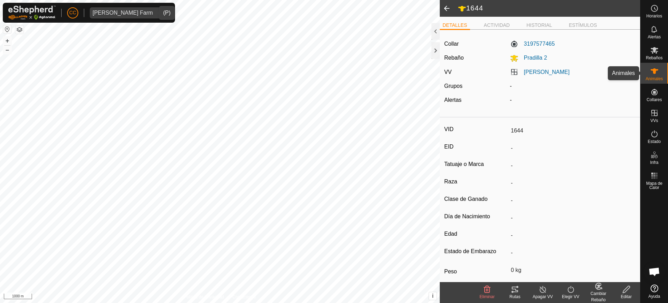
click at [656, 74] on icon at bounding box center [655, 71] width 8 height 8
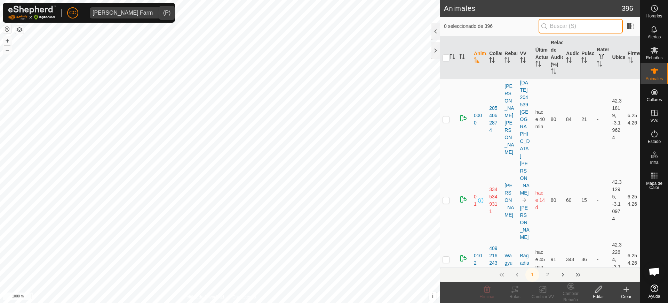
click at [585, 19] on input "text" at bounding box center [581, 26] width 84 height 15
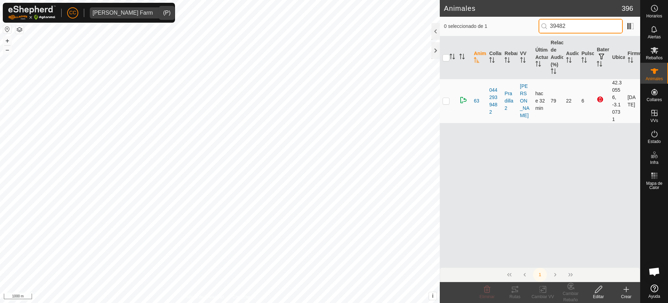
type input "39482"
click at [445, 100] on p-checkbox at bounding box center [446, 101] width 7 height 6
checkbox input "true"
click at [599, 292] on div "Editar" at bounding box center [599, 292] width 28 height 21
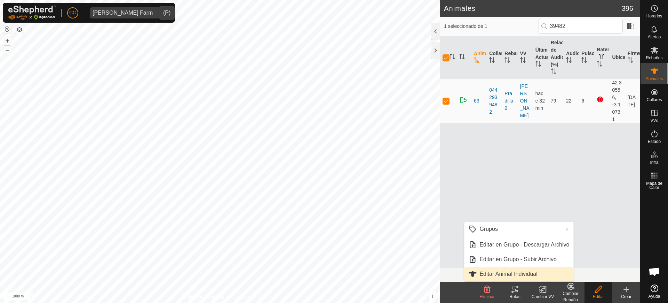
click at [544, 275] on link "Editar Animal Individual" at bounding box center [518, 274] width 109 height 14
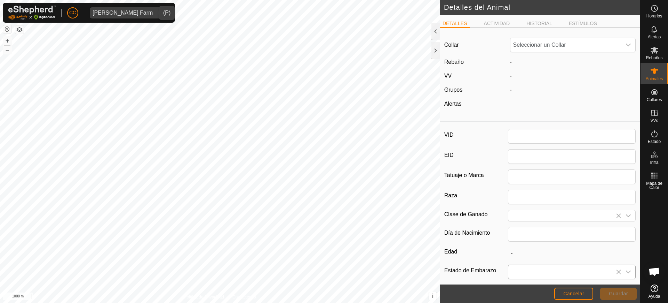
type input "63"
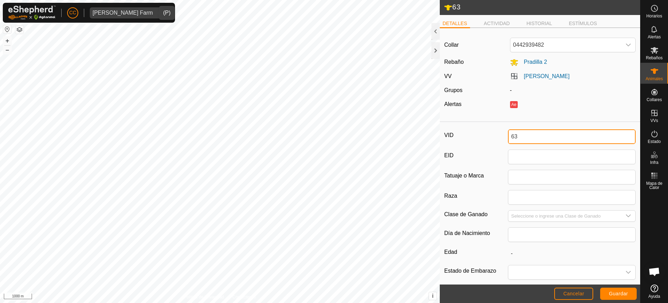
click at [427, 115] on div "63 DETALLES ACTIVIDAD HISTORIAL ESTÍMULOS Collar 0442939482 Rebaño Pradilla 2 V…" at bounding box center [320, 151] width 641 height 303
click at [621, 293] on span "Guardar" at bounding box center [618, 293] width 19 height 6
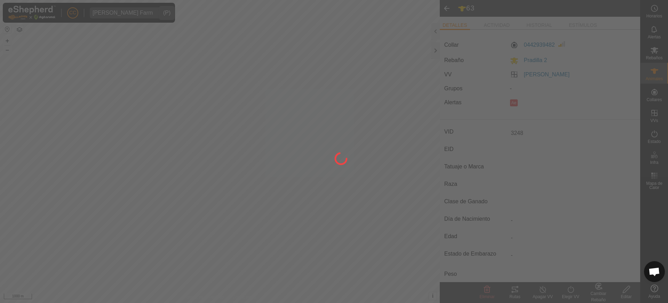
type input "3248"
type input "-"
type input "0 kg"
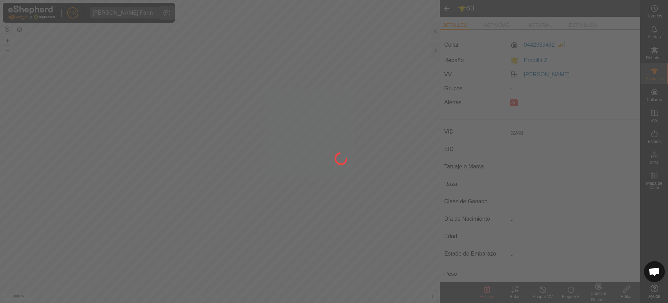
type input "-"
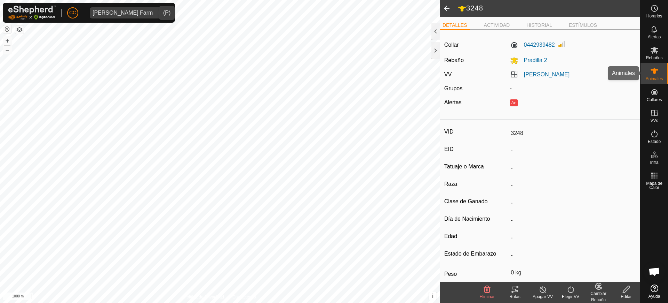
click at [659, 69] on es-animals-svg-icon at bounding box center [655, 70] width 13 height 11
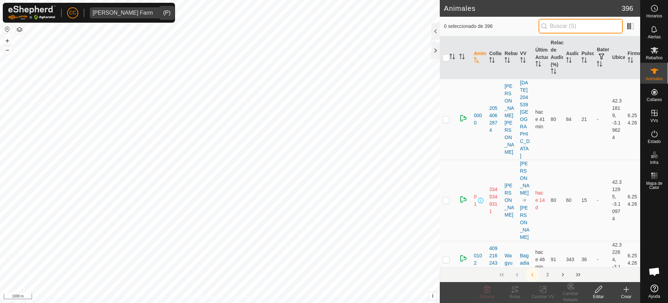
click at [588, 19] on input "text" at bounding box center [581, 26] width 84 height 15
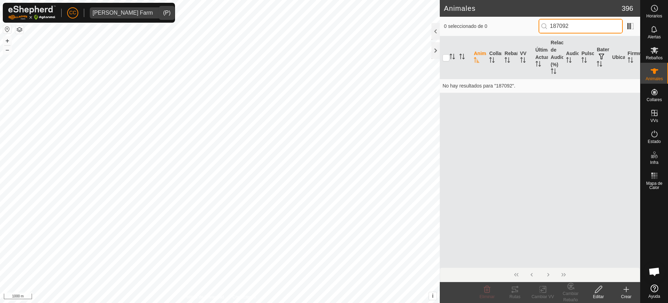
click at [554, 28] on input "187092" at bounding box center [581, 26] width 84 height 15
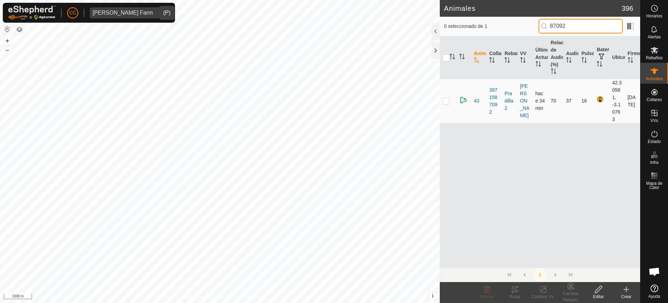
type input "87092"
click at [446, 99] on p-checkbox at bounding box center [446, 101] width 7 height 6
checkbox input "true"
click at [592, 289] on edit-svg-icon at bounding box center [599, 289] width 28 height 8
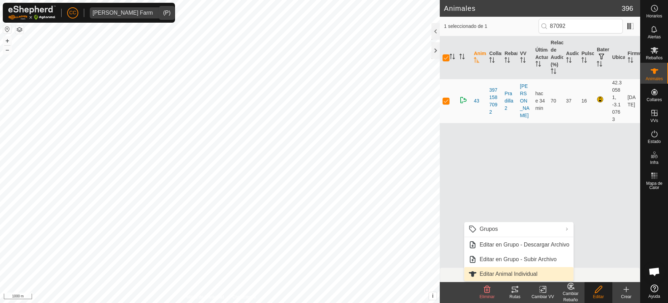
click at [518, 268] on link "Editar Animal Individual" at bounding box center [518, 274] width 109 height 14
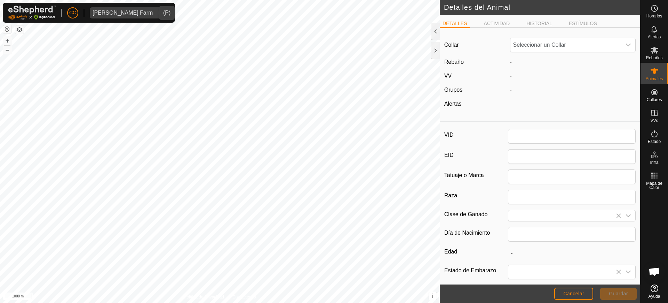
type input "43"
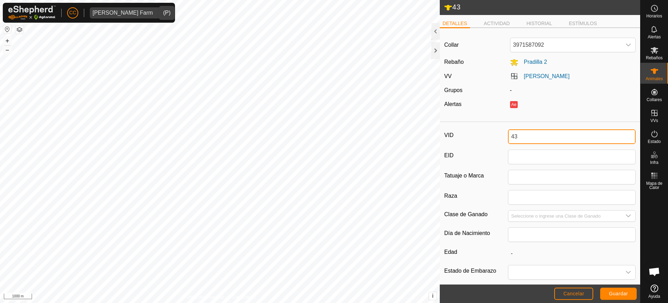
drag, startPoint x: 520, startPoint y: 135, endPoint x: 491, endPoint y: 132, distance: 30.1
click at [491, 132] on div "VID 43" at bounding box center [540, 136] width 191 height 15
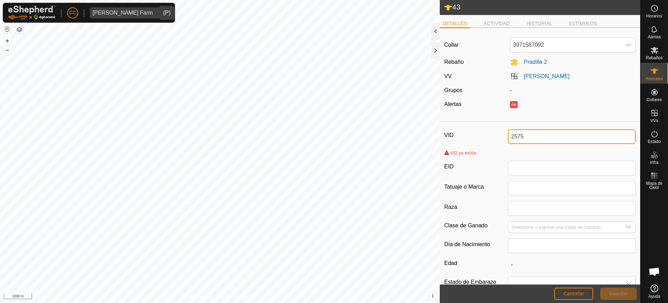
click at [508, 135] on input "2575" at bounding box center [572, 136] width 128 height 15
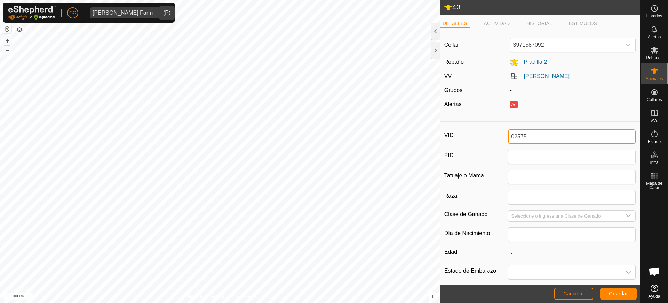
type input "02575"
click at [662, 79] on span "Animales" at bounding box center [654, 79] width 17 height 4
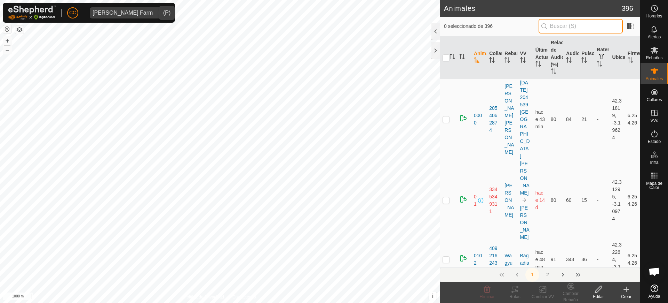
click at [606, 28] on input "text" at bounding box center [581, 26] width 84 height 15
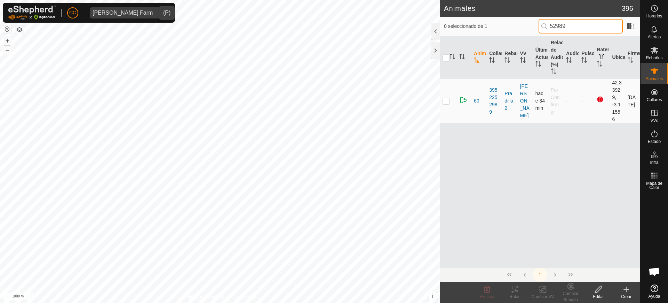
type input "52989"
click at [446, 101] on p-checkbox at bounding box center [446, 101] width 7 height 6
checkbox input "true"
click at [596, 291] on icon at bounding box center [599, 289] width 9 height 8
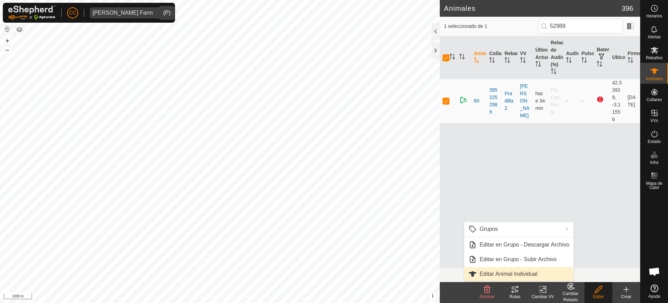
click at [522, 272] on link "Editar Animal Individual" at bounding box center [518, 274] width 109 height 14
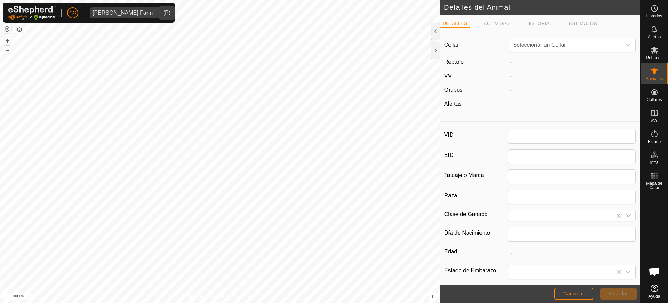
type input "60"
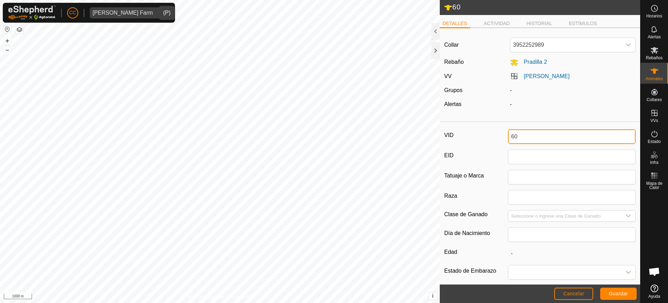
drag, startPoint x: 524, startPoint y: 136, endPoint x: 496, endPoint y: 138, distance: 27.6
click at [496, 138] on div "VID 60" at bounding box center [540, 136] width 191 height 15
click at [607, 291] on button "Guardar" at bounding box center [619, 293] width 37 height 12
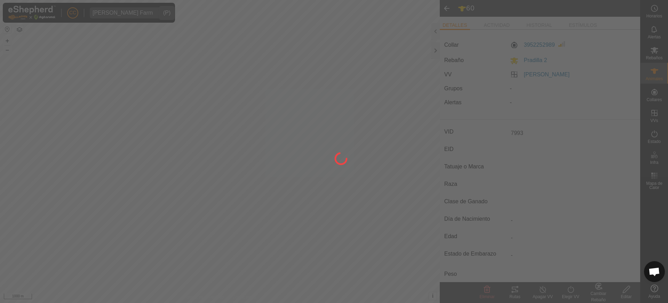
type input "7993"
type input "-"
type input "0 kg"
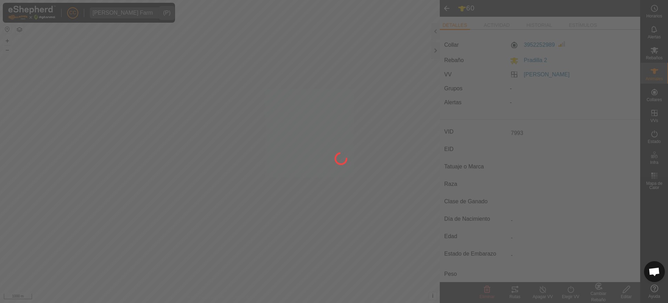
type input "-"
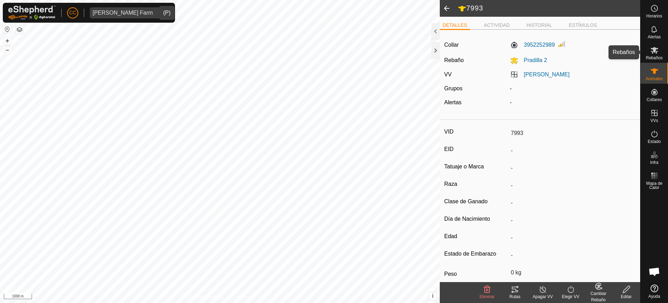
click at [656, 57] on span "Rebaños" at bounding box center [654, 58] width 17 height 4
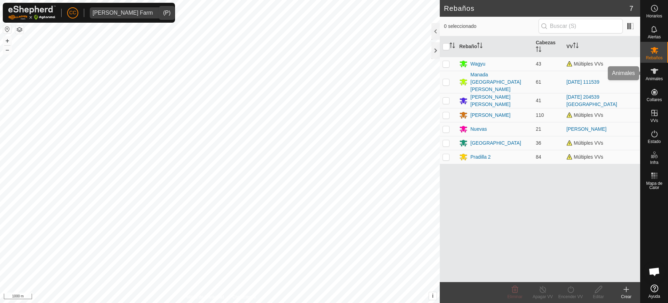
click at [654, 73] on icon at bounding box center [655, 71] width 8 height 6
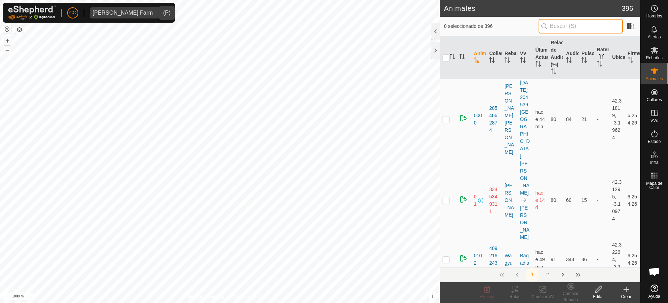
click at [580, 23] on input "text" at bounding box center [581, 26] width 84 height 15
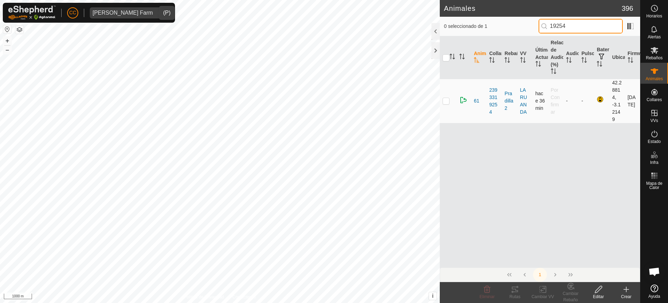
type input "19254"
click at [444, 100] on p-checkbox at bounding box center [446, 101] width 7 height 6
checkbox input "true"
click at [596, 290] on icon at bounding box center [598, 288] width 7 height 7
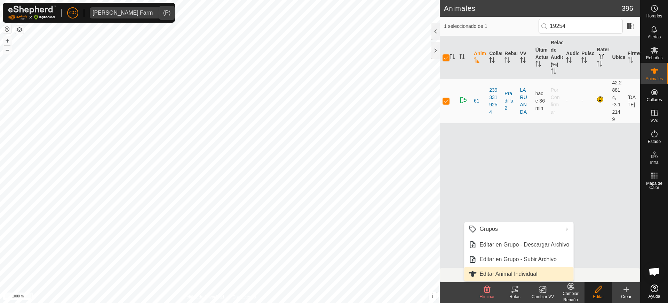
click at [538, 271] on link "Editar Animal Individual" at bounding box center [518, 274] width 109 height 14
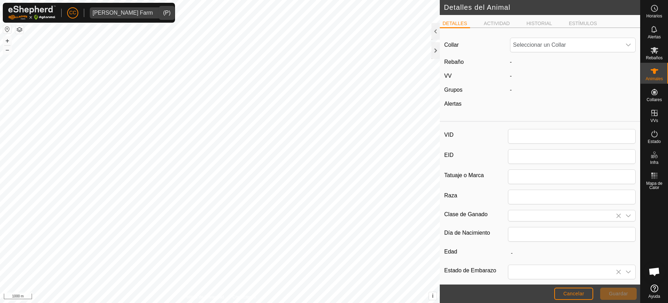
type input "61"
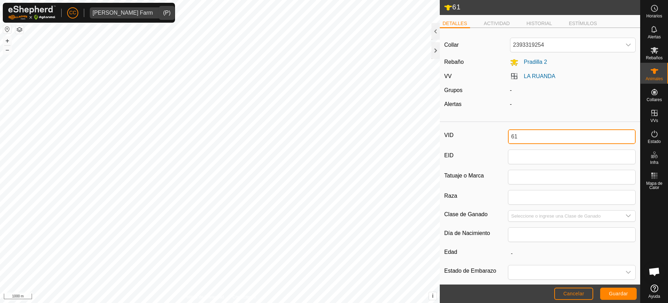
click at [533, 135] on input "61" at bounding box center [572, 136] width 128 height 15
drag, startPoint x: 515, startPoint y: 132, endPoint x: 485, endPoint y: 133, distance: 30.3
click at [485, 133] on div "VID 612848" at bounding box center [540, 136] width 191 height 15
click at [616, 289] on button "Guardar" at bounding box center [619, 293] width 37 height 12
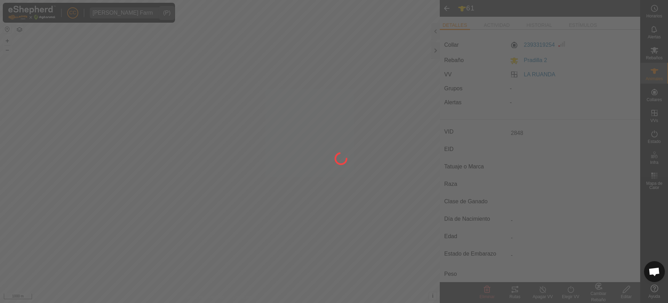
type input "2848"
type input "-"
type input "0 kg"
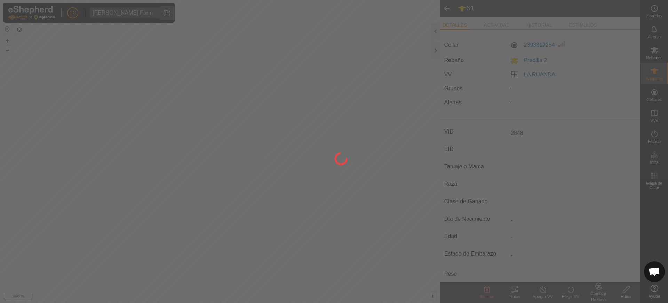
type input "-"
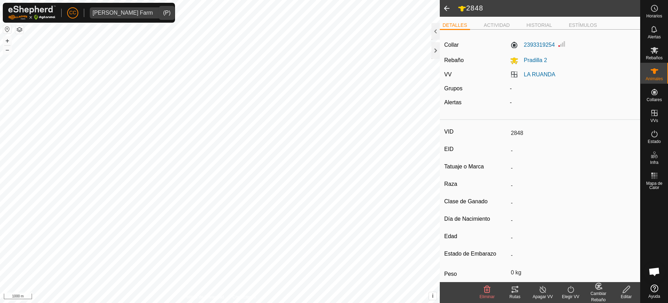
click at [595, 288] on icon at bounding box center [599, 286] width 9 height 8
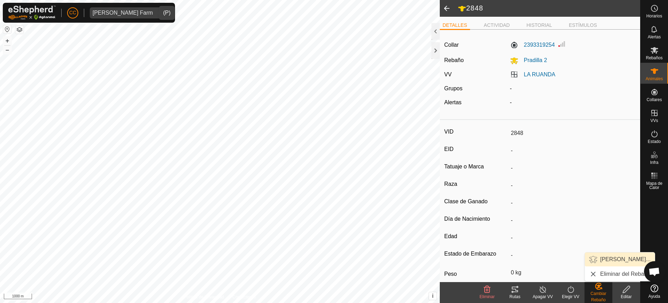
click at [601, 261] on link "[PERSON_NAME]..." at bounding box center [620, 259] width 70 height 14
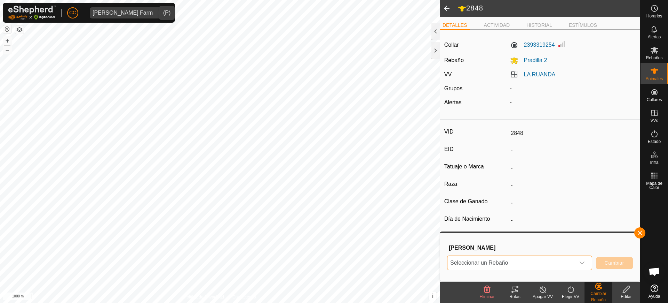
click at [528, 263] on span "Seleccionar un Rebaño" at bounding box center [512, 263] width 128 height 14
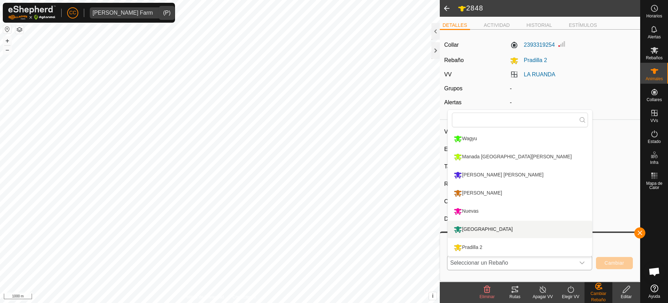
click at [507, 230] on li "[GEOGRAPHIC_DATA]" at bounding box center [520, 228] width 144 height 17
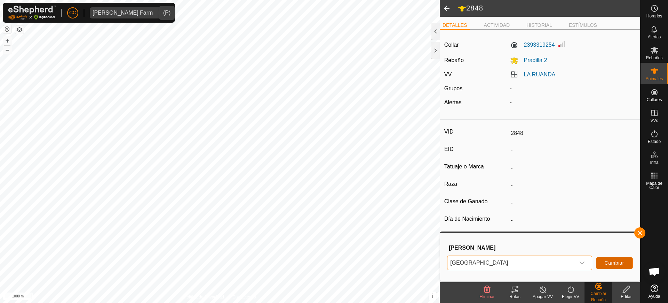
click at [615, 265] on span "Cambiar" at bounding box center [614, 263] width 19 height 6
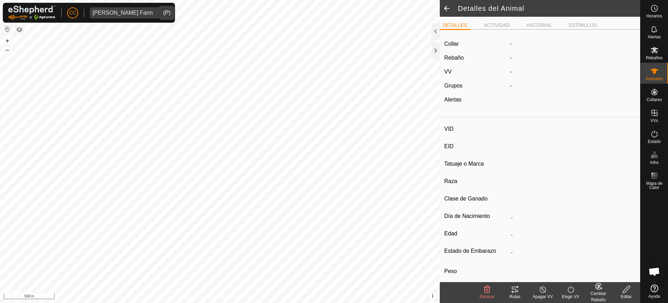
type input "6358"
type input "-"
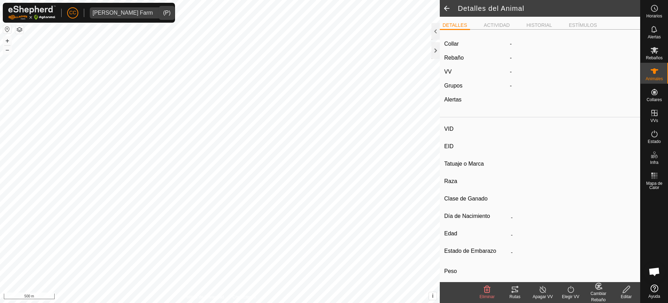
type input "0 kg"
type input "-"
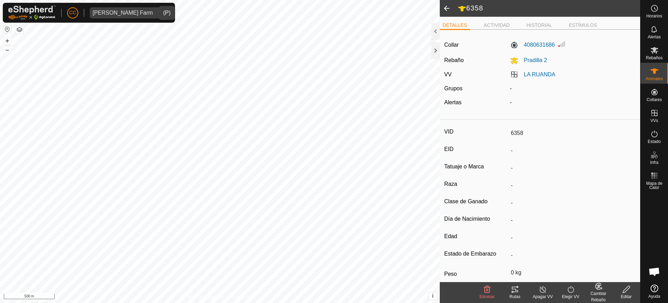
click at [603, 289] on icon at bounding box center [599, 286] width 9 height 8
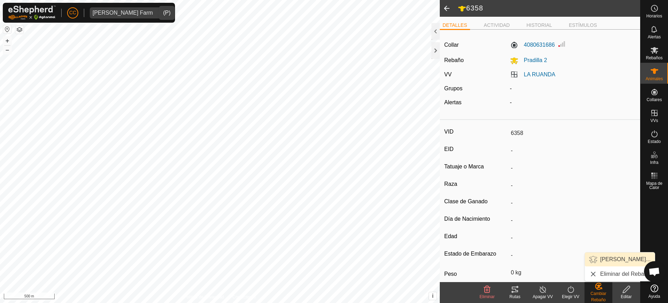
click at [604, 256] on link "[PERSON_NAME]..." at bounding box center [620, 259] width 70 height 14
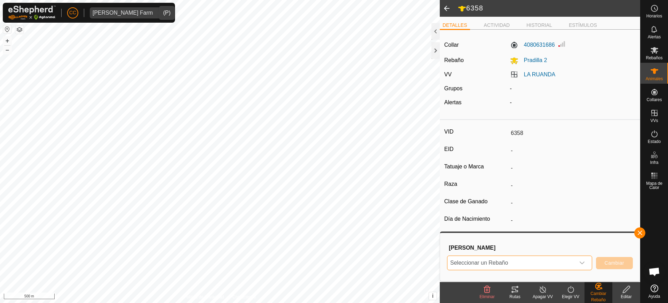
click at [495, 261] on span "Seleccionar un Rebaño" at bounding box center [512, 263] width 128 height 14
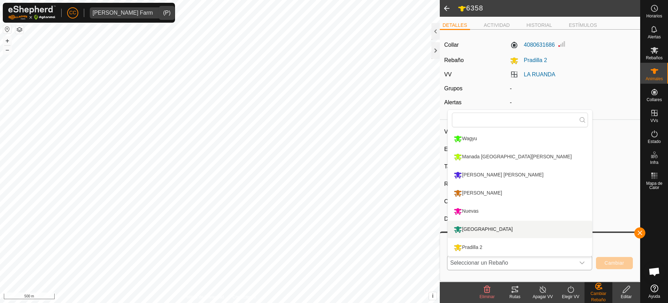
click at [483, 231] on li "[GEOGRAPHIC_DATA]" at bounding box center [520, 228] width 144 height 17
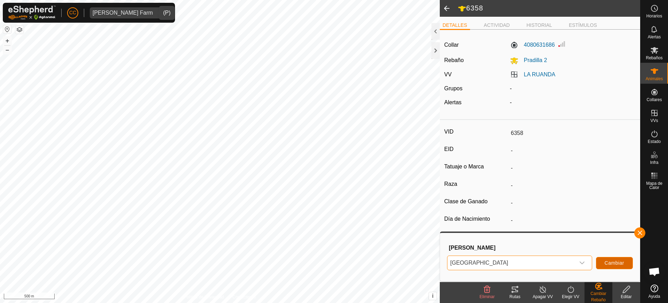
click at [619, 262] on span "Cambiar" at bounding box center [614, 263] width 19 height 6
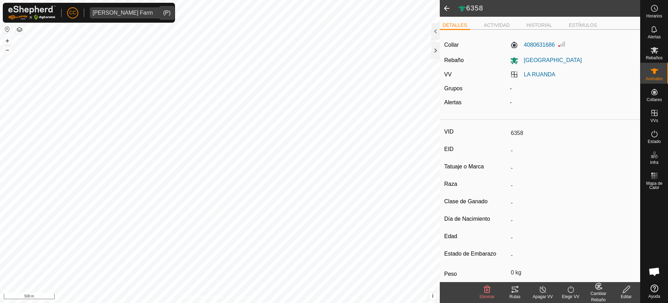
click at [99, 11] on div "[PERSON_NAME] Farm" at bounding box center [123, 13] width 60 height 6
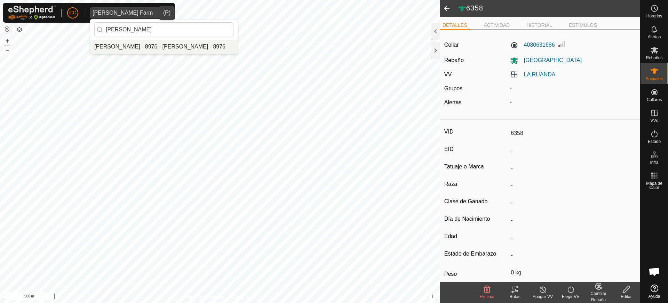
type input "nadezh"
click at [138, 42] on li "[PERSON_NAME] - 8976 - [PERSON_NAME] - 8976" at bounding box center [164, 47] width 148 height 14
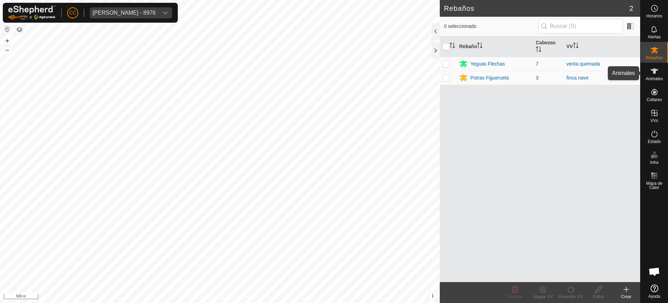
click at [647, 74] on div "Animales" at bounding box center [655, 73] width 28 height 21
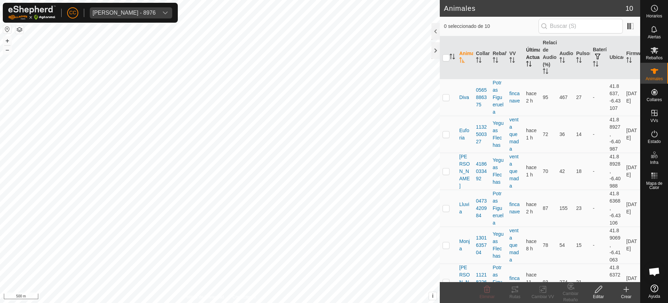
click at [524, 57] on th "Última Actualización" at bounding box center [532, 57] width 17 height 43
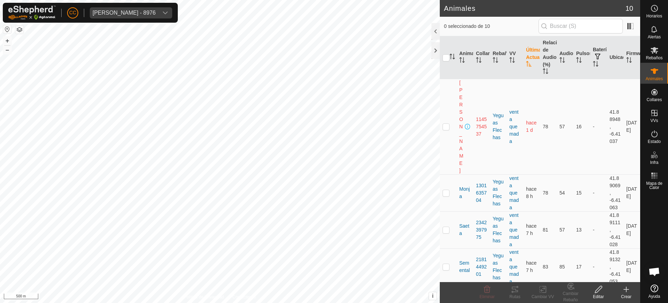
click at [524, 57] on th "Última Actualización" at bounding box center [532, 57] width 17 height 43
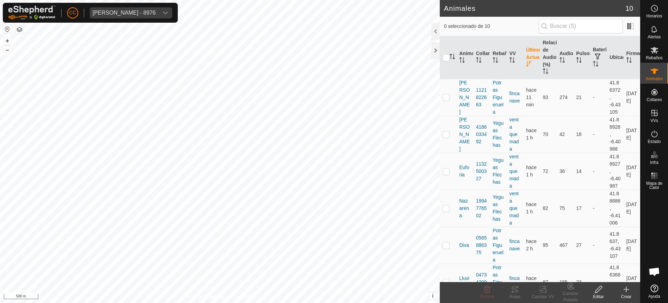
click at [524, 57] on th "Última Actualización" at bounding box center [532, 57] width 17 height 43
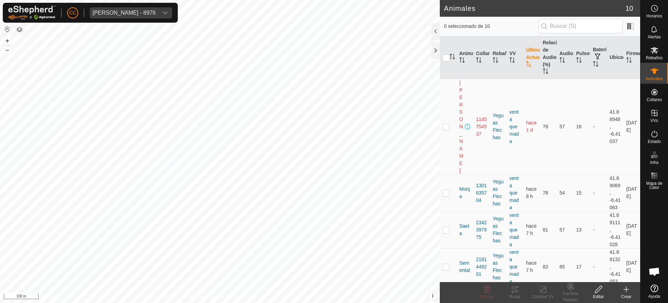
click at [529, 66] on icon "Activar para ordenar" at bounding box center [528, 64] width 5 height 6
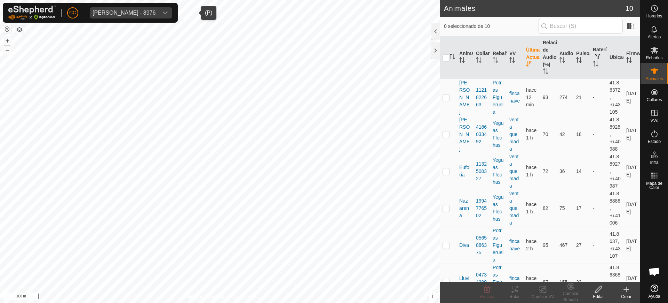
click at [140, 16] on span "Nadezhda Nikolova Marinova - 8976" at bounding box center [124, 12] width 69 height 11
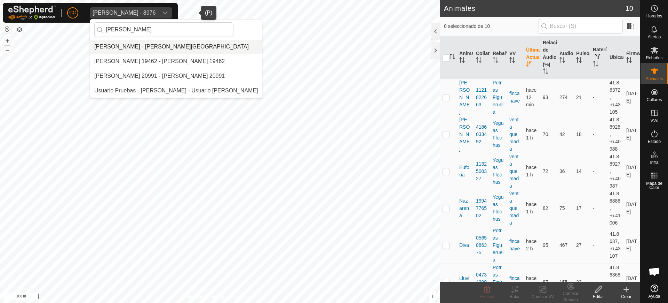
type input "[PERSON_NAME]"
drag, startPoint x: 184, startPoint y: 47, endPoint x: 181, endPoint y: 45, distance: 3.8
click at [182, 47] on li "[PERSON_NAME] - [PERSON_NAME][GEOGRAPHIC_DATA]" at bounding box center [176, 47] width 172 height 14
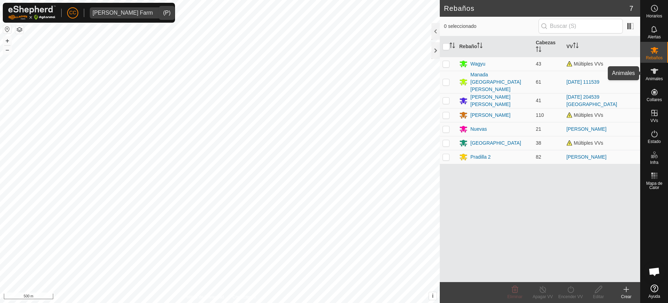
click at [668, 71] on div "Animales" at bounding box center [655, 73] width 28 height 21
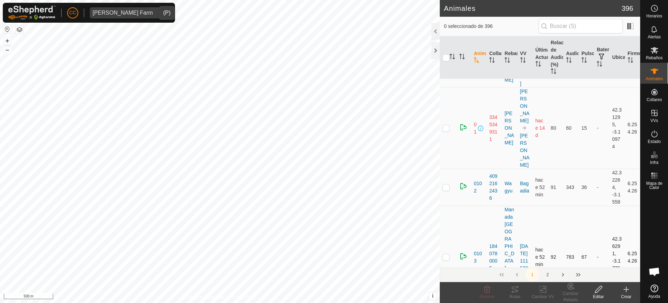
scroll to position [87, 0]
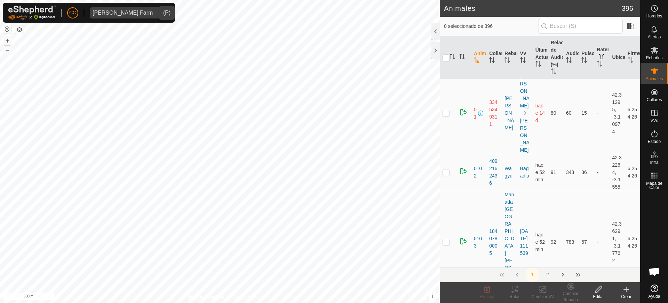
click at [101, 17] on span "[PERSON_NAME] Farm" at bounding box center [123, 12] width 66 height 11
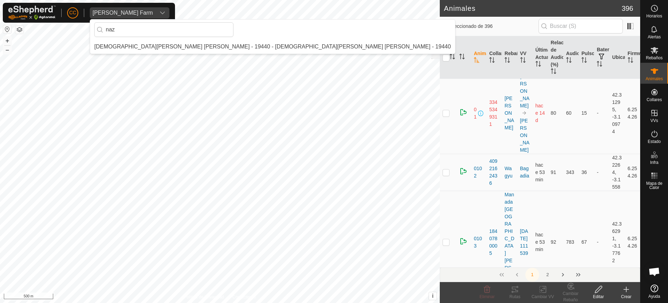
scroll to position [0, 0]
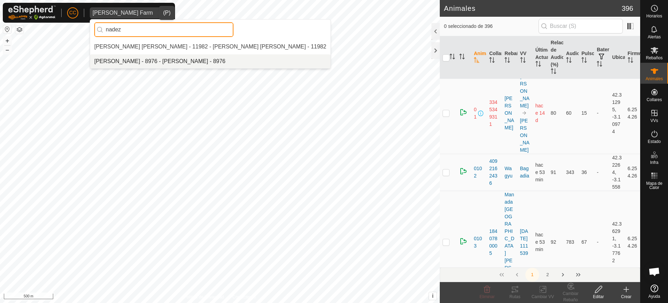
type input "nadez"
click at [176, 62] on li "[PERSON_NAME] - 8976 - [PERSON_NAME] - 8976" at bounding box center [210, 61] width 241 height 14
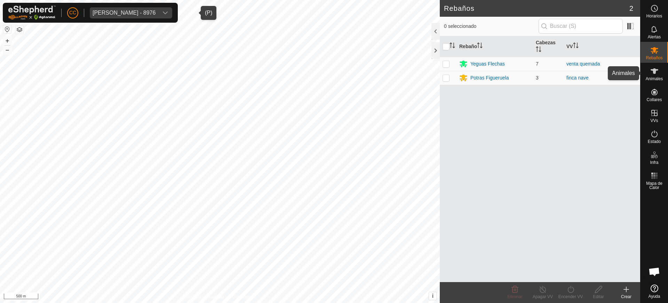
click at [662, 69] on div "Animales" at bounding box center [655, 73] width 28 height 21
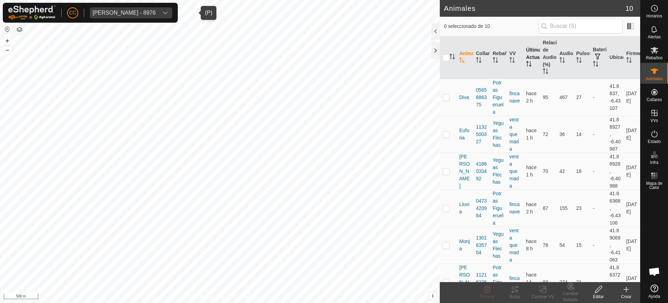
click at [526, 64] on icon "Activar para ordenar" at bounding box center [529, 64] width 6 height 6
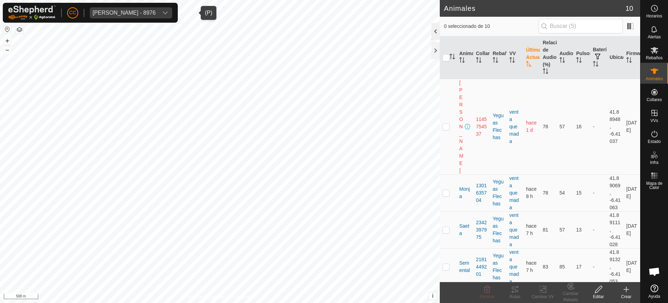
click at [434, 32] on div at bounding box center [436, 31] width 8 height 17
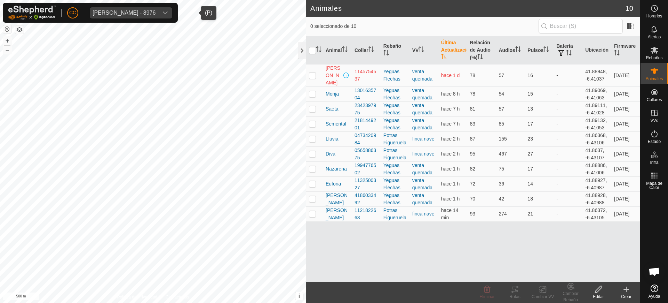
click at [533, 239] on div "Animal Collar Rebaño VV Última Actualización Relación de Audio (%) Audios Pulso…" at bounding box center [473, 158] width 334 height 245
click at [656, 35] on span "Alertas" at bounding box center [654, 37] width 13 height 4
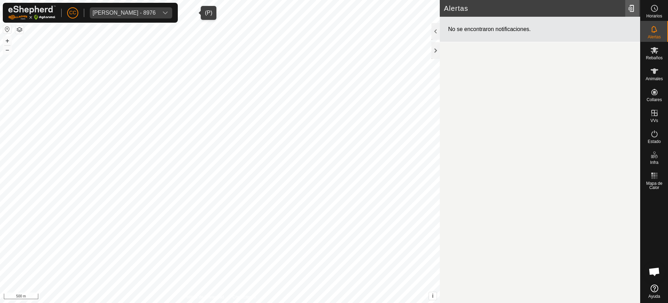
click at [629, 4] on div at bounding box center [633, 8] width 14 height 19
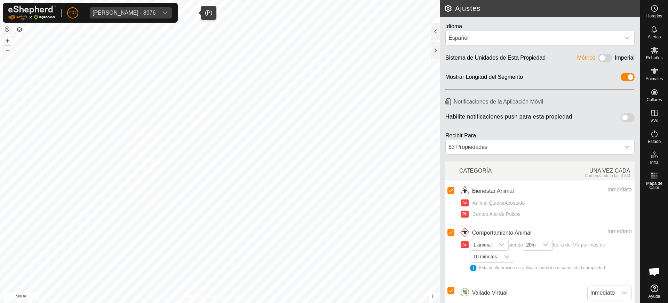
click at [624, 116] on span at bounding box center [628, 117] width 14 height 8
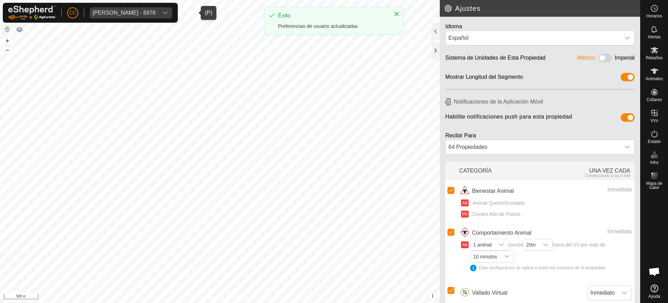
scroll to position [28, 0]
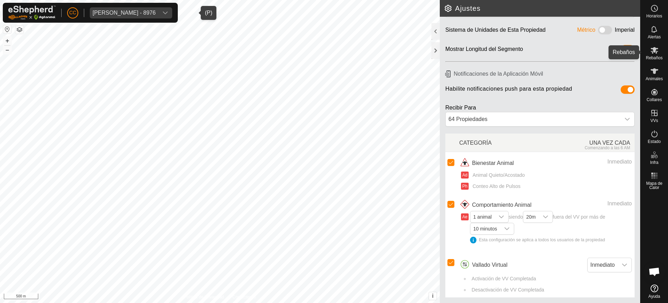
click at [654, 52] on icon at bounding box center [655, 50] width 8 height 7
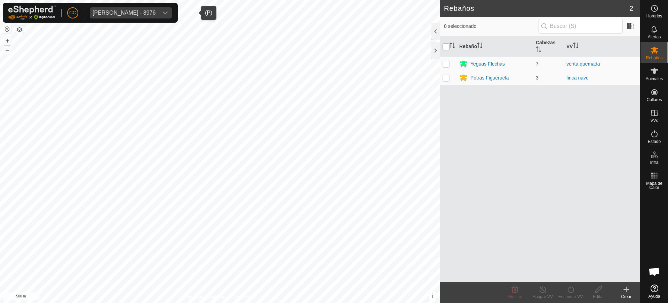
click at [447, 45] on input "checkbox" at bounding box center [446, 46] width 7 height 7
checkbox input "true"
click at [649, 72] on es-animals-svg-icon at bounding box center [655, 70] width 13 height 11
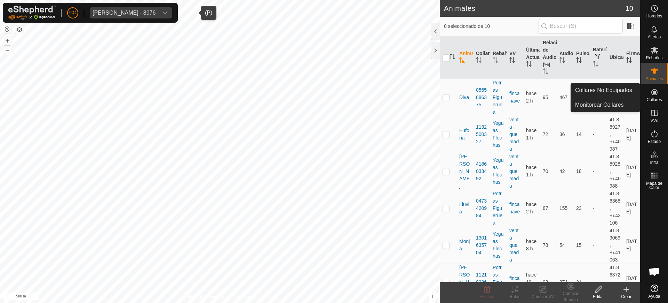
click at [655, 98] on span "Collares" at bounding box center [654, 99] width 15 height 4
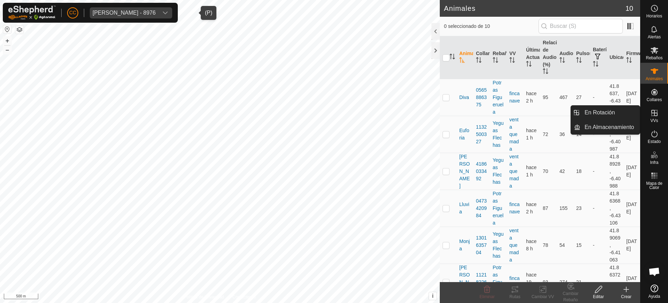
click at [659, 116] on icon at bounding box center [655, 113] width 8 height 8
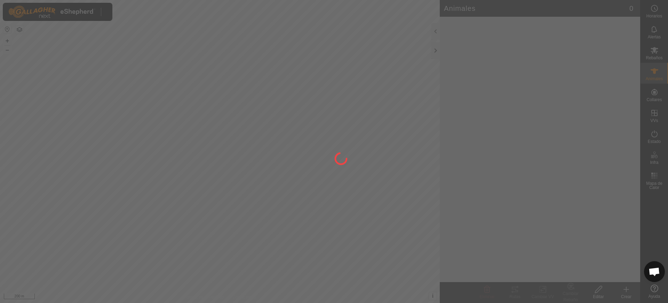
scroll to position [530, 0]
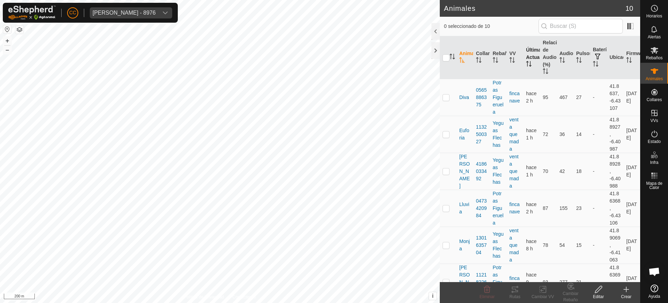
click at [524, 61] on th "Última Actualización" at bounding box center [532, 57] width 17 height 43
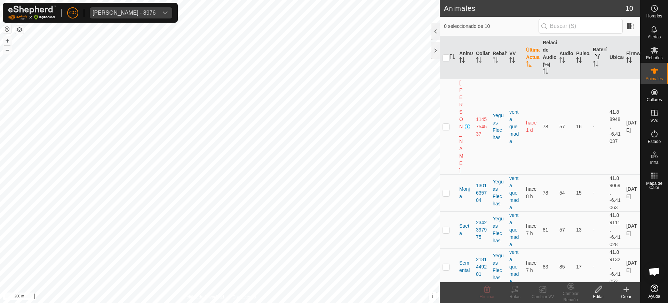
click at [524, 61] on th "Última Actualización" at bounding box center [532, 57] width 17 height 43
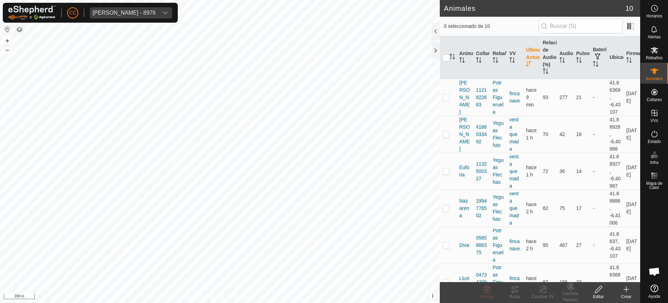
click at [524, 61] on th "Última Actualización" at bounding box center [532, 57] width 17 height 43
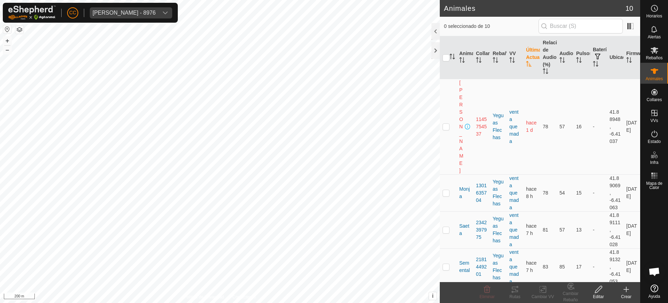
click at [524, 61] on th "Última Actualización" at bounding box center [532, 57] width 17 height 43
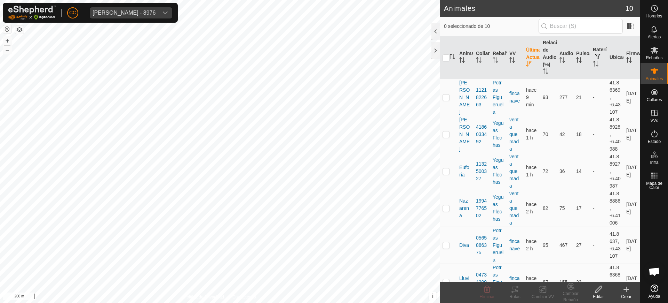
click at [524, 61] on th "Última Actualización" at bounding box center [532, 57] width 17 height 43
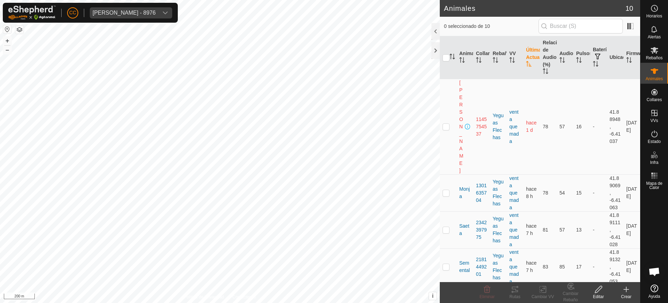
click at [524, 61] on th "Última Actualización" at bounding box center [532, 57] width 17 height 43
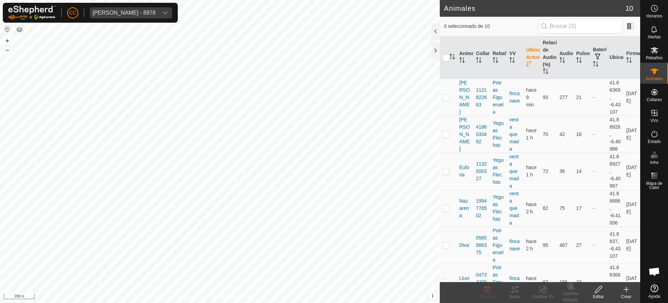
click at [524, 61] on th "Última Actualización" at bounding box center [532, 57] width 17 height 43
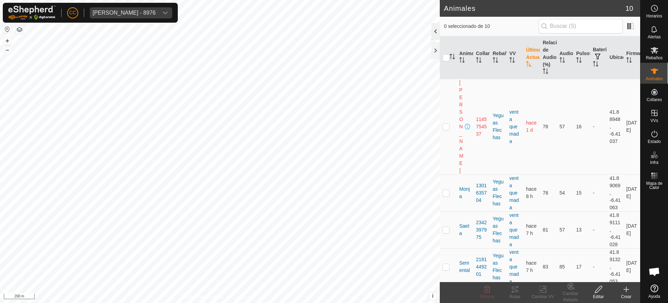
click at [437, 28] on div at bounding box center [436, 31] width 8 height 17
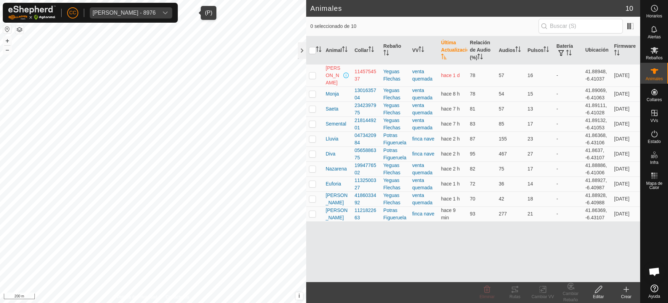
click at [144, 11] on div "Nadezhda Nikolova Marinova - 8976" at bounding box center [124, 13] width 63 height 6
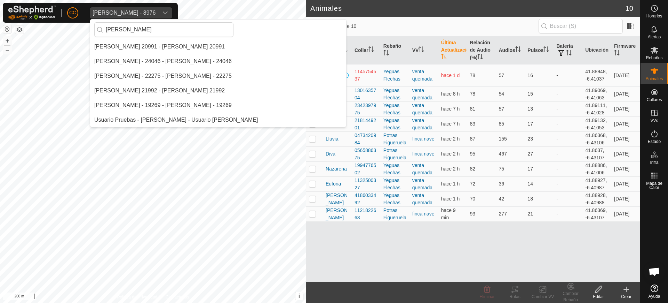
scroll to position [0, 0]
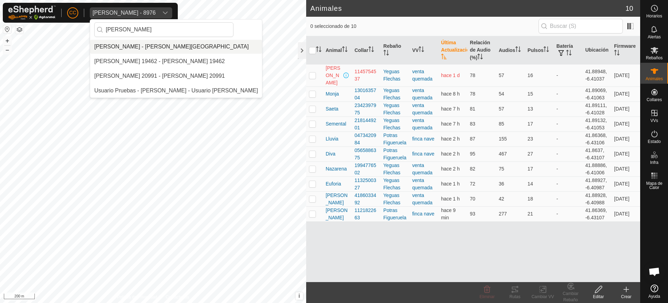
type input "GREG"
click at [151, 43] on li "[PERSON_NAME] - [PERSON_NAME][GEOGRAPHIC_DATA]" at bounding box center [176, 47] width 172 height 14
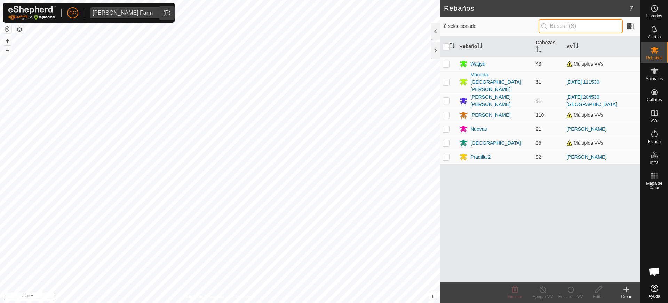
click at [565, 29] on input "text" at bounding box center [581, 26] width 84 height 15
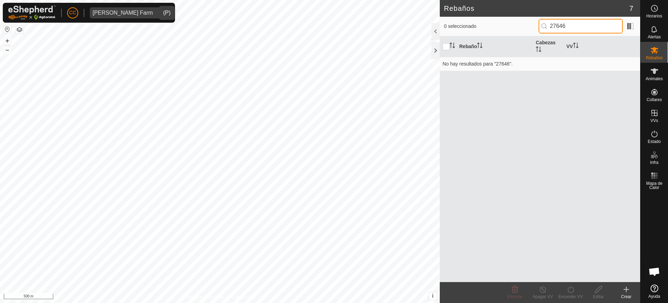
type input "27646"
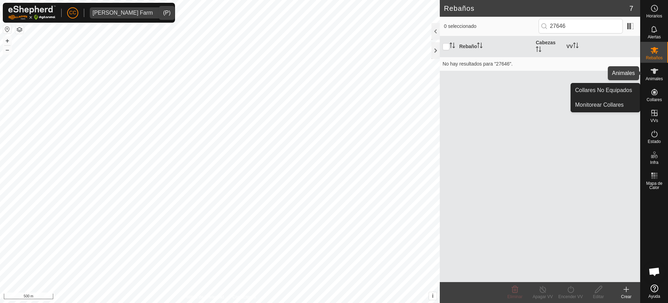
click at [655, 75] on icon at bounding box center [655, 71] width 8 height 8
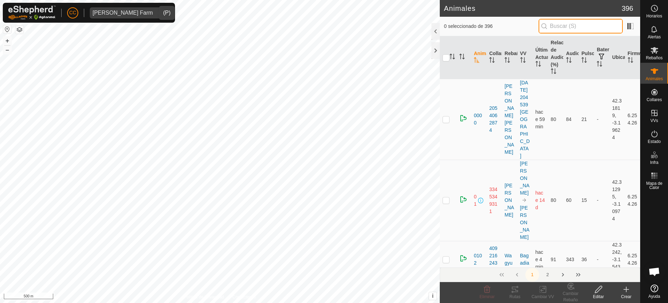
click at [594, 27] on input "text" at bounding box center [581, 26] width 84 height 15
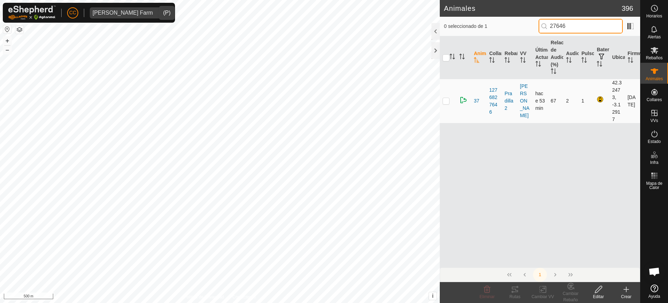
type input "27646"
click at [449, 101] on p-checkbox at bounding box center [446, 101] width 7 height 6
checkbox input "true"
click at [599, 291] on icon at bounding box center [599, 289] width 9 height 8
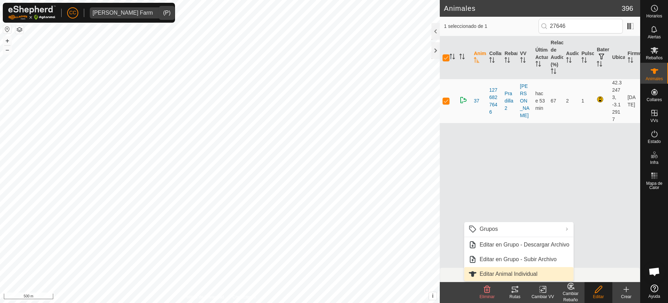
click at [509, 269] on link "Editar Animal Individual" at bounding box center [518, 274] width 109 height 14
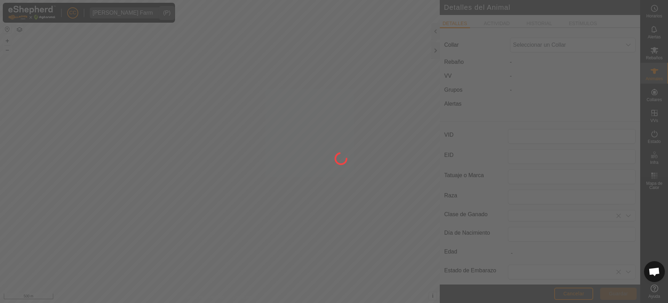
type input "37"
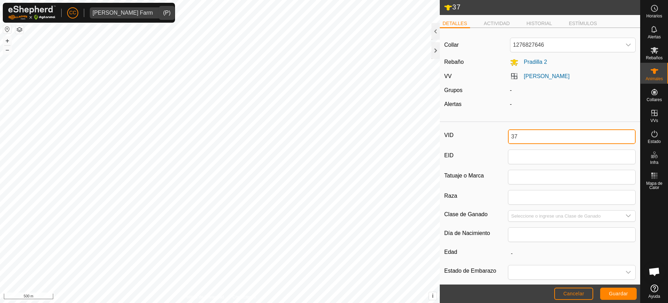
drag, startPoint x: 519, startPoint y: 132, endPoint x: 492, endPoint y: 133, distance: 27.2
click at [492, 133] on div "VID 37" at bounding box center [540, 136] width 191 height 15
click at [624, 295] on span "Guardar" at bounding box center [618, 293] width 19 height 6
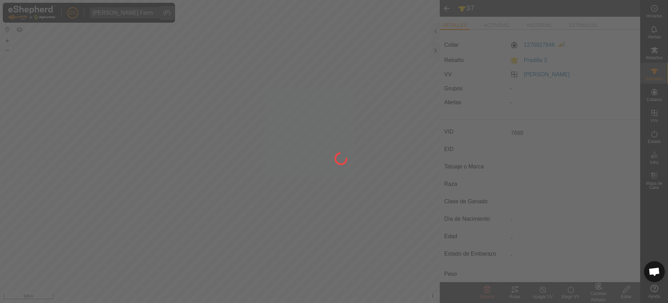
type input "7698"
type input "-"
type input "0 kg"
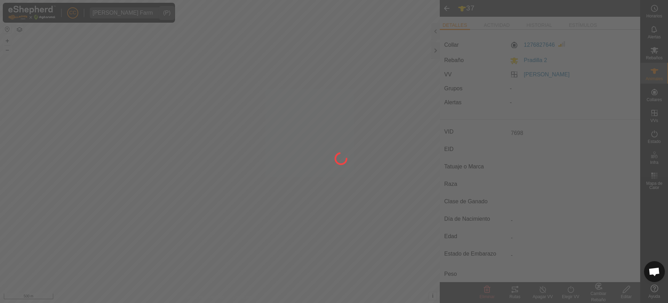
type input "-"
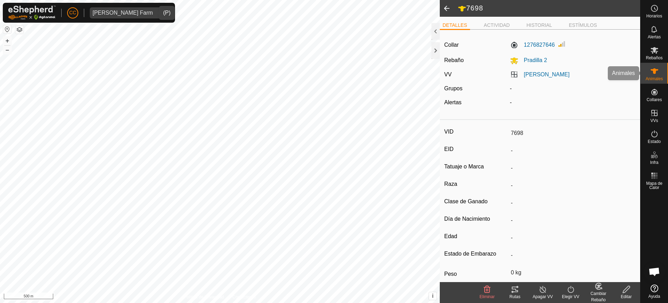
click at [663, 75] on div "Animales" at bounding box center [655, 73] width 28 height 21
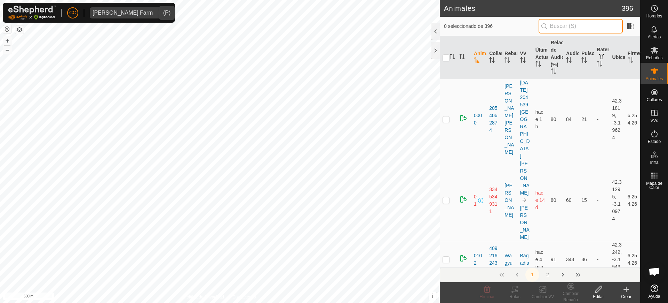
click at [596, 25] on input "text" at bounding box center [581, 26] width 84 height 15
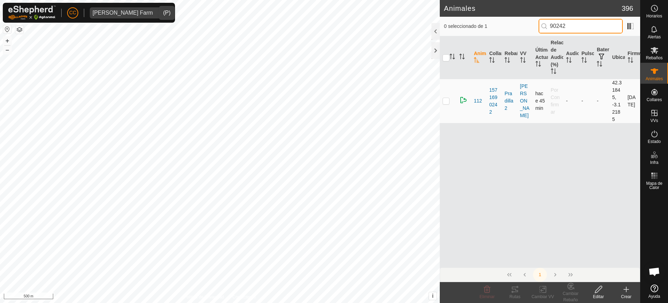
type input "90242"
click at [448, 100] on p-checkbox at bounding box center [446, 101] width 7 height 6
checkbox input "true"
click at [593, 291] on edit-svg-icon at bounding box center [599, 289] width 28 height 8
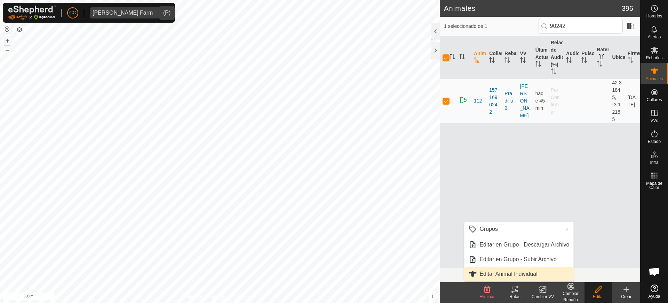
click at [534, 273] on link "Editar Animal Individual" at bounding box center [518, 274] width 109 height 14
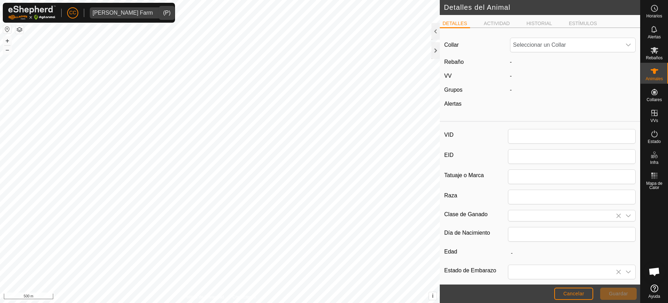
type input "112"
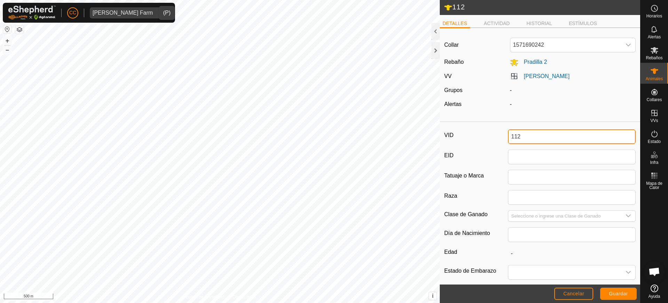
drag, startPoint x: 520, startPoint y: 134, endPoint x: 491, endPoint y: 136, distance: 29.4
click at [491, 136] on div "VID 112" at bounding box center [540, 136] width 191 height 15
click at [617, 297] on button "Guardar" at bounding box center [619, 293] width 37 height 12
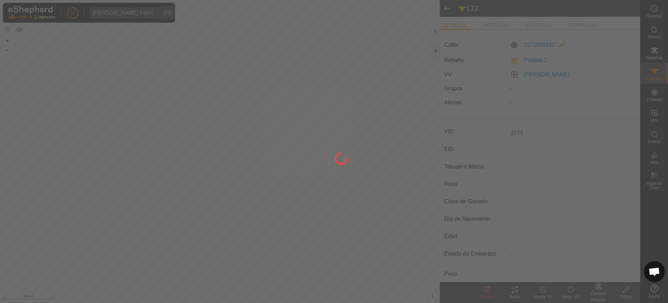
type input "112"
type input "-"
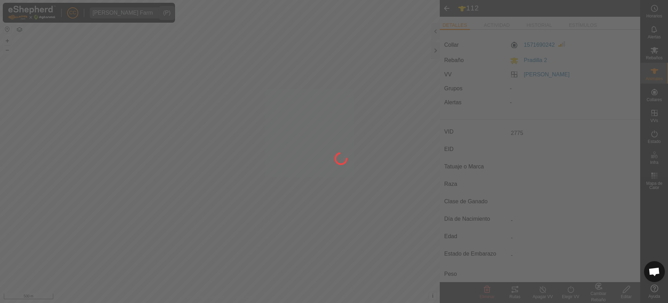
type input "-"
type input "2775"
type input "0 kg"
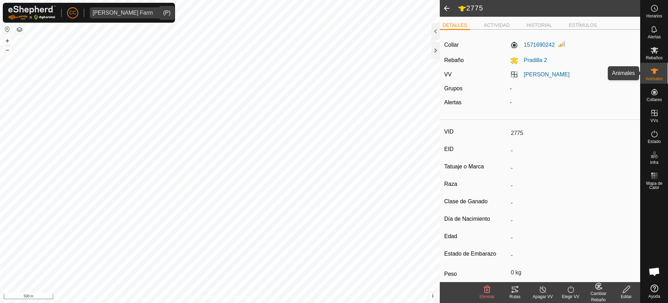
click at [653, 76] on es-animals-svg-icon at bounding box center [655, 70] width 13 height 11
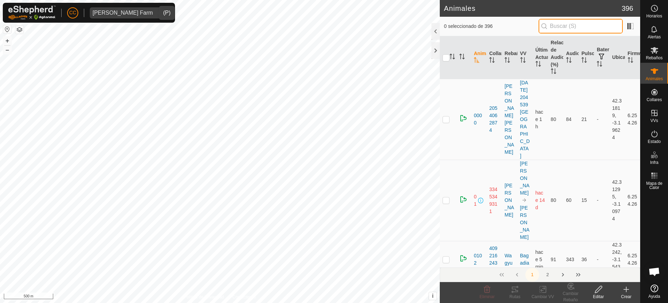
drag, startPoint x: 575, startPoint y: 26, endPoint x: 575, endPoint y: 19, distance: 6.6
click at [575, 25] on input "text" at bounding box center [581, 26] width 84 height 15
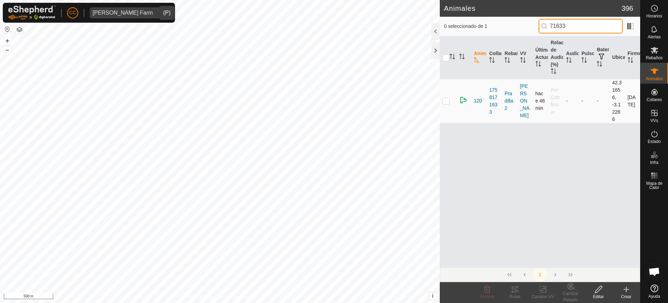
type input "71633"
click at [442, 101] on td at bounding box center [448, 101] width 17 height 44
checkbox input "true"
click at [594, 288] on edit-svg-icon at bounding box center [599, 289] width 28 height 8
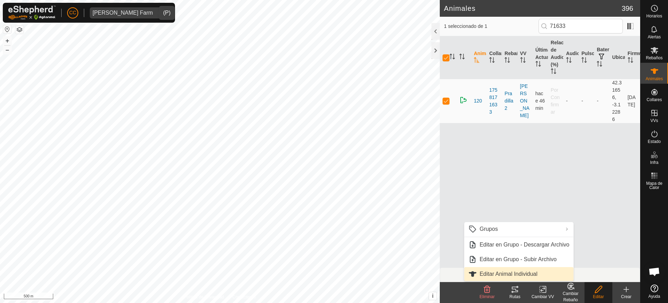
click at [527, 276] on link "Editar Animal Individual" at bounding box center [518, 274] width 109 height 14
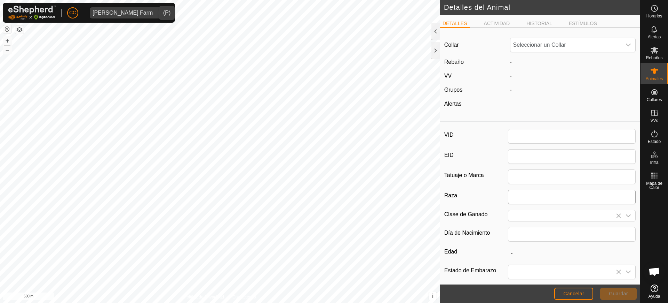
type input "120"
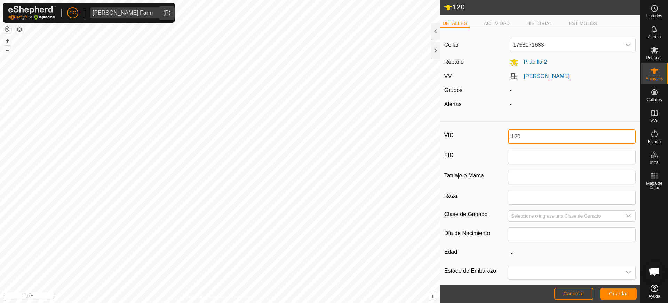
drag, startPoint x: 531, startPoint y: 138, endPoint x: 480, endPoint y: 138, distance: 50.8
click at [480, 138] on div "VID 120" at bounding box center [540, 136] width 191 height 15
type input "3793"
click at [615, 291] on span "Guardar" at bounding box center [618, 293] width 19 height 6
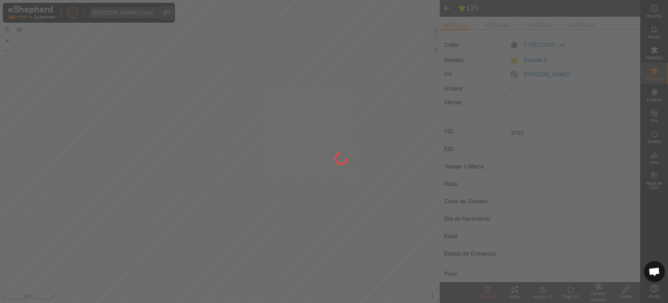
type input "-"
type input "0 kg"
type input "-"
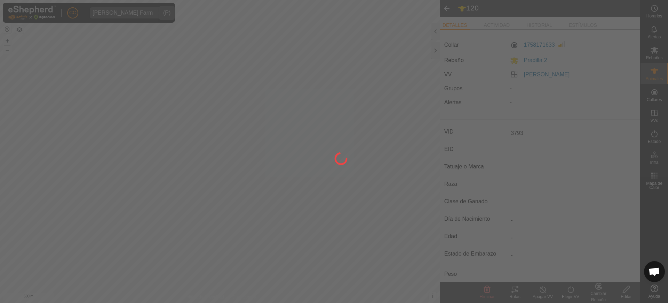
type input "-"
type input "120"
type input "-"
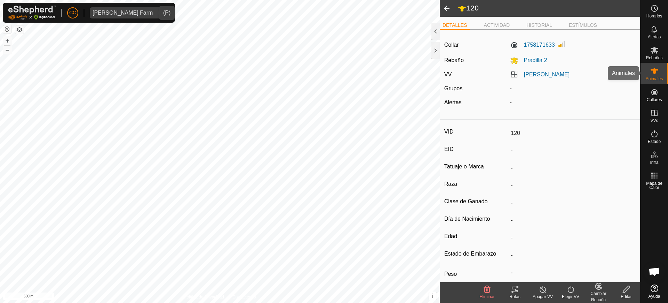
click at [657, 78] on span "Animales" at bounding box center [654, 79] width 17 height 4
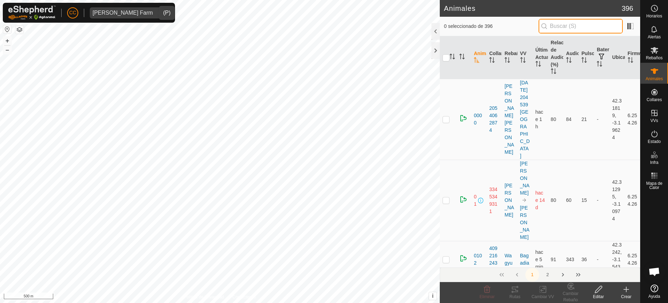
click at [585, 24] on input "text" at bounding box center [581, 26] width 84 height 15
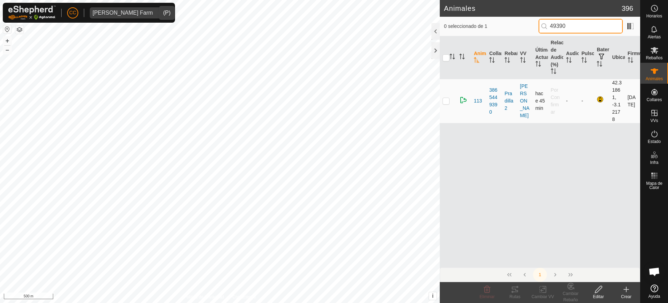
type input "49390"
click at [444, 101] on p-checkbox at bounding box center [446, 101] width 7 height 6
checkbox input "true"
click at [599, 288] on icon at bounding box center [599, 289] width 9 height 8
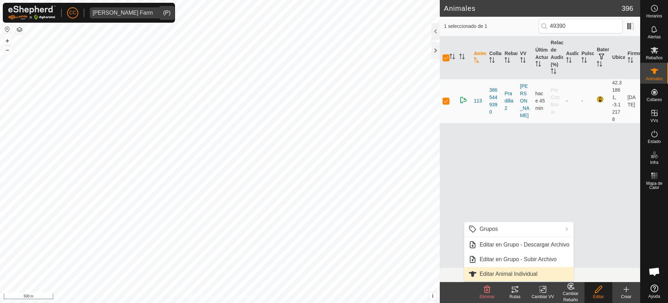
click at [542, 272] on link "Editar Animal Individual" at bounding box center [518, 274] width 109 height 14
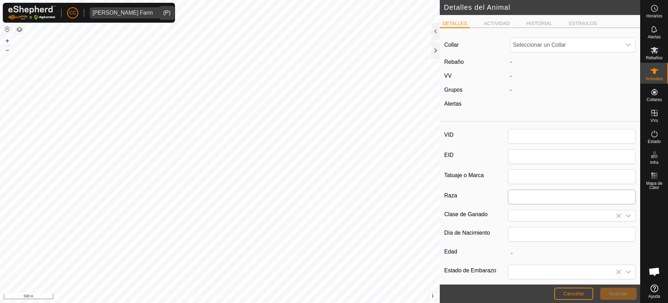
type input "113"
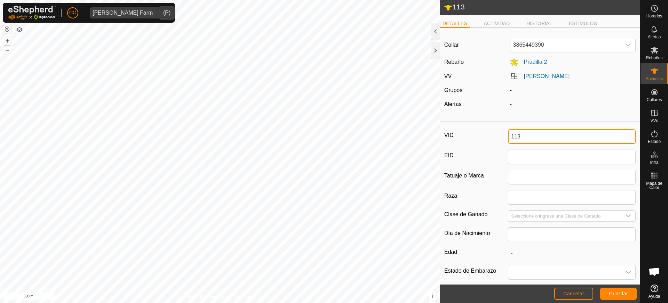
drag, startPoint x: 524, startPoint y: 134, endPoint x: 487, endPoint y: 126, distance: 38.4
click at [489, 128] on div "VID 113 EID Tatuaje o Marca Raza Clase de Ganado Día de Nacimiento Edad - Estad…" at bounding box center [540, 232] width 201 height 215
click at [624, 293] on span "Guardar" at bounding box center [618, 293] width 19 height 6
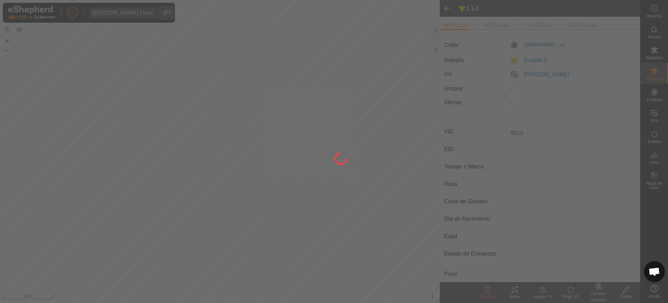
type input "113"
type input "-"
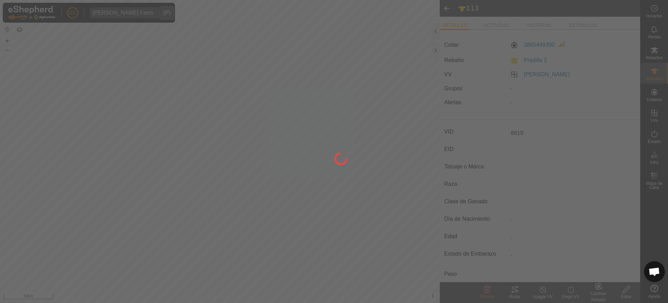
type input "-"
type input "8619"
type input "0 kg"
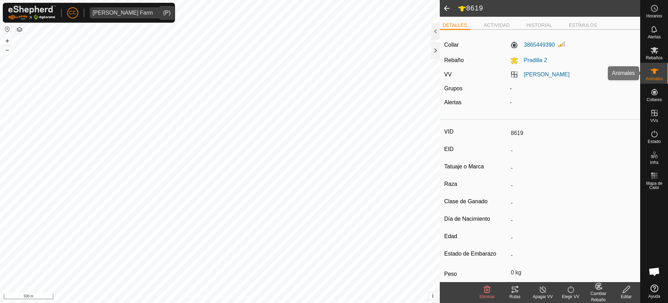
drag, startPoint x: 656, startPoint y: 66, endPoint x: 652, endPoint y: 65, distance: 4.0
click at [656, 66] on es-animals-svg-icon at bounding box center [655, 70] width 13 height 11
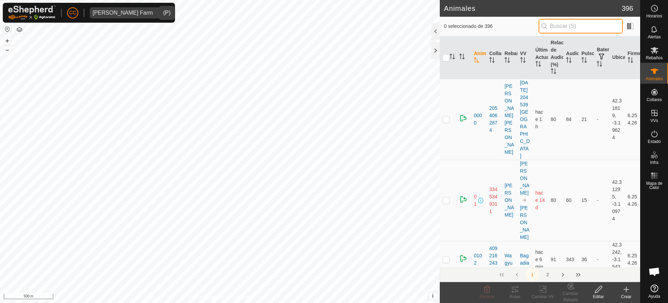
click at [592, 27] on input "text" at bounding box center [581, 26] width 84 height 15
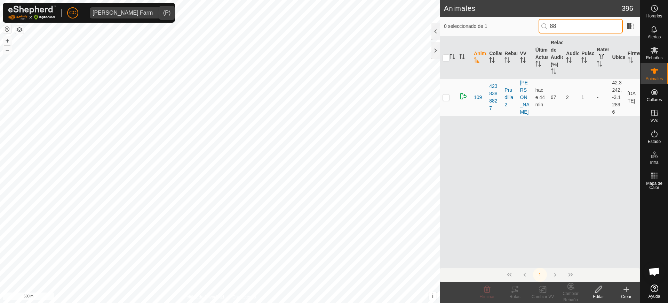
type input "8"
type input "98815"
click at [446, 96] on p-checkbox at bounding box center [446, 97] width 7 height 6
checkbox input "true"
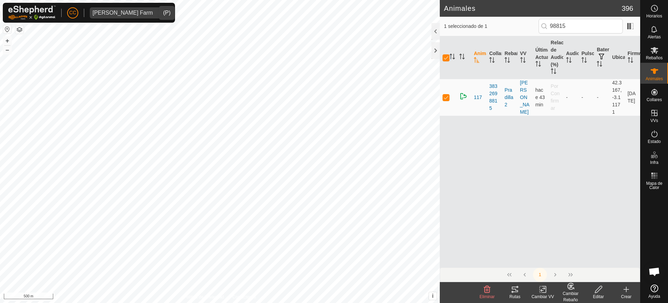
click at [595, 287] on icon at bounding box center [599, 289] width 9 height 8
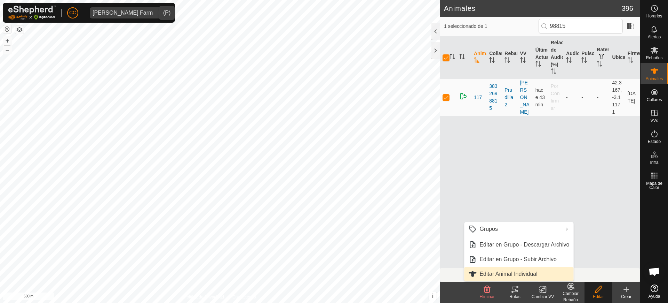
click at [539, 271] on link "Editar Animal Individual" at bounding box center [518, 274] width 109 height 14
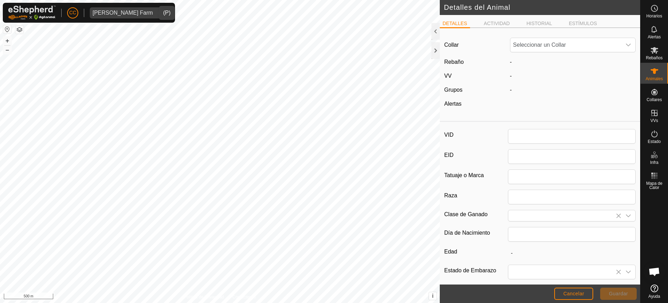
type input "117"
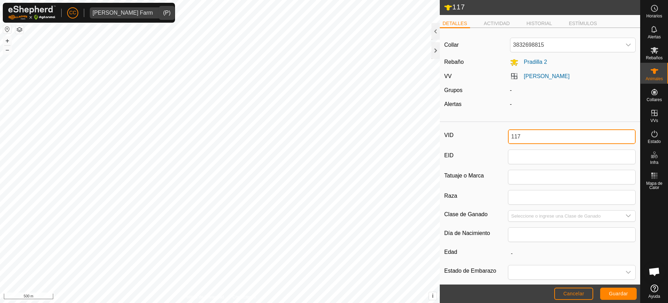
drag, startPoint x: 527, startPoint y: 135, endPoint x: 466, endPoint y: 133, distance: 61.0
click at [466, 133] on div "VID 117" at bounding box center [540, 136] width 191 height 15
click at [619, 290] on button "Guardar" at bounding box center [619, 293] width 37 height 12
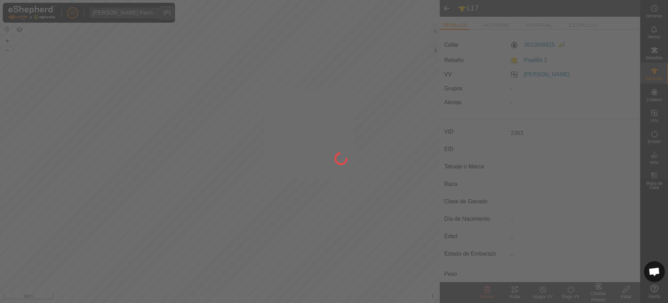
type input "117"
type input "-"
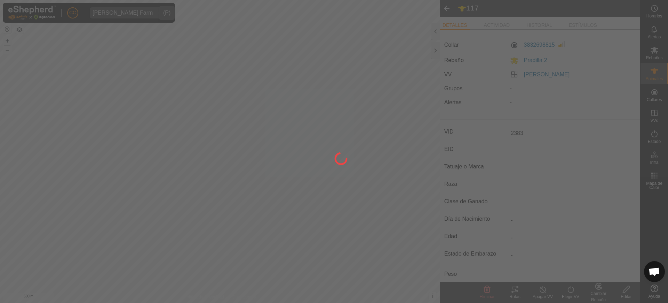
type input "-"
type input "2383"
type input "0 kg"
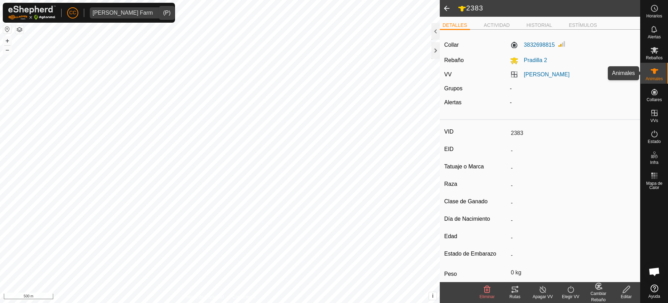
click at [657, 73] on icon at bounding box center [655, 71] width 8 height 8
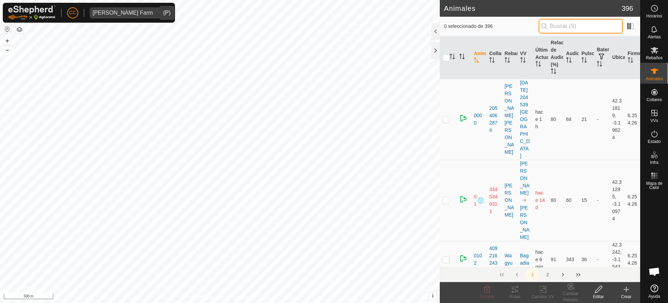
click at [586, 24] on input "text" at bounding box center [581, 26] width 84 height 15
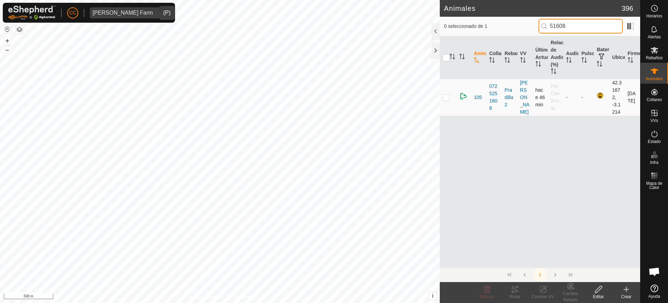
type input "51608"
click at [446, 95] on p-checkbox at bounding box center [446, 97] width 7 height 6
checkbox input "true"
click at [596, 289] on icon at bounding box center [599, 289] width 9 height 8
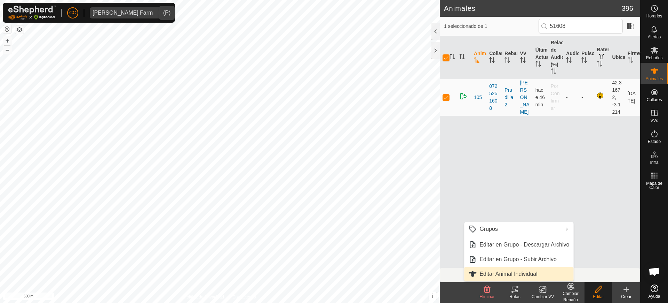
click at [540, 276] on link "Editar Animal Individual" at bounding box center [518, 274] width 109 height 14
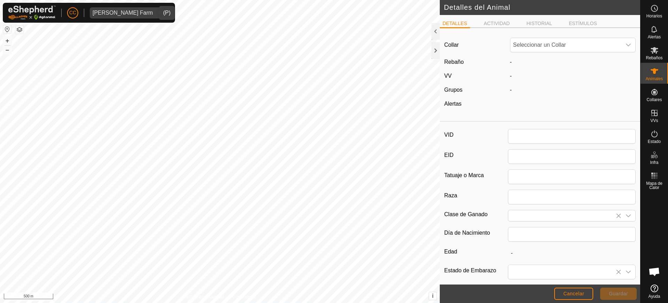
type input "105"
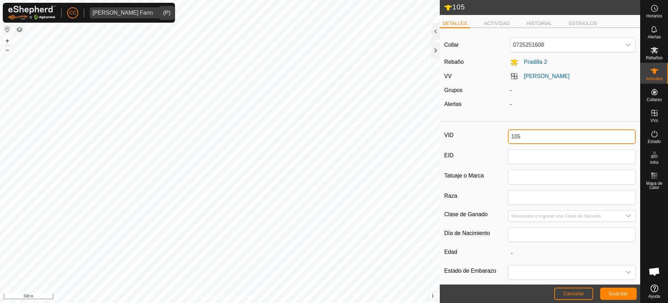
drag, startPoint x: 520, startPoint y: 134, endPoint x: 455, endPoint y: 128, distance: 65.4
click at [455, 128] on div "VID 105 EID Tatuaje o Marca Raza Clase de Ganado Día de Nacimiento Edad - Estad…" at bounding box center [540, 232] width 201 height 215
click at [621, 291] on span "Guardar" at bounding box center [618, 293] width 19 height 6
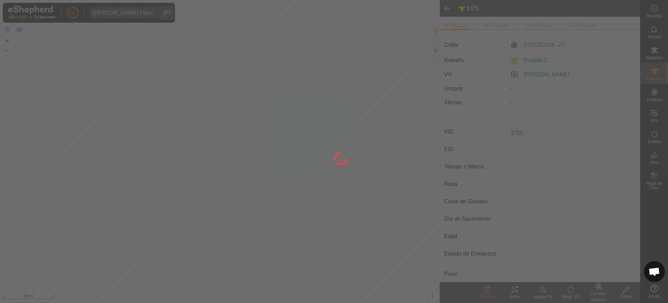
type input "105"
type input "-"
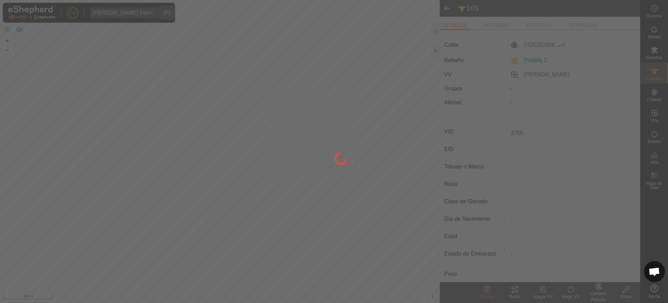
type input "-"
type input "2755"
type input "0 kg"
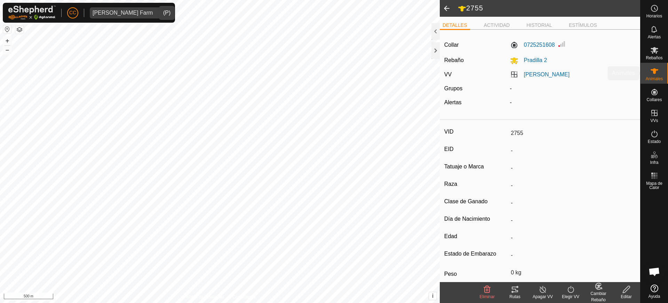
click at [646, 74] on div "Animales" at bounding box center [655, 73] width 28 height 21
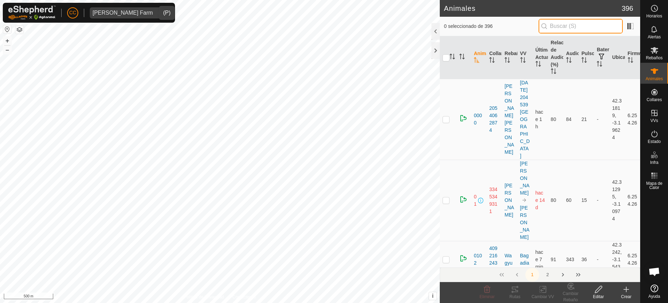
click at [596, 22] on input "text" at bounding box center [581, 26] width 84 height 15
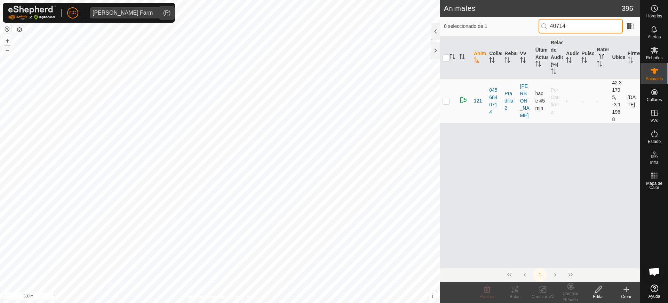
type input "40714"
click at [446, 102] on p-checkbox at bounding box center [446, 101] width 7 height 6
checkbox input "true"
click at [594, 290] on edit-svg-icon at bounding box center [599, 289] width 28 height 8
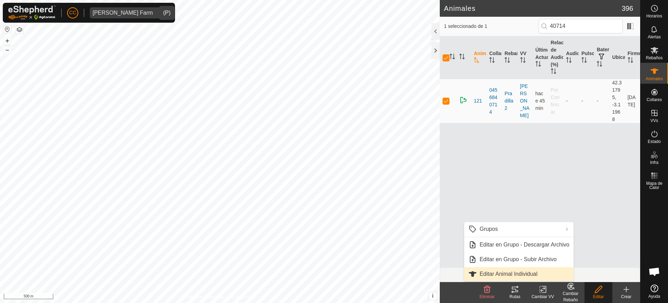
click at [523, 271] on link "Editar Animal Individual" at bounding box center [518, 274] width 109 height 14
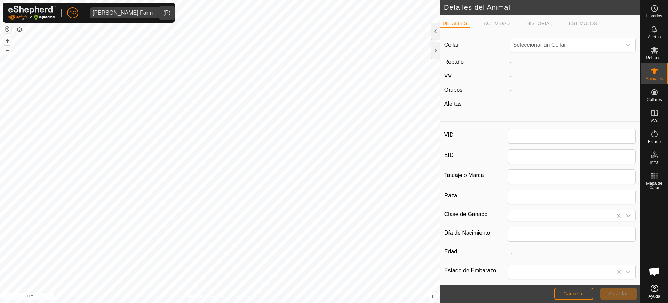
type input "121"
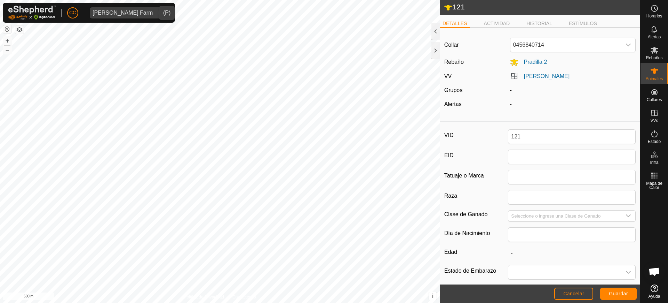
drag, startPoint x: 531, startPoint y: 127, endPoint x: 472, endPoint y: 130, distance: 58.9
click at [472, 130] on div "VID 121 EID Tatuaje o Marca Raza Clase de Ganado Día de Nacimiento Edad - Estad…" at bounding box center [540, 232] width 201 height 215
drag, startPoint x: 531, startPoint y: 136, endPoint x: 472, endPoint y: 128, distance: 59.4
click at [472, 128] on div "VID 121 EID Tatuaje o Marca Raza Clase de Ganado Día de Nacimiento Edad - Estad…" at bounding box center [540, 232] width 201 height 215
click at [611, 292] on span "Guardar" at bounding box center [618, 293] width 19 height 6
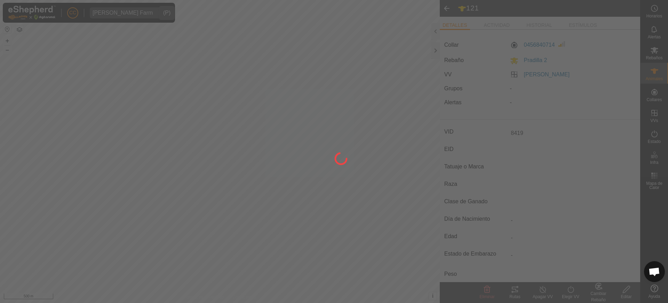
type input "121"
type input "-"
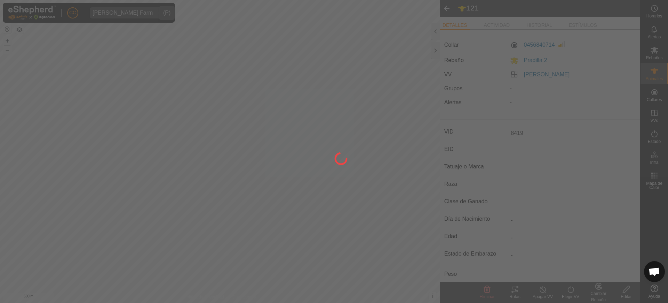
type input "-"
type input "8419"
type input "0 kg"
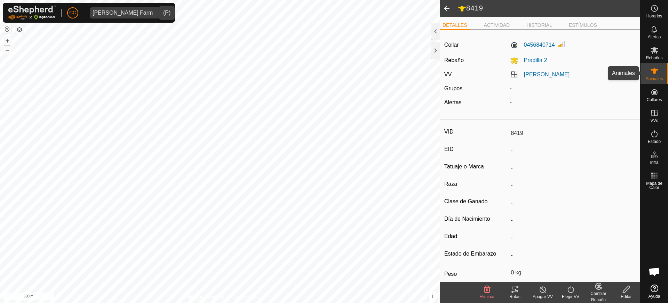
click at [657, 72] on icon at bounding box center [655, 71] width 8 height 8
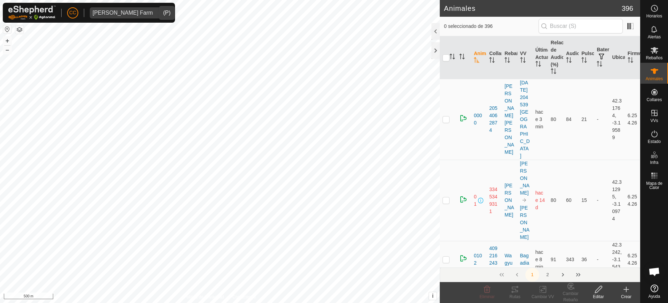
click at [585, 26] on input "text" at bounding box center [581, 26] width 84 height 15
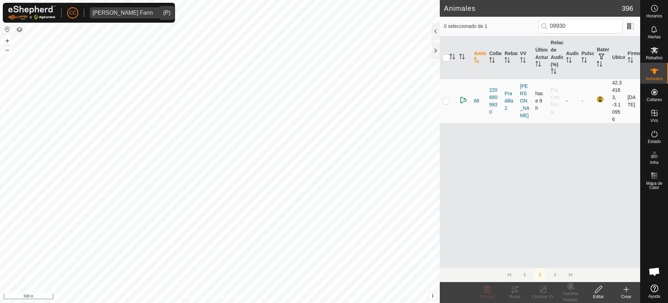
type input "09930"
click at [444, 101] on p-checkbox at bounding box center [446, 101] width 7 height 6
checkbox input "true"
click at [597, 290] on icon at bounding box center [599, 289] width 9 height 8
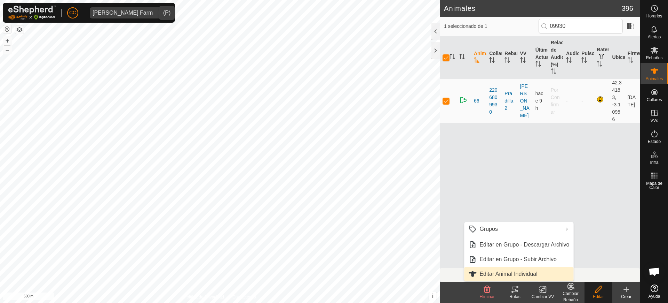
click at [534, 272] on link "Editar Animal Individual" at bounding box center [518, 274] width 109 height 14
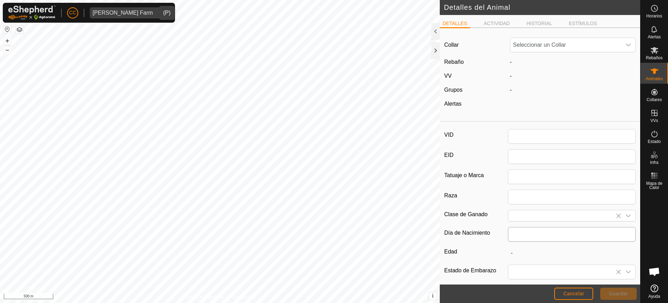
type input "66"
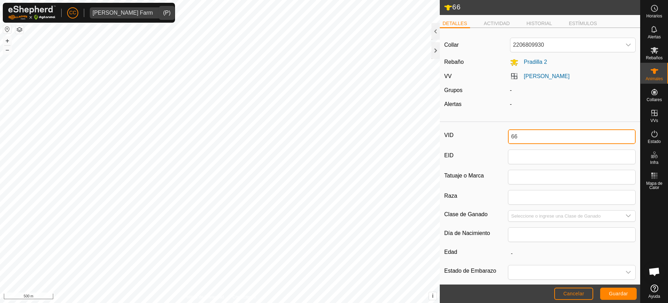
drag, startPoint x: 533, startPoint y: 136, endPoint x: 478, endPoint y: 133, distance: 55.5
click at [478, 133] on div "VID 66" at bounding box center [540, 136] width 191 height 15
type input "2540"
click at [615, 292] on span "Guardar" at bounding box center [618, 293] width 19 height 6
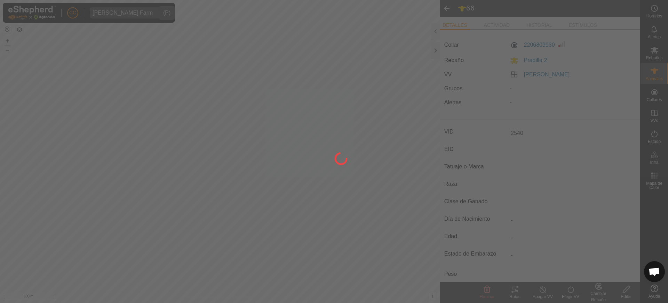
type input "-"
type input "0 kg"
type input "-"
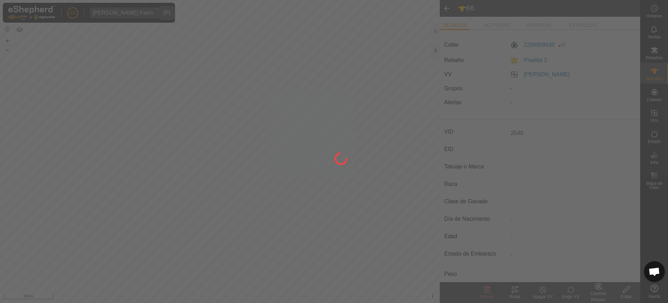
type input "-"
type input "66"
type input "-"
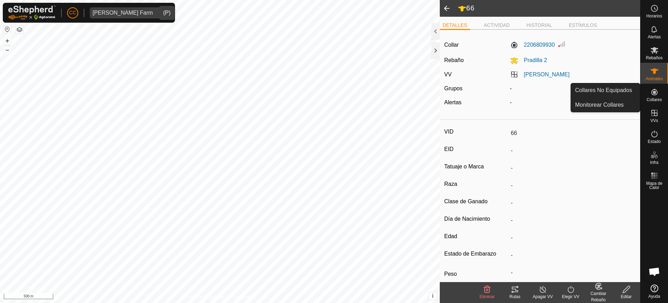
click at [658, 93] on icon at bounding box center [655, 92] width 8 height 8
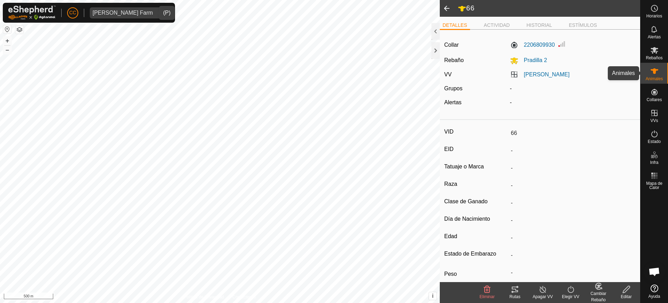
click at [657, 80] on span "Animales" at bounding box center [654, 79] width 17 height 4
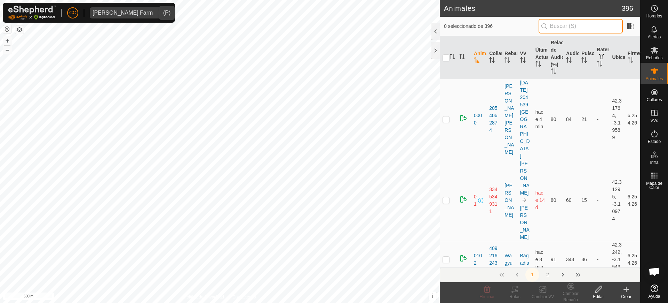
click at [589, 24] on input "text" at bounding box center [581, 26] width 84 height 15
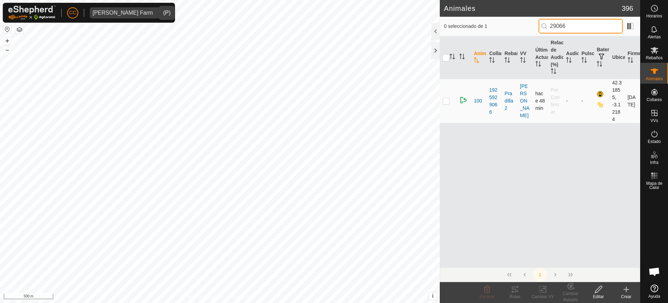
type input "29066"
click at [443, 103] on td at bounding box center [448, 101] width 17 height 44
checkbox input "true"
click at [598, 292] on icon at bounding box center [599, 289] width 9 height 8
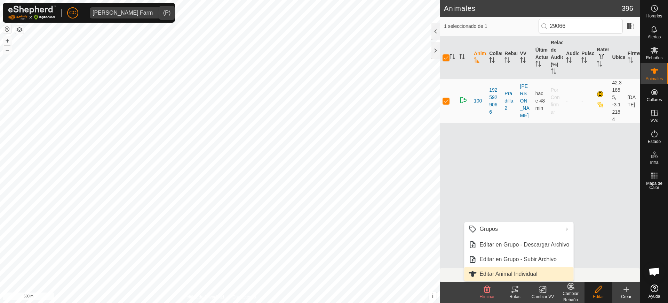
click at [528, 271] on link "Editar Animal Individual" at bounding box center [518, 274] width 109 height 14
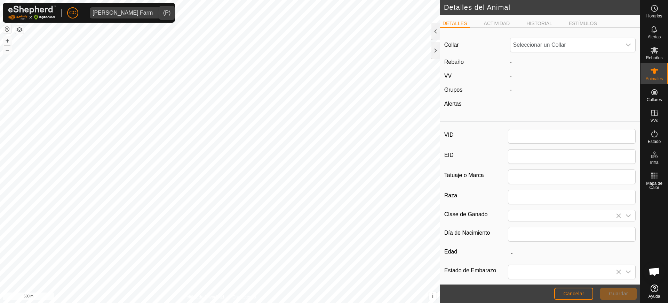
type input "100"
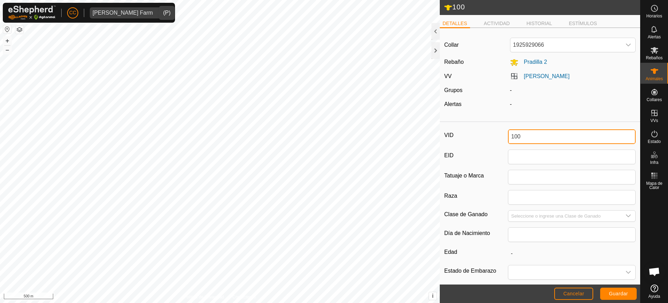
drag, startPoint x: 526, startPoint y: 135, endPoint x: 468, endPoint y: 134, distance: 57.8
click at [469, 134] on div "VID 100" at bounding box center [540, 136] width 191 height 15
click at [625, 292] on span "Guardar" at bounding box center [618, 293] width 19 height 6
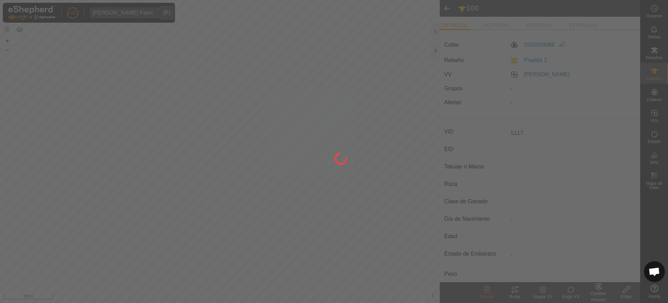
type input "100"
type input "-"
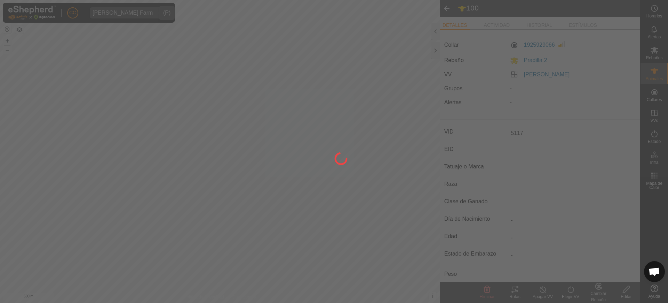
type input "-"
type input "5117"
type input "0 kg"
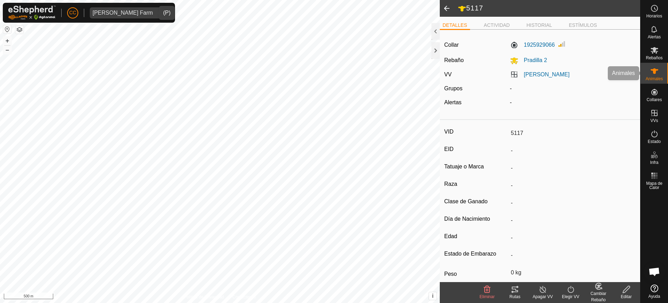
click at [655, 70] on icon at bounding box center [655, 71] width 8 height 6
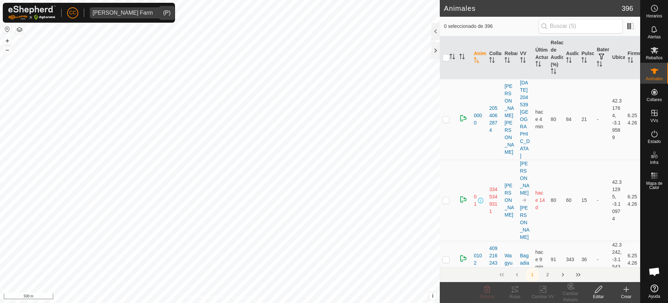
click at [592, 24] on input "text" at bounding box center [581, 26] width 84 height 15
click at [593, 24] on input "text" at bounding box center [581, 26] width 84 height 15
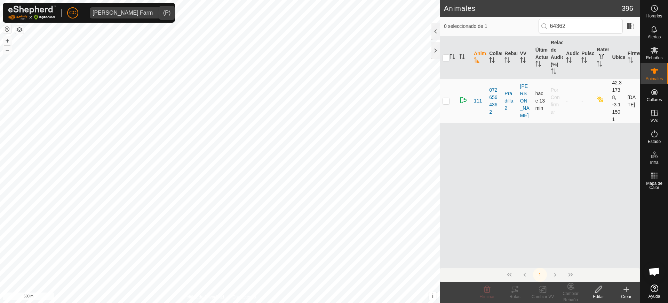
type input "64362"
click at [445, 102] on p-checkbox at bounding box center [446, 101] width 7 height 6
checkbox input "true"
click at [598, 287] on icon at bounding box center [599, 289] width 9 height 8
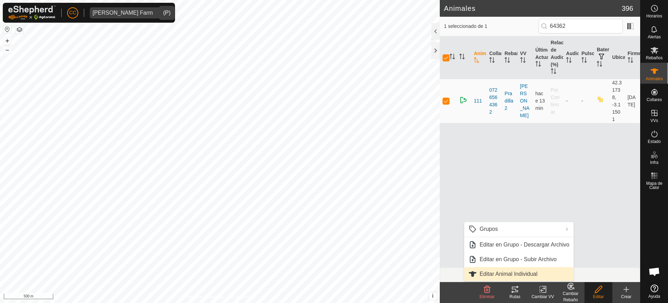
click at [531, 280] on link "Editar Animal Individual" at bounding box center [518, 274] width 109 height 14
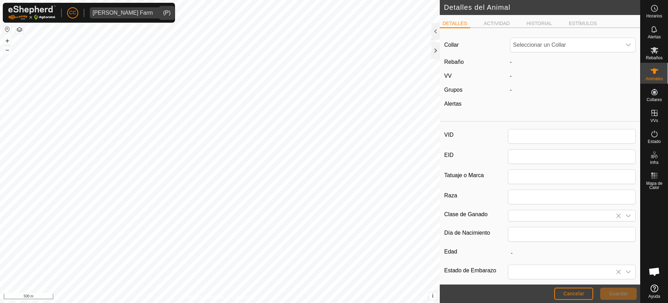
type input "111"
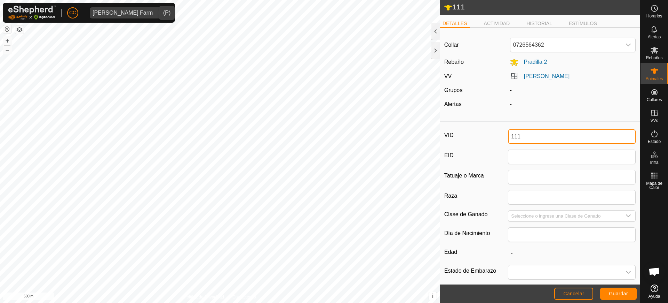
drag, startPoint x: 523, startPoint y: 138, endPoint x: 529, endPoint y: 133, distance: 8.4
click at [527, 135] on input "111" at bounding box center [572, 136] width 128 height 15
click at [626, 292] on span "Guardar" at bounding box center [618, 293] width 19 height 6
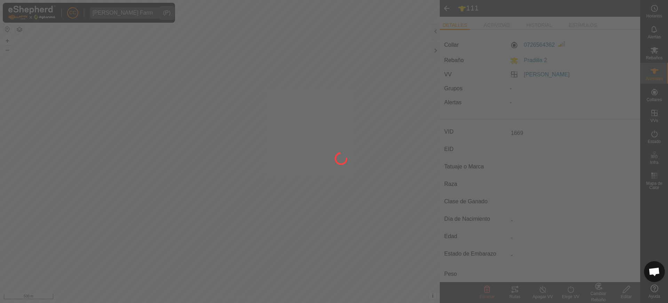
type input "111"
type input "-"
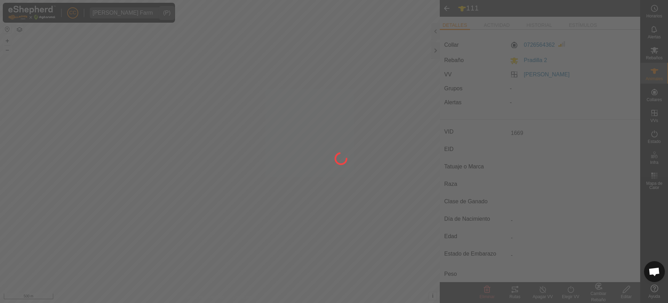
type input "-"
type input "1669"
type input "0 kg"
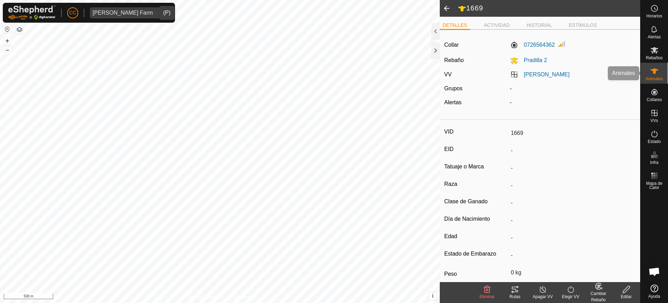
click at [654, 79] on span "Animales" at bounding box center [654, 79] width 17 height 4
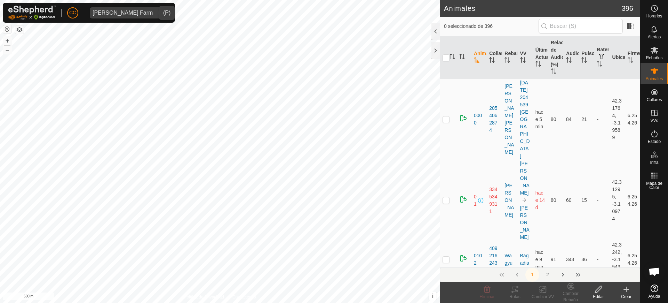
click at [622, 290] on create-svg-icon at bounding box center [627, 289] width 28 height 8
click at [423, 174] on body "CC Alarcia Monja Farm Horarios Alertas Rebaños Animales Collares VVs Estado Inf…" at bounding box center [334, 151] width 668 height 303
click at [558, 28] on input "text" at bounding box center [581, 26] width 84 height 15
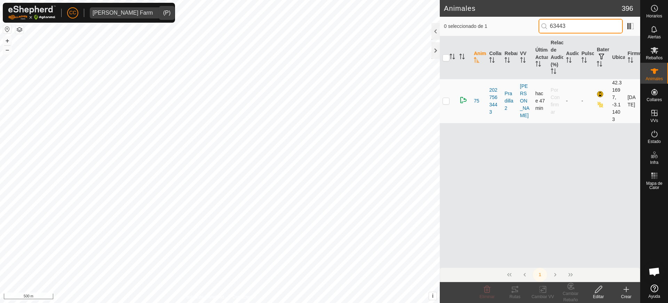
type input "63443"
click at [447, 101] on p-checkbox at bounding box center [446, 101] width 7 height 6
checkbox input "true"
click at [599, 291] on icon at bounding box center [599, 289] width 9 height 8
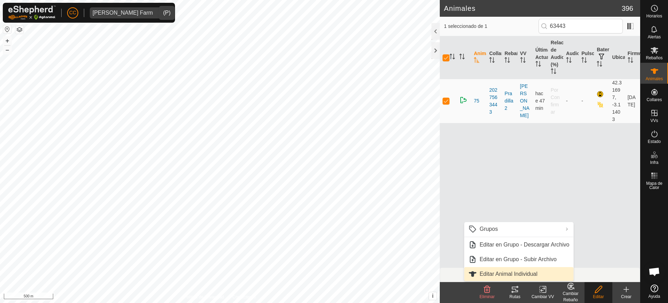
click at [539, 270] on link "Editar Animal Individual" at bounding box center [518, 274] width 109 height 14
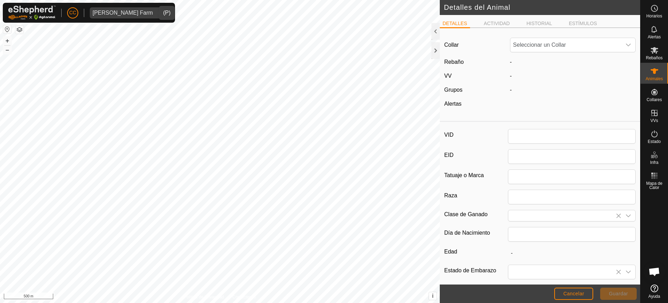
type input "75"
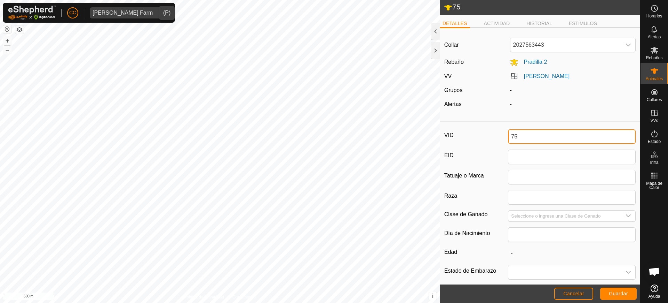
drag, startPoint x: 520, startPoint y: 139, endPoint x: 493, endPoint y: 134, distance: 27.9
click at [493, 134] on div "VID 75" at bounding box center [540, 136] width 191 height 15
click at [606, 293] on button "Guardar" at bounding box center [619, 293] width 37 height 12
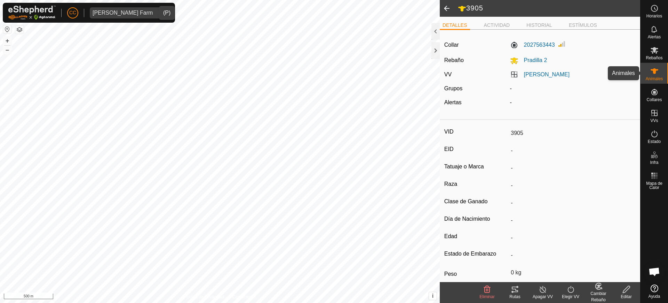
click at [654, 71] on icon at bounding box center [655, 71] width 8 height 6
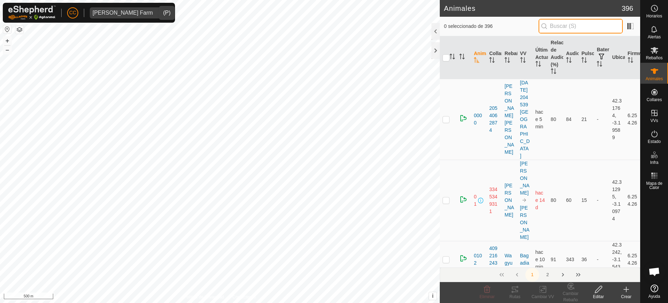
click at [564, 23] on input "text" at bounding box center [581, 26] width 84 height 15
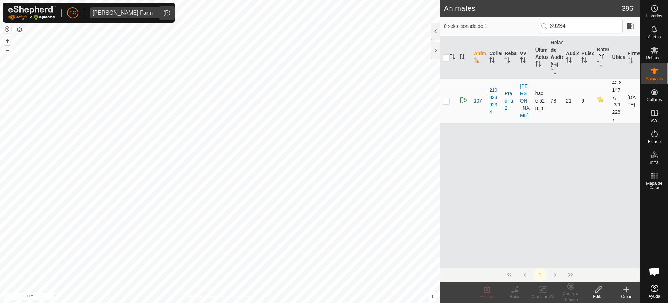
click at [445, 102] on p-checkbox at bounding box center [446, 101] width 7 height 6
click at [595, 296] on div "Editar" at bounding box center [599, 296] width 28 height 6
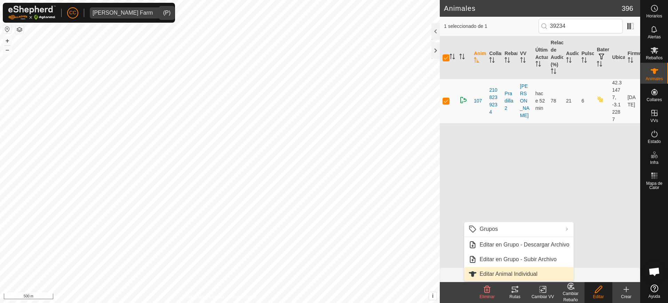
click at [534, 272] on link "Editar Animal Individual" at bounding box center [518, 274] width 109 height 14
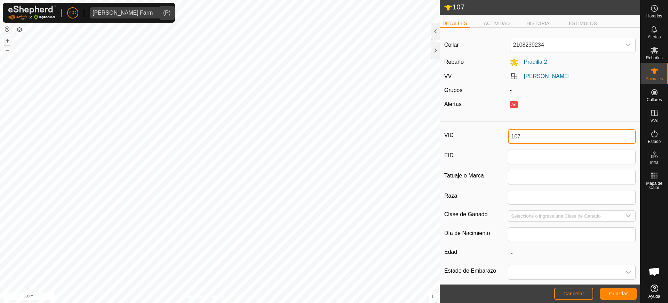
drag, startPoint x: 547, startPoint y: 139, endPoint x: 490, endPoint y: 135, distance: 57.2
click at [490, 135] on div "VID 107" at bounding box center [540, 136] width 191 height 15
click at [612, 290] on button "Guardar" at bounding box center [619, 293] width 37 height 12
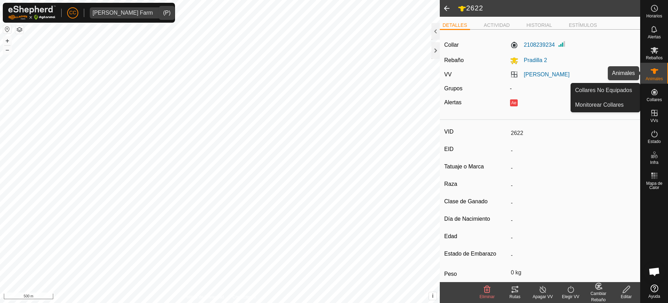
click at [656, 81] on div "Animales" at bounding box center [655, 73] width 28 height 21
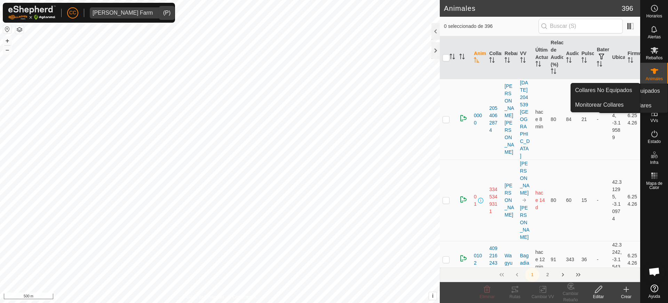
click at [656, 99] on link "Monitorear Collares" at bounding box center [633, 106] width 69 height 14
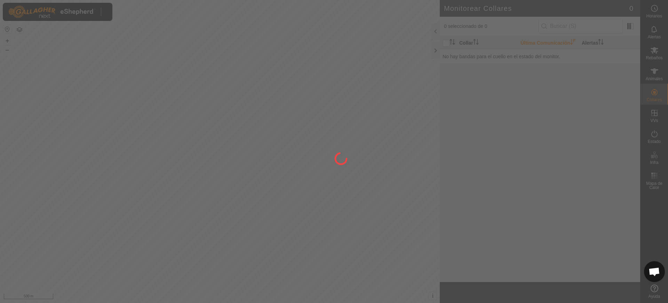
scroll to position [530, 0]
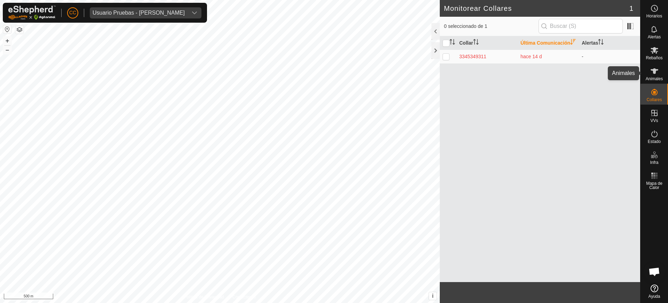
click at [658, 81] on span "Animales" at bounding box center [654, 79] width 17 height 4
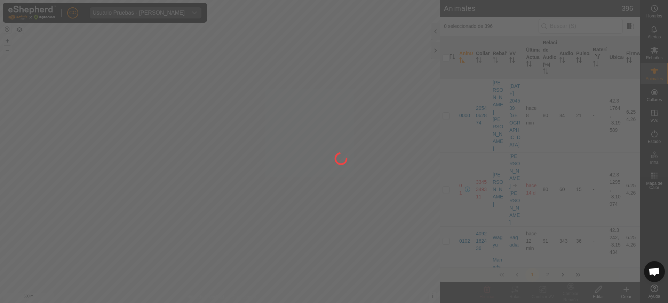
click at [562, 22] on div at bounding box center [334, 151] width 668 height 303
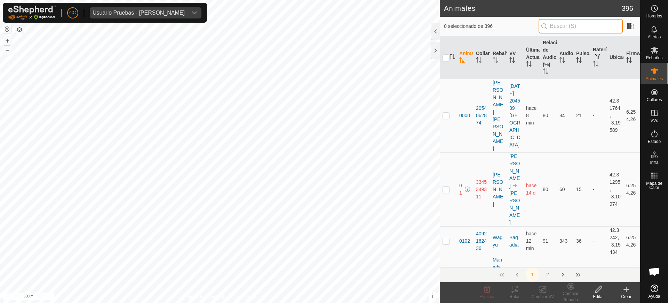
click at [562, 25] on input "text" at bounding box center [581, 26] width 84 height 15
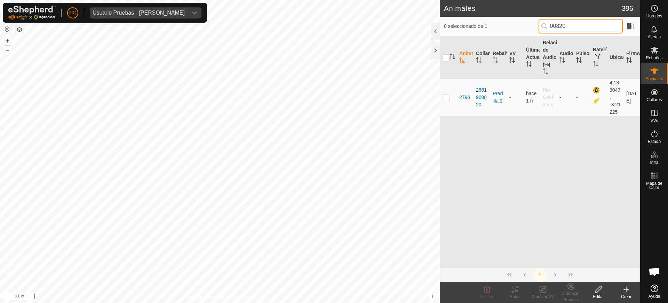
type input "00820"
click at [649, 75] on es-animals-svg-icon at bounding box center [655, 70] width 13 height 11
click at [652, 69] on icon at bounding box center [655, 71] width 8 height 8
click at [662, 54] on div "Rebaños" at bounding box center [655, 52] width 28 height 21
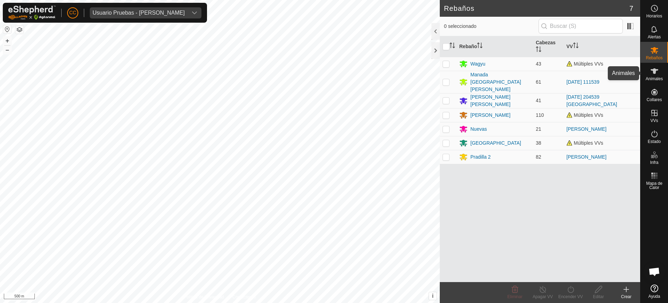
click at [659, 78] on span "Animales" at bounding box center [654, 79] width 17 height 4
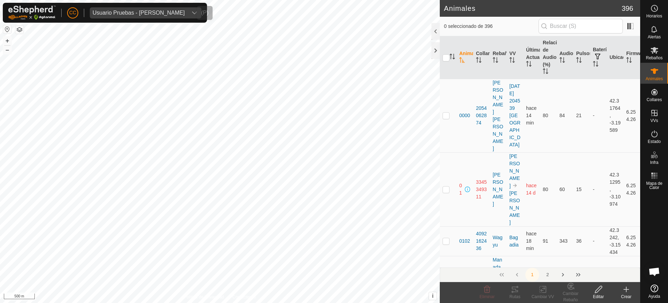
click at [122, 11] on div "Usuario Pruebas - [PERSON_NAME]" at bounding box center [139, 13] width 92 height 6
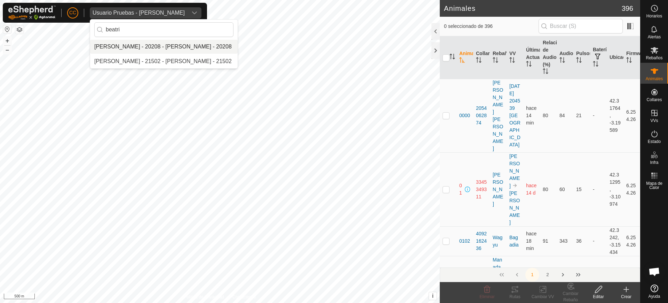
type input "beatri"
click at [130, 44] on li "[PERSON_NAME] - 20208 - [PERSON_NAME] - 20208" at bounding box center [164, 47] width 148 height 14
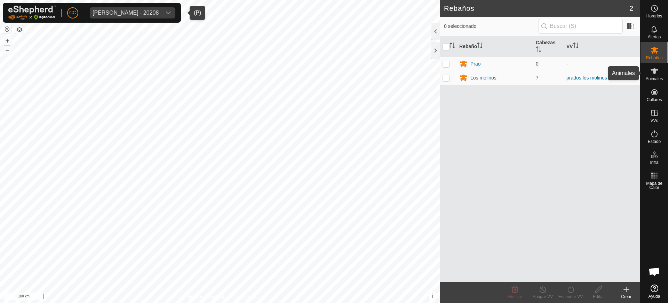
click at [652, 76] on es-animals-svg-icon at bounding box center [655, 70] width 13 height 11
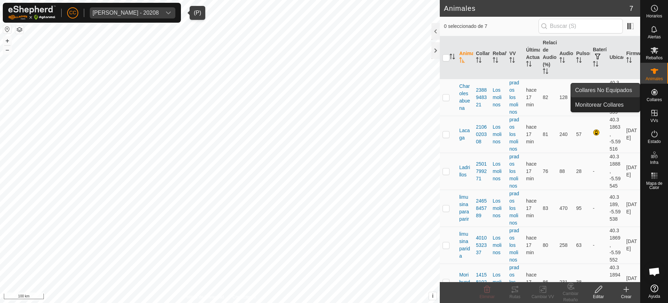
click at [621, 88] on link "Collares No Equipados" at bounding box center [605, 90] width 69 height 14
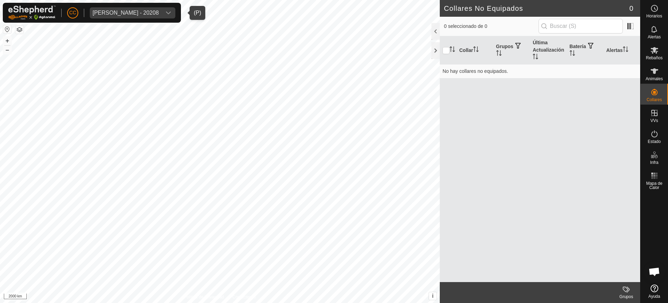
click at [150, 15] on div "Beatriz Garcia Sanchez - 20208" at bounding box center [126, 13] width 66 height 6
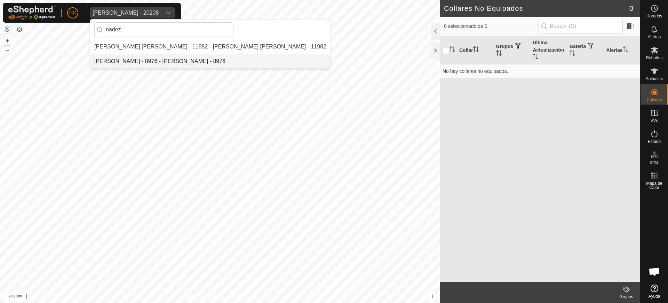
type input "nadez"
click at [158, 58] on li "[PERSON_NAME] - 8976 - [PERSON_NAME] - 8976" at bounding box center [210, 61] width 241 height 14
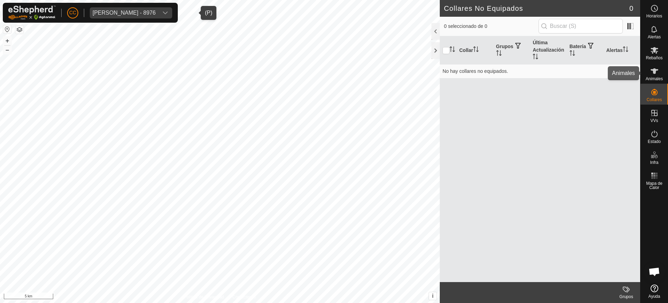
click at [657, 70] on div "CC Nadezhda Nikolova Marinova - 8976 Horarios Alertas Rebaños Animales Collares…" at bounding box center [334, 151] width 668 height 303
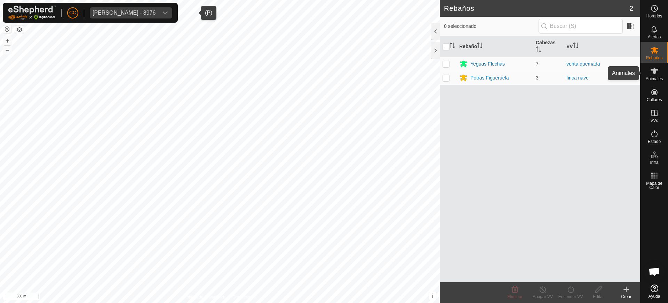
click at [651, 76] on es-animals-svg-icon at bounding box center [655, 70] width 13 height 11
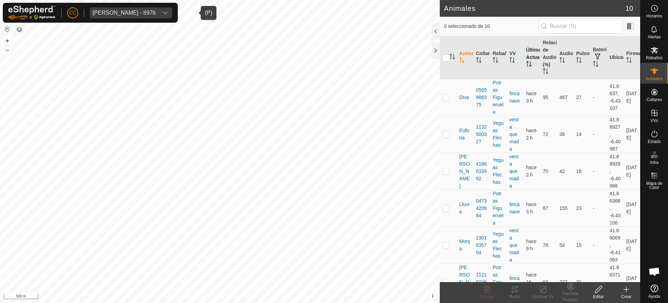
click at [524, 68] on th "Última Actualización" at bounding box center [532, 57] width 17 height 43
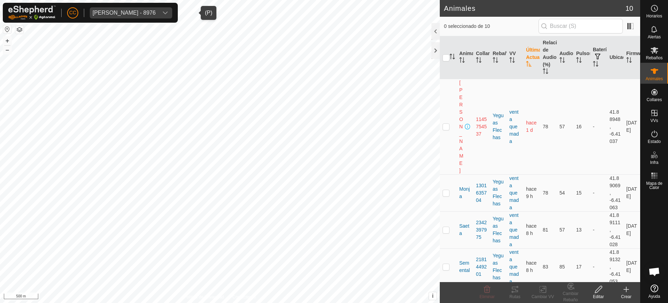
click at [524, 68] on th "Última Actualización" at bounding box center [532, 57] width 17 height 43
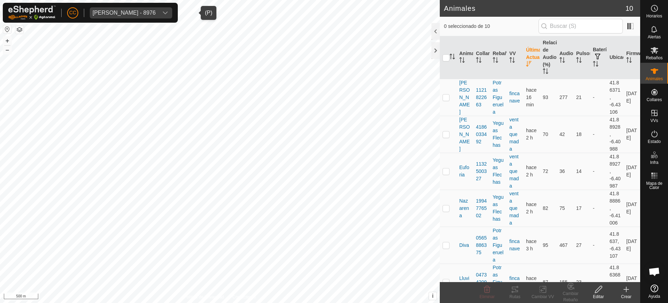
click at [524, 68] on th "Última Actualización" at bounding box center [532, 57] width 17 height 43
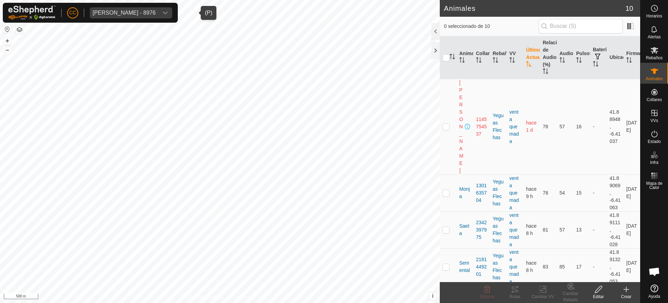
click at [524, 70] on th "Última Actualización" at bounding box center [532, 57] width 17 height 43
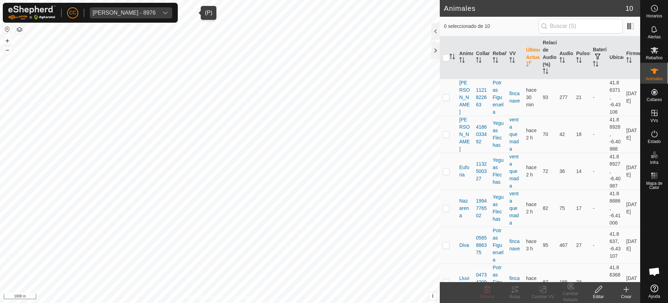
click at [156, 10] on div "Nadezhda Nikolova Marinova - 8976" at bounding box center [124, 13] width 63 height 6
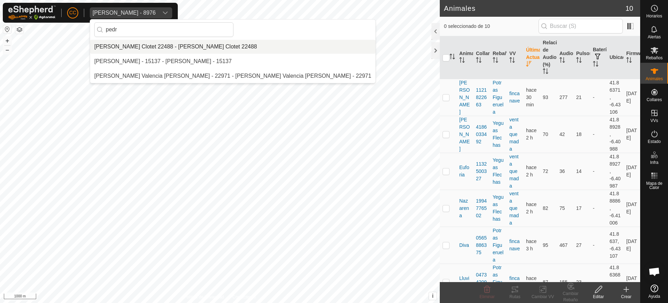
type input "pedr"
click at [162, 45] on li "[PERSON_NAME] Clotet 22488 - [PERSON_NAME] Clotet 22488" at bounding box center [232, 47] width 285 height 14
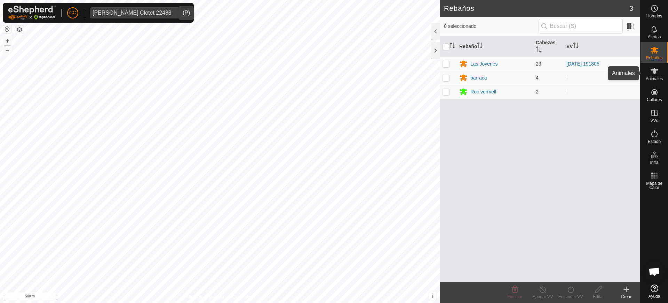
click at [657, 71] on icon at bounding box center [655, 71] width 8 height 8
